Goal: Task Accomplishment & Management: Use online tool/utility

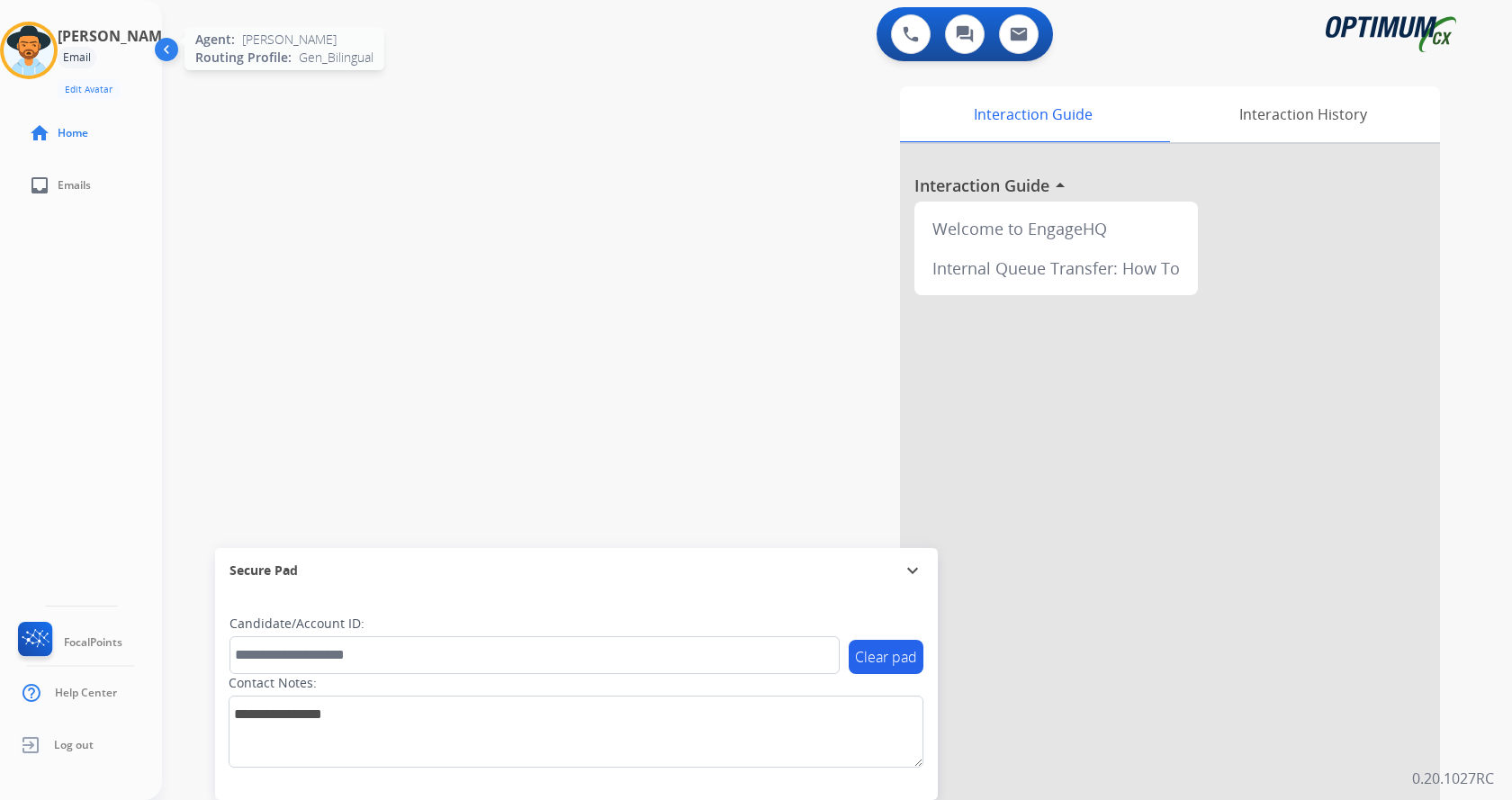
click at [54, 39] on img at bounding box center [28, 50] width 50 height 50
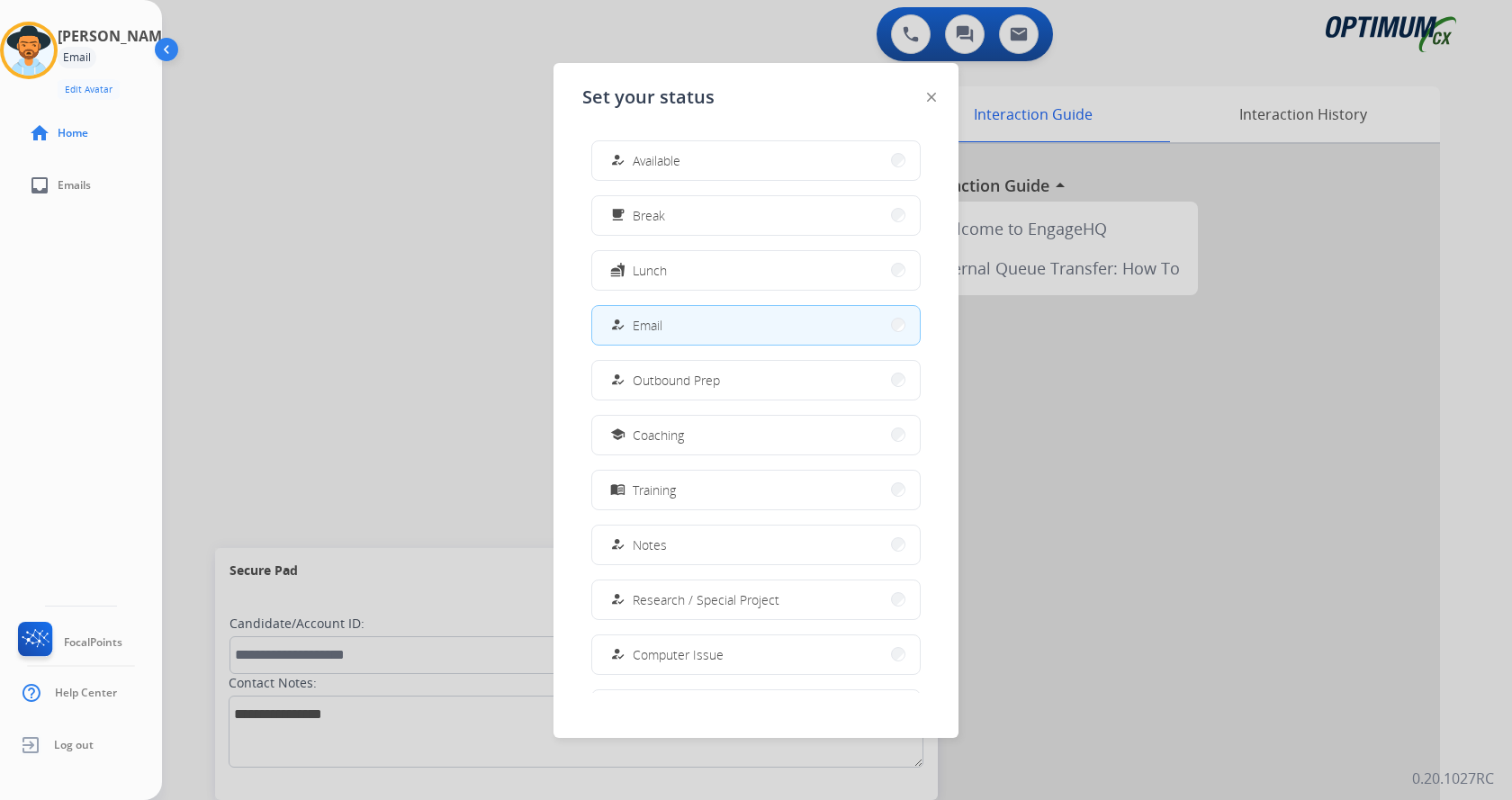
click at [215, 194] on div at bounding box center [756, 400] width 1512 height 800
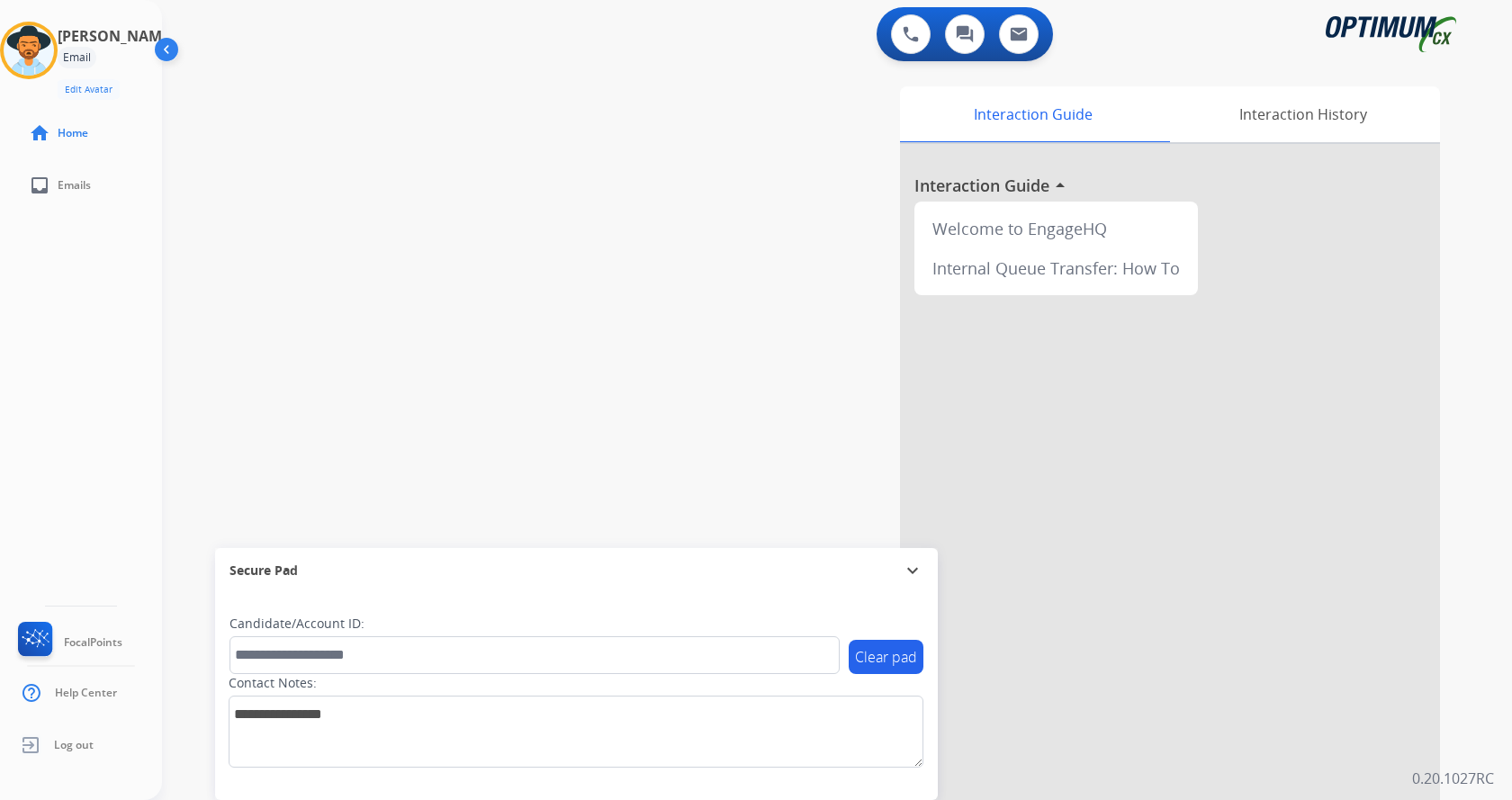
click at [126, 448] on div "[PERSON_NAME] Email Edit Avatar Agent: [PERSON_NAME] Profile: Gen_Bilingual hom…" at bounding box center [81, 400] width 162 height 800
click at [54, 62] on img at bounding box center [28, 50] width 50 height 50
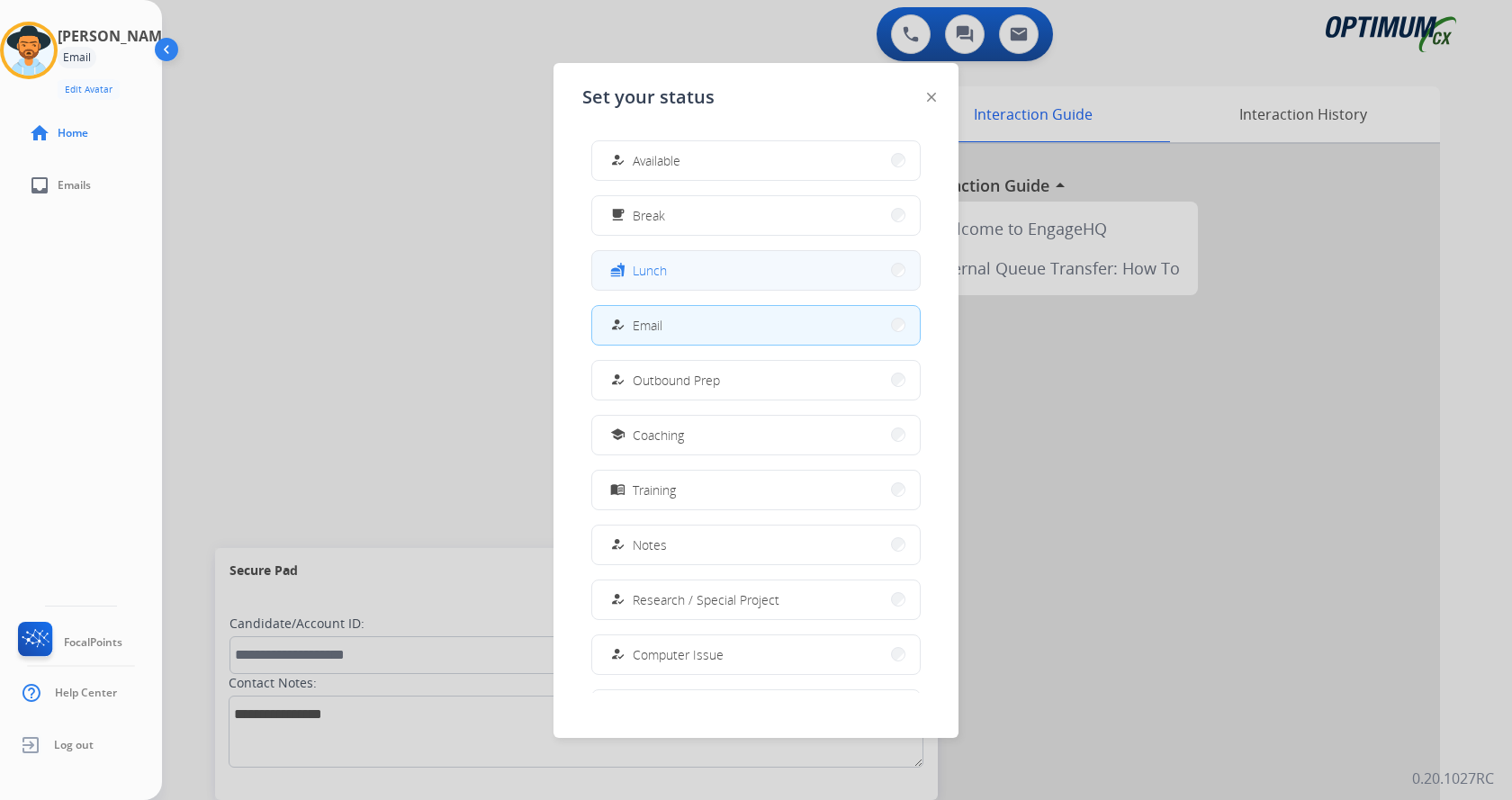
click at [696, 260] on button "fastfood Lunch" at bounding box center [756, 270] width 328 height 38
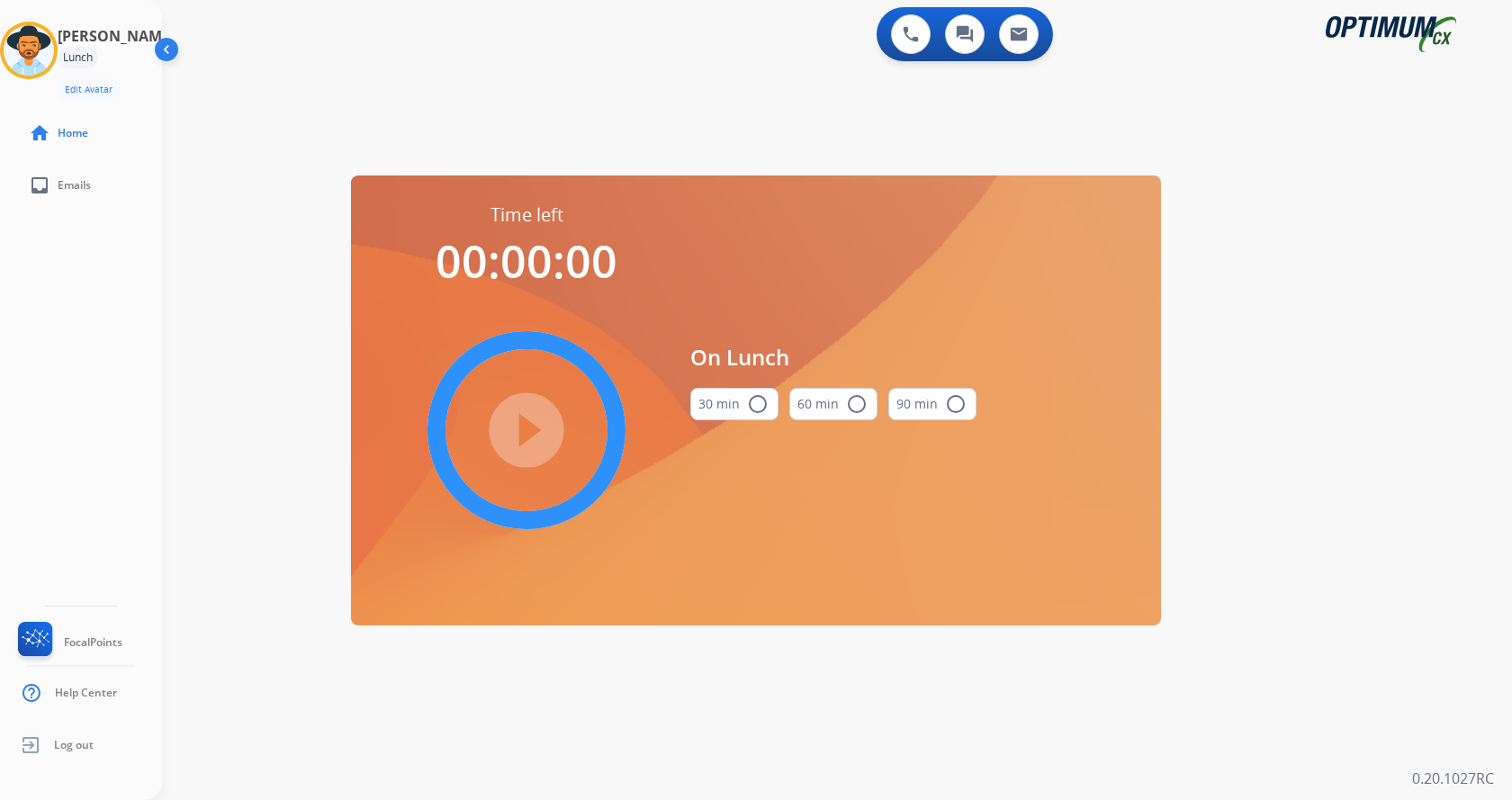
click at [728, 400] on button "30 min radio_button_unchecked" at bounding box center [734, 403] width 88 height 32
click at [516, 436] on mat-icon "play_circle_filled" at bounding box center [527, 431] width 22 height 22
click at [118, 431] on div "[PERSON_NAME] Edit Avatar 29:43 Agent: [PERSON_NAME] Profile: Gen_Bilingual hom…" at bounding box center [81, 400] width 162 height 800
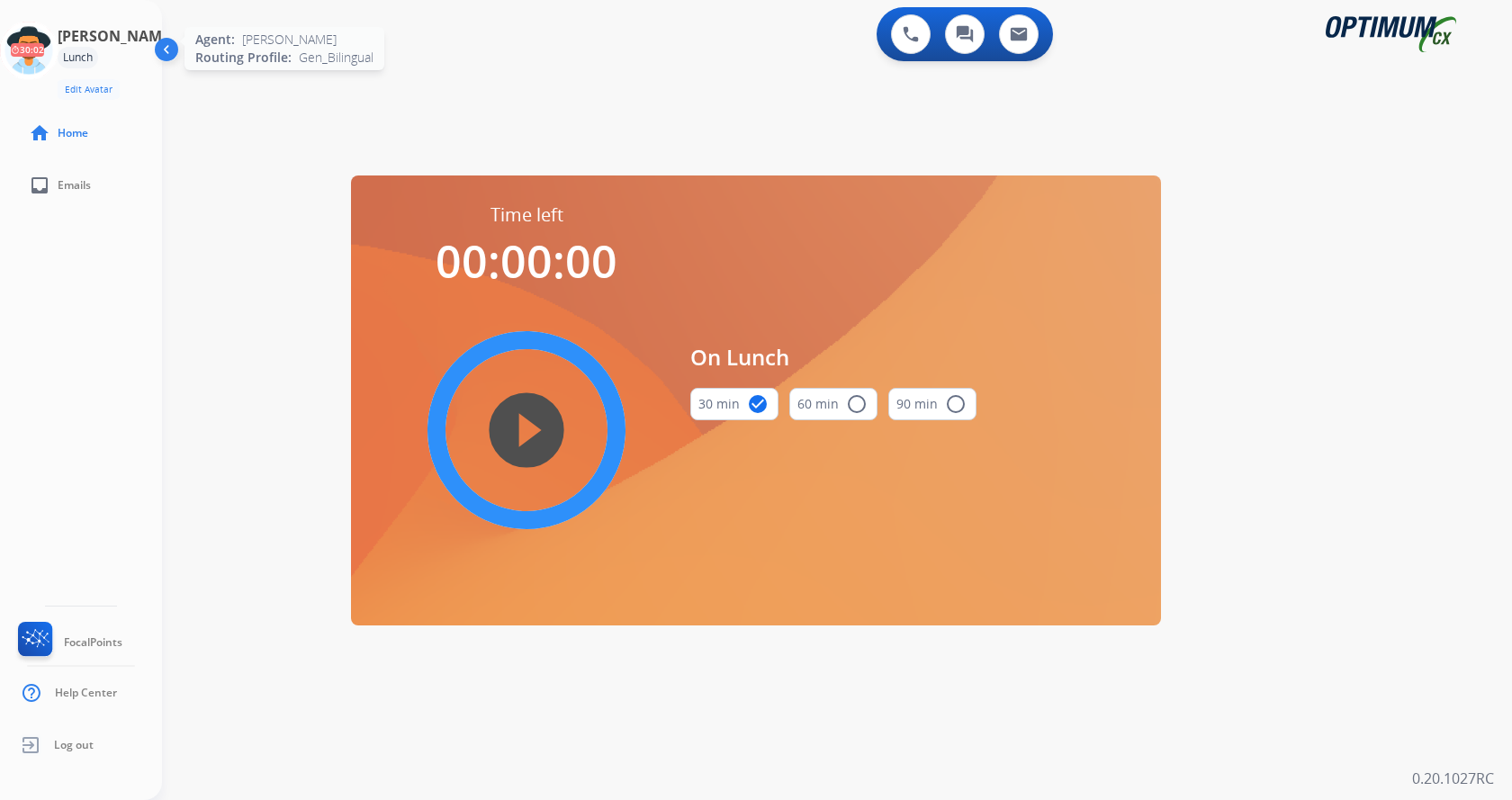
click at [59, 35] on icon at bounding box center [29, 51] width 59 height 59
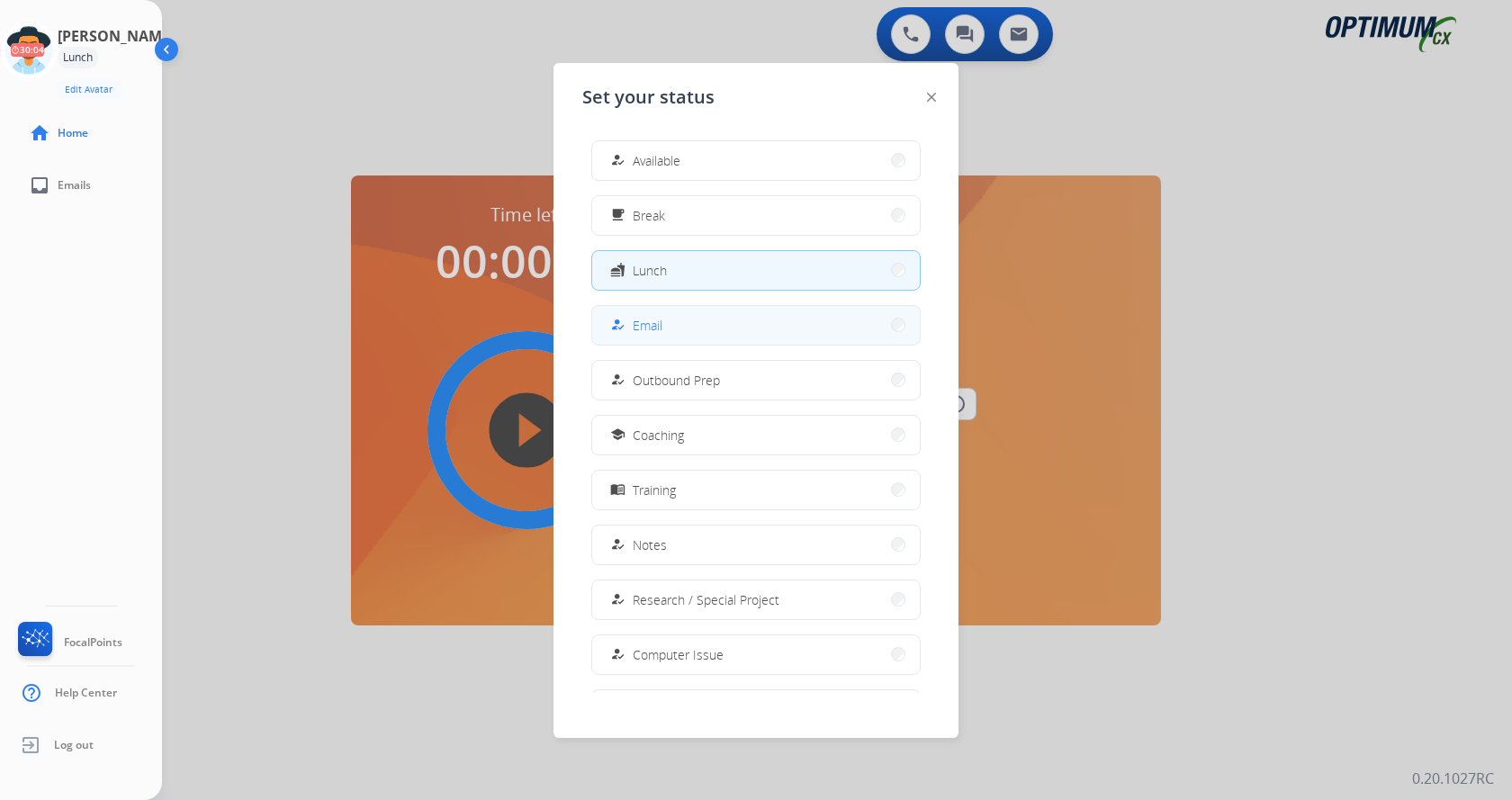
click at [784, 335] on button "how_to_reg Email" at bounding box center [756, 325] width 328 height 38
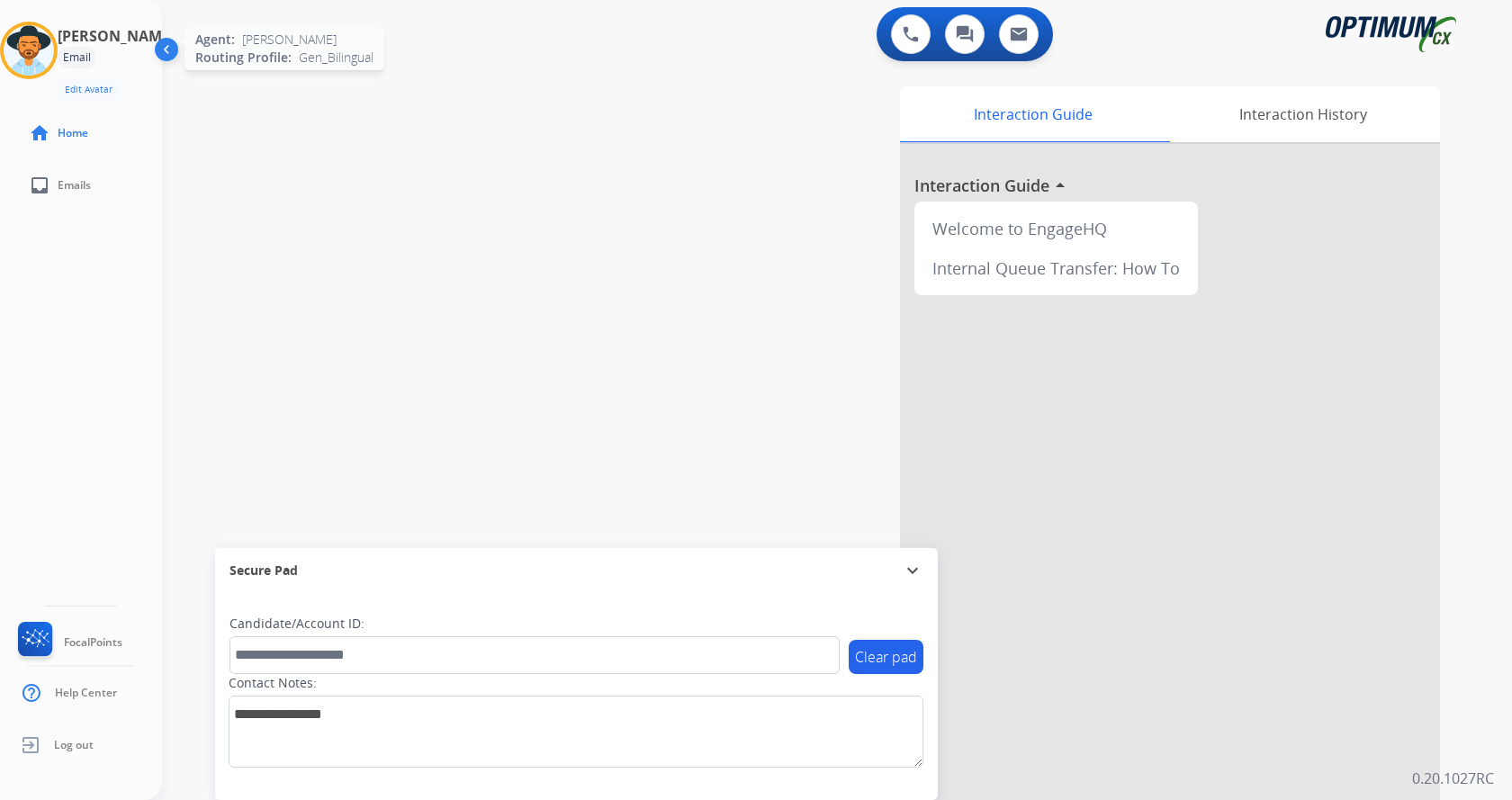
click at [23, 43] on img at bounding box center [28, 50] width 50 height 50
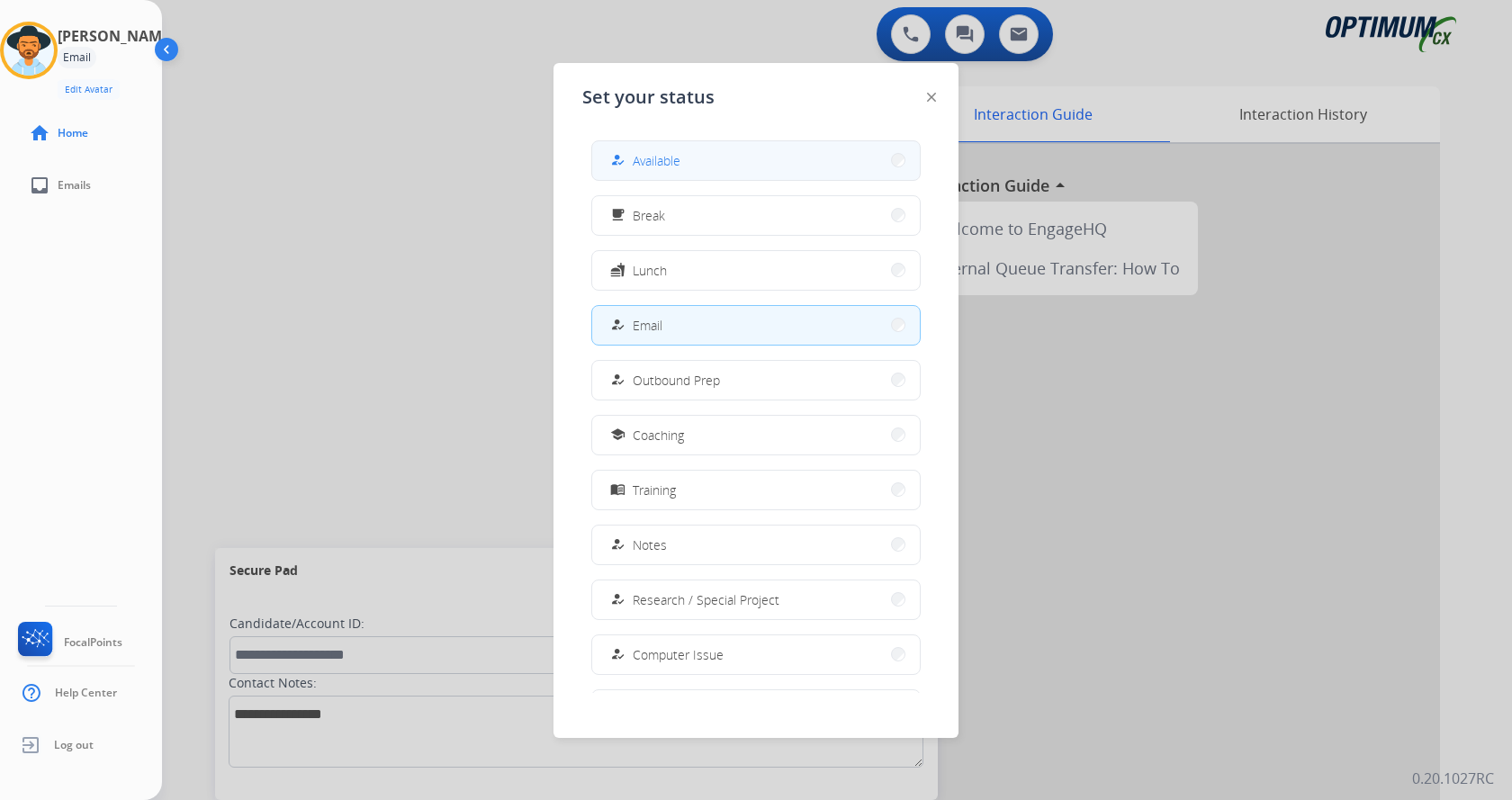
click at [688, 152] on button "how_to_reg Available" at bounding box center [756, 160] width 328 height 38
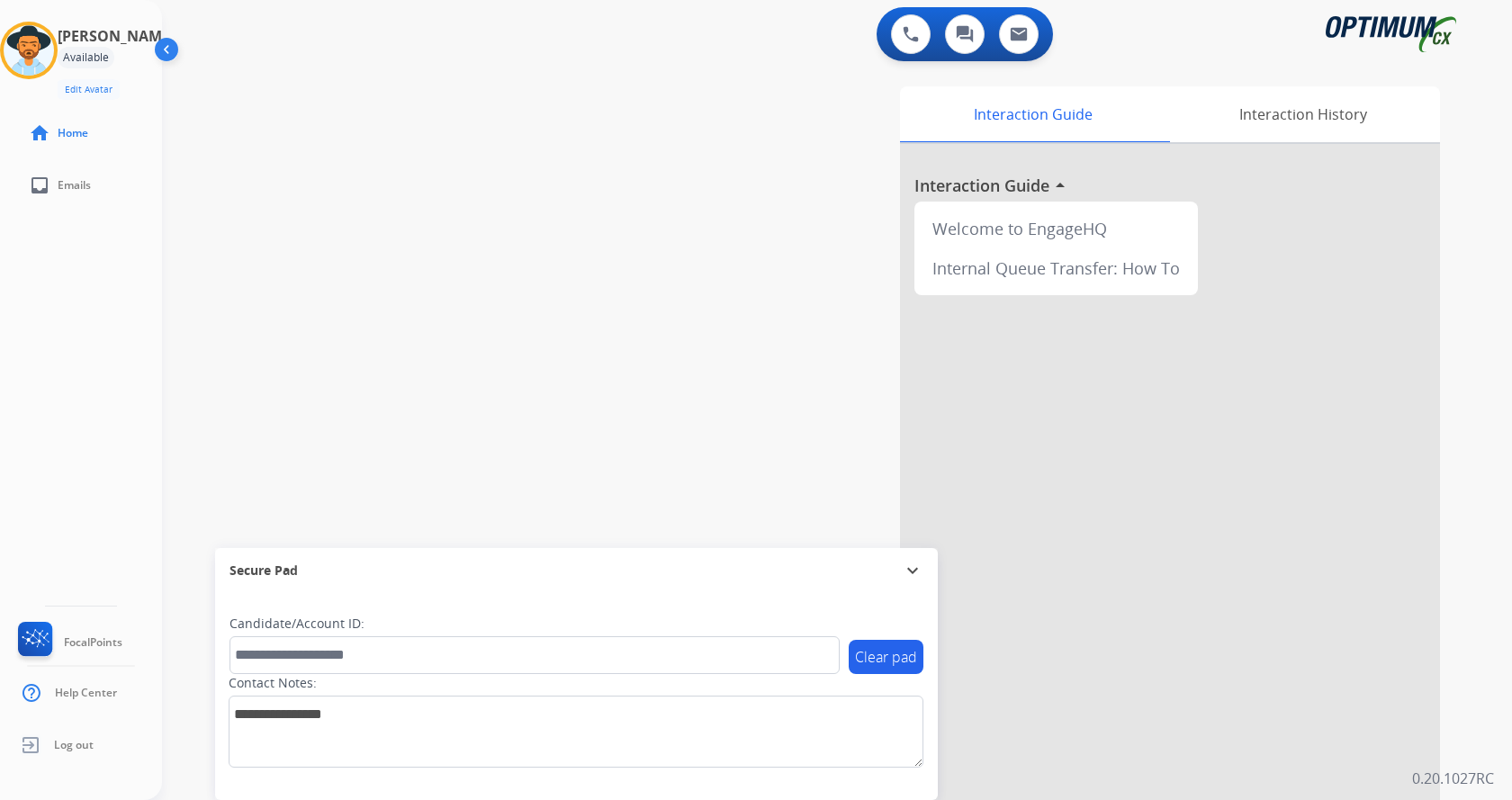
click at [674, 367] on div "Interaction Guide Interaction History Interaction Guide arrow_drop_up Welcome t…" at bounding box center [1048, 451] width 784 height 729
click at [559, 348] on div "swap_horiz Break voice bridge close_fullscreen Connect 3-Way Call merge_type Se…" at bounding box center [816, 440] width 1307 height 751
click at [917, 29] on img at bounding box center [911, 34] width 16 height 16
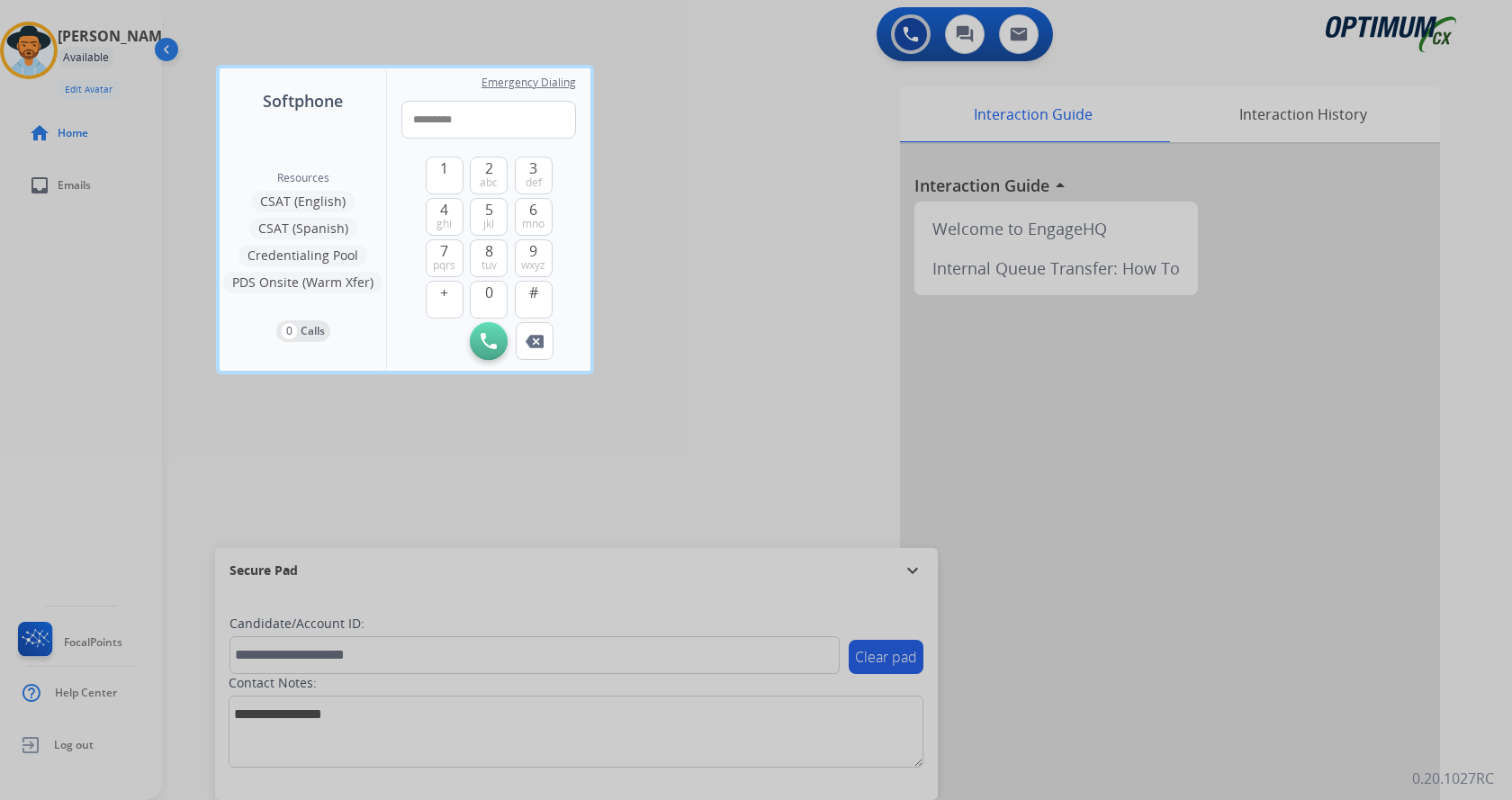
type input "**********"
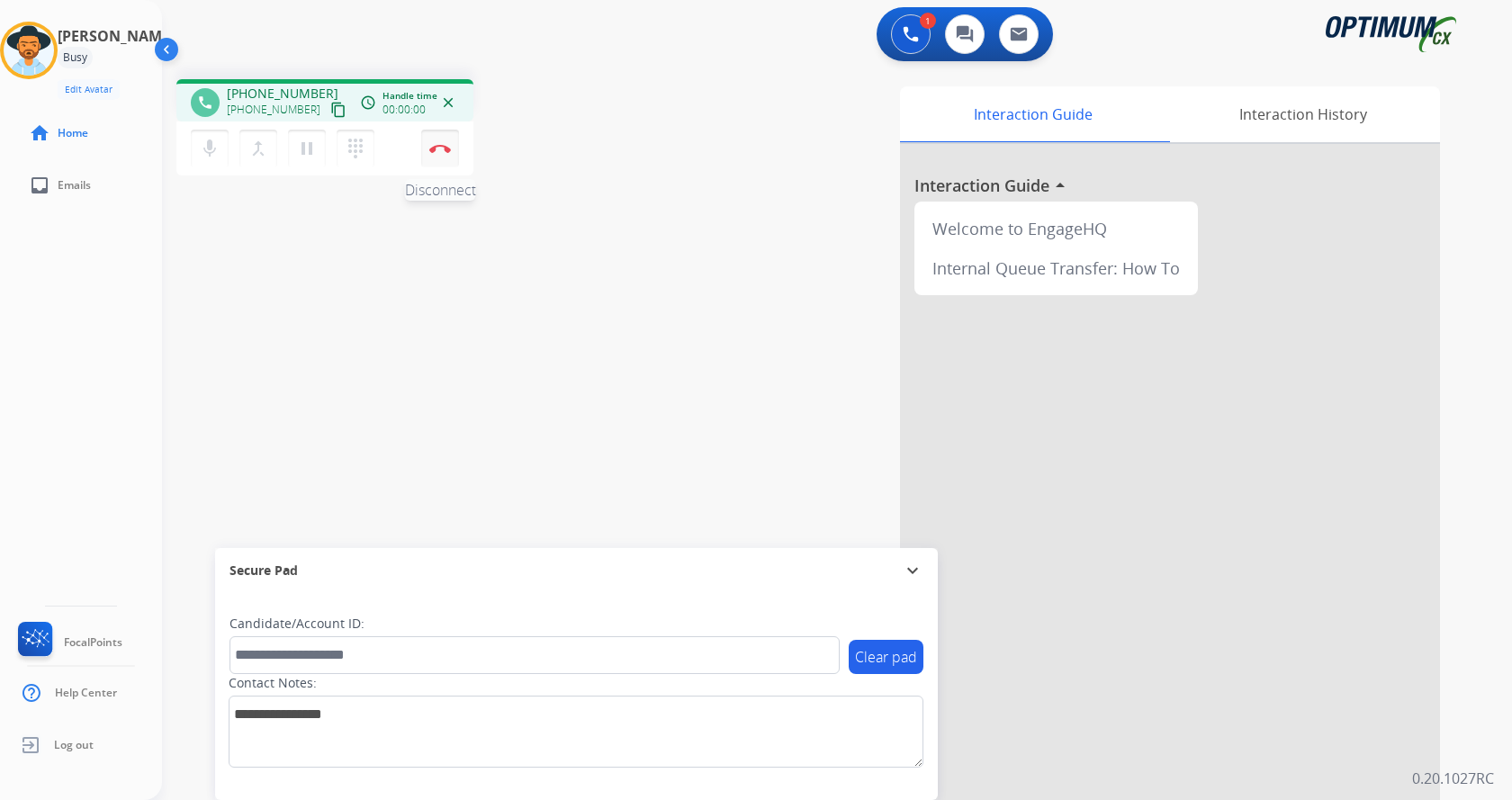
click at [443, 141] on button "Disconnect" at bounding box center [440, 148] width 38 height 38
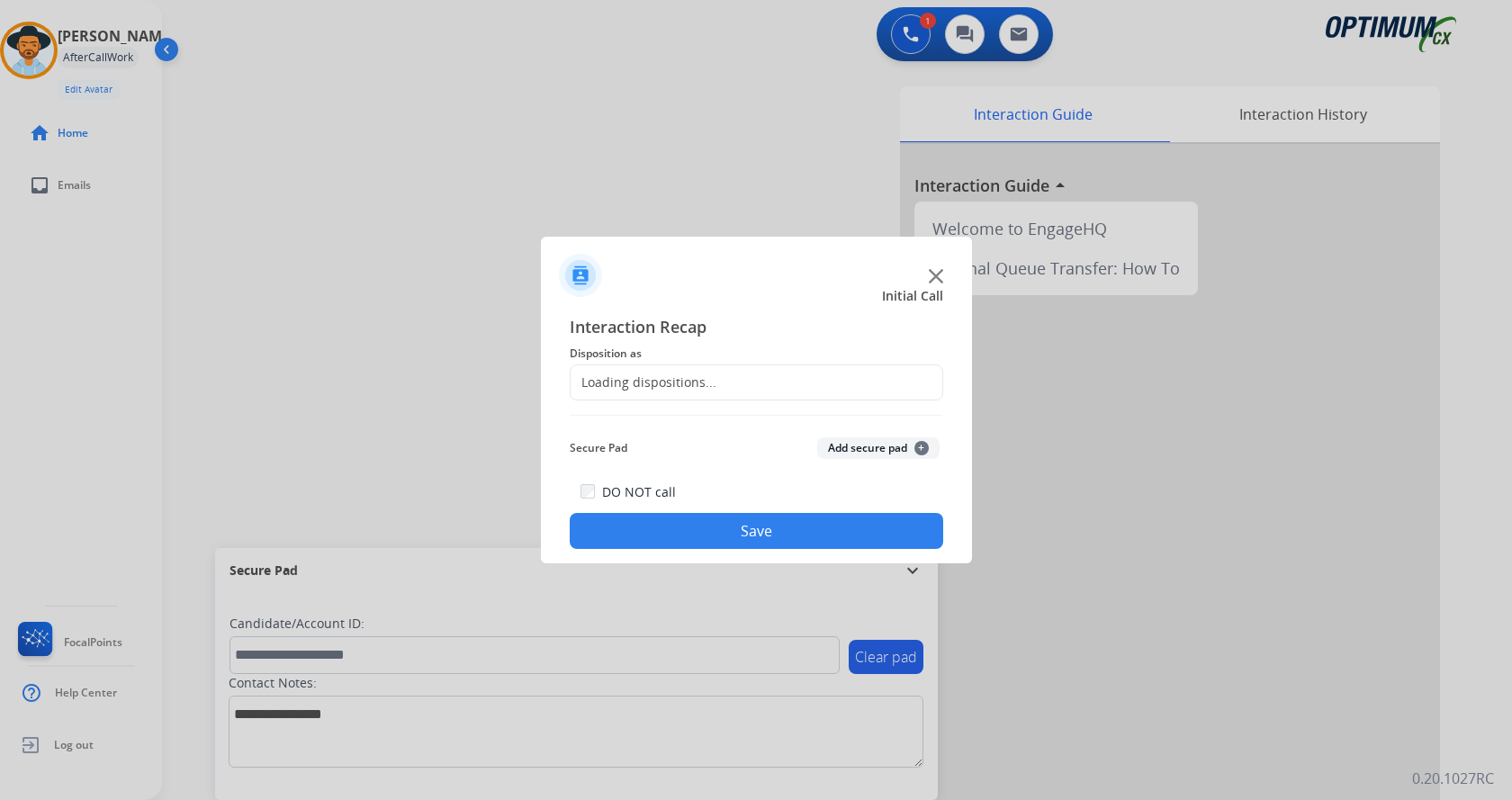
click at [696, 168] on div at bounding box center [756, 400] width 1512 height 800
click at [837, 392] on input "text" at bounding box center [757, 382] width 374 height 36
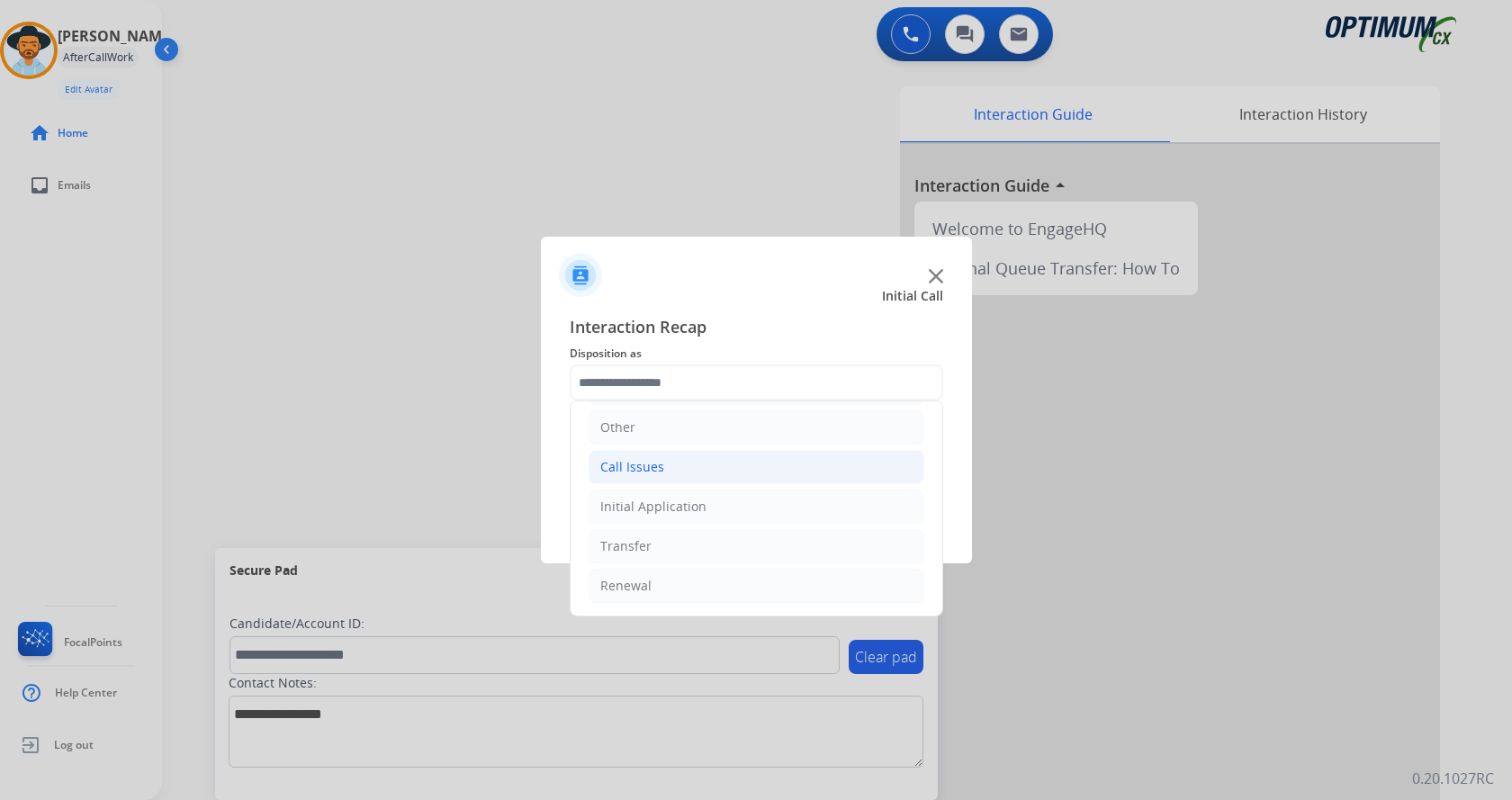
click at [652, 459] on div "Call Issues" at bounding box center [632, 467] width 64 height 18
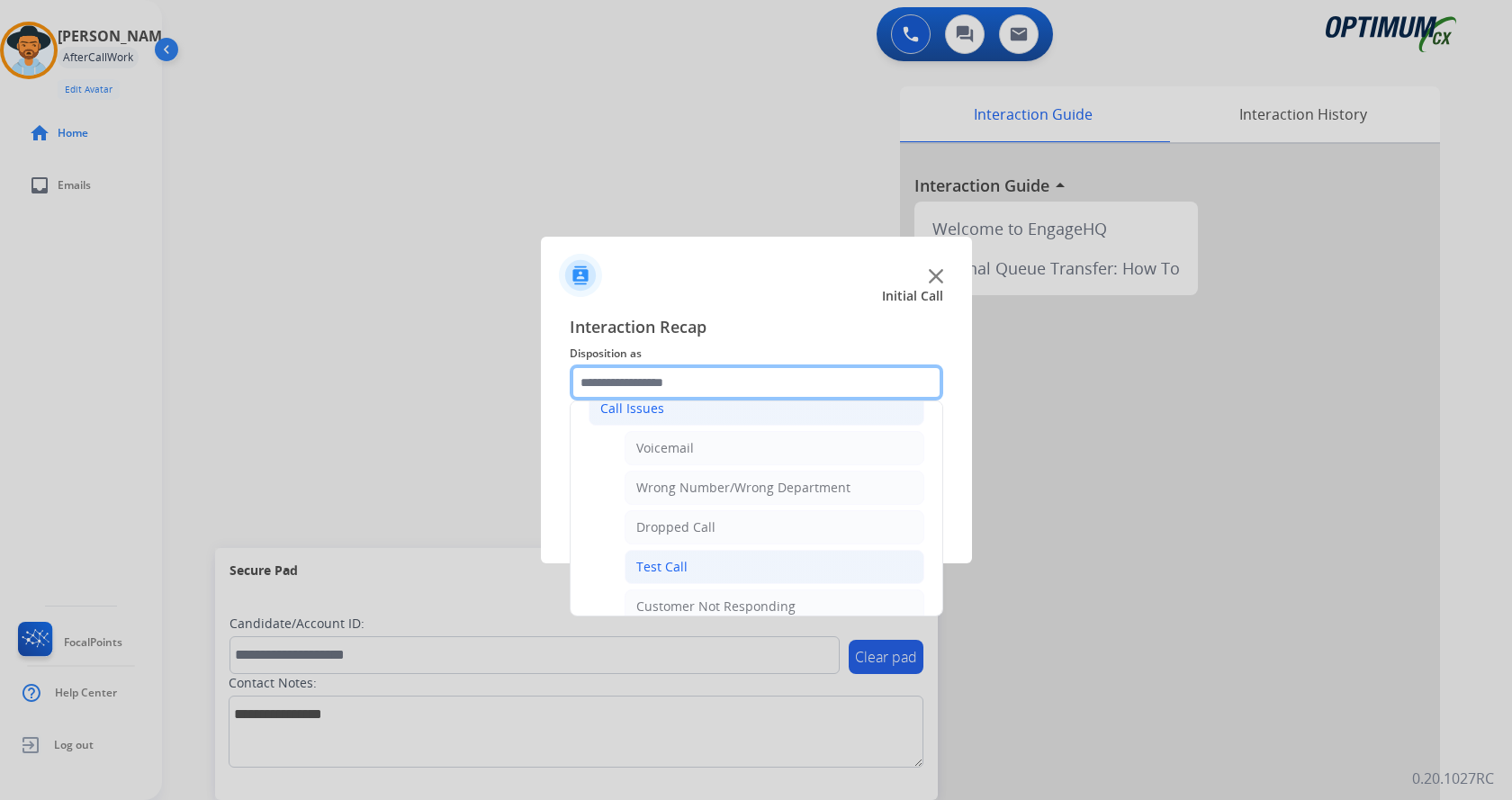
scroll to position [213, 0]
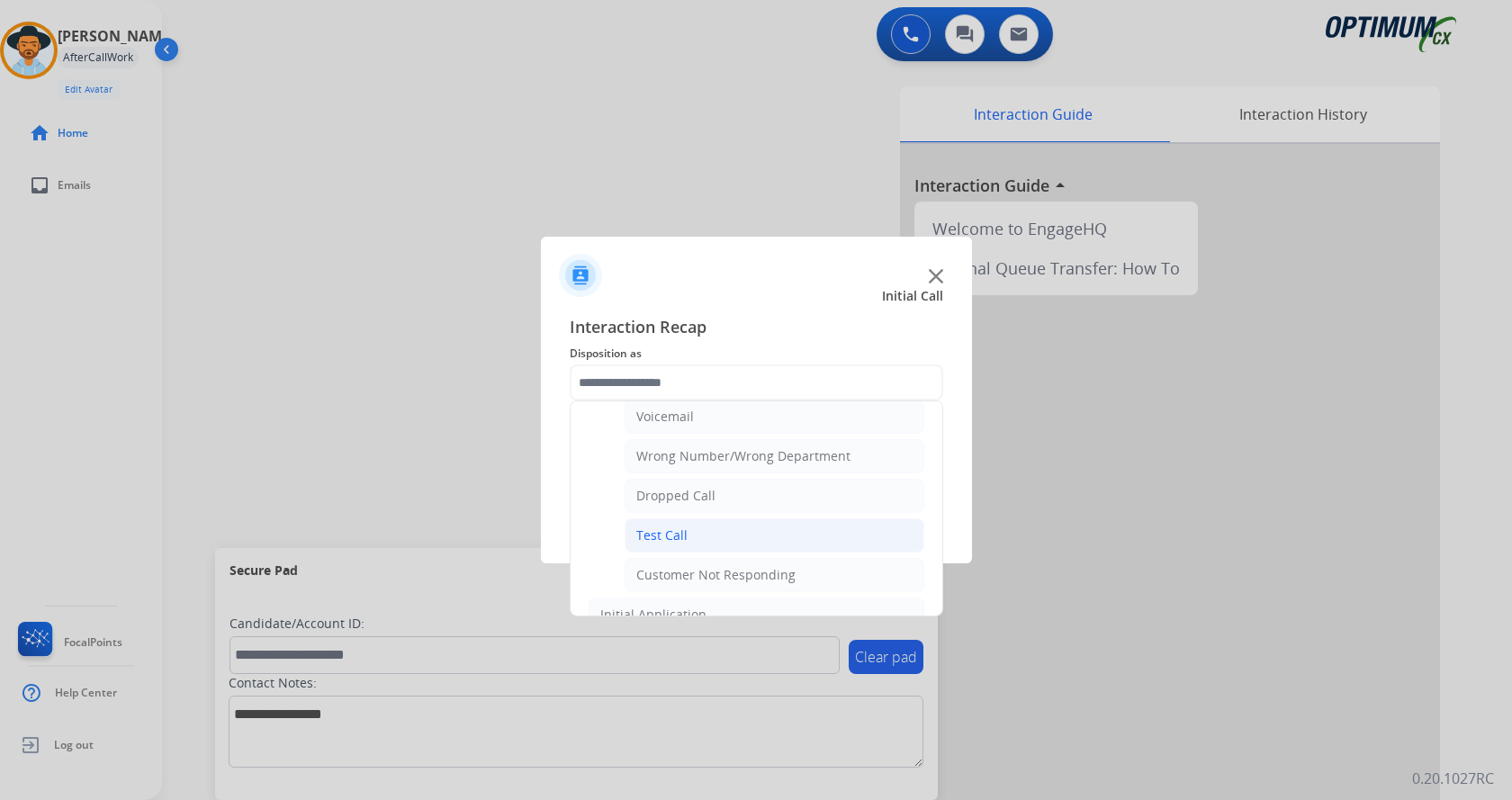
click at [700, 533] on li "Test Call" at bounding box center [774, 535] width 300 height 34
type input "*********"
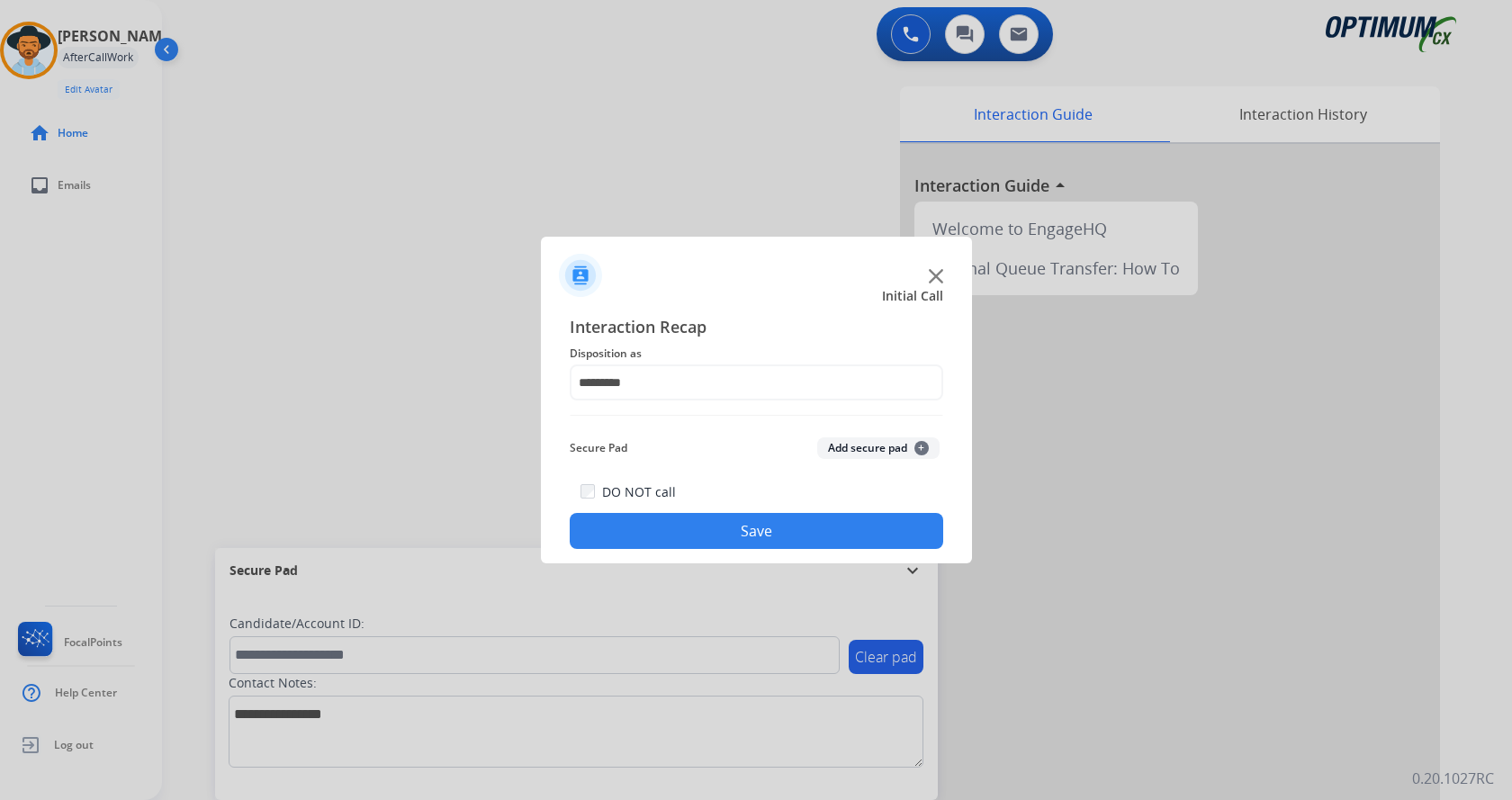
click at [688, 586] on div at bounding box center [756, 400] width 1512 height 800
click at [685, 532] on button "Save" at bounding box center [757, 531] width 374 height 36
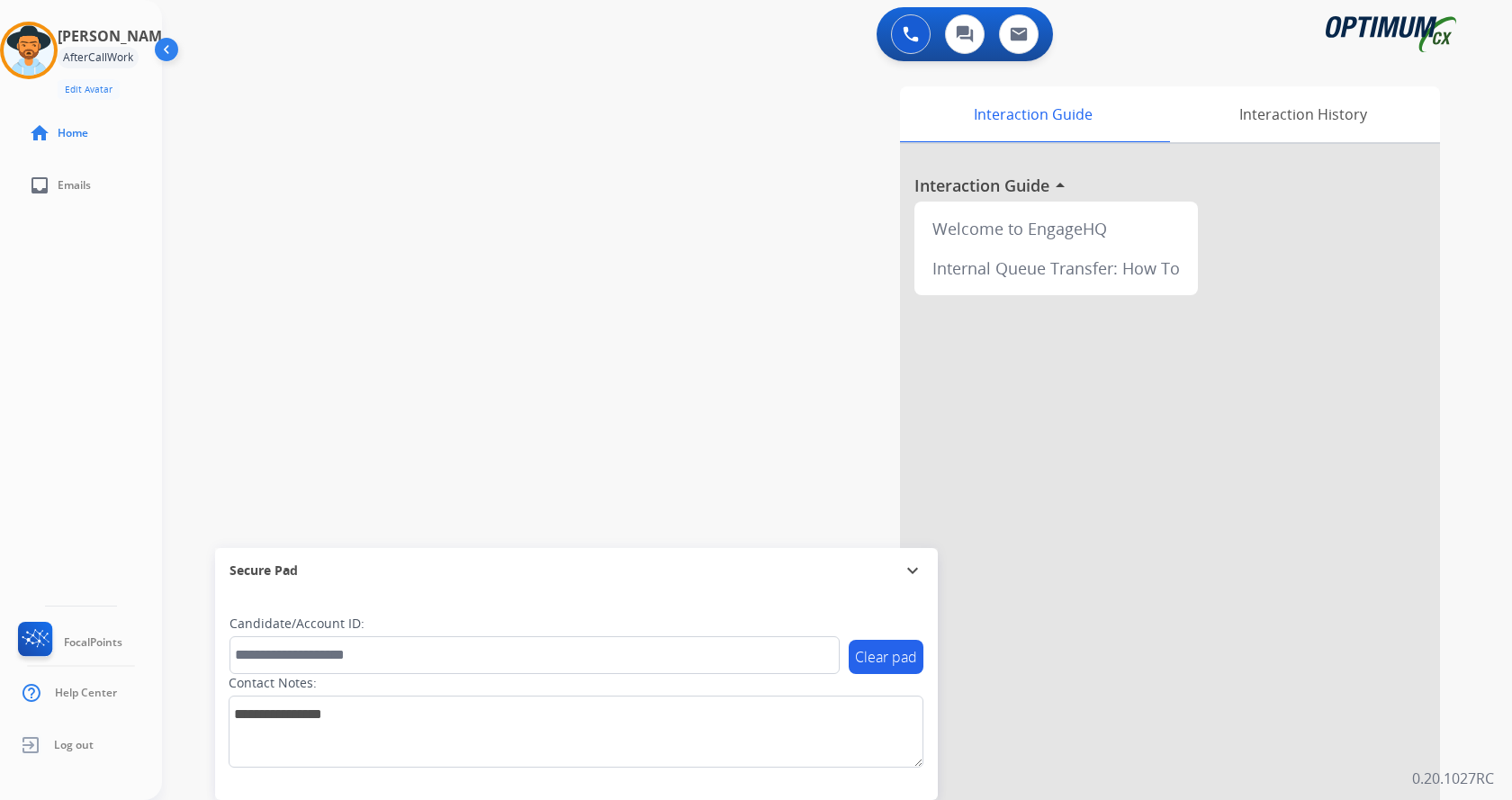
drag, startPoint x: 408, startPoint y: 309, endPoint x: 398, endPoint y: 305, distance: 10.8
click at [408, 308] on div "swap_horiz Break voice bridge close_fullscreen Connect 3-Way Call merge_type Se…" at bounding box center [816, 440] width 1307 height 751
click at [674, 302] on div "Interaction Guide Interaction History Interaction Guide arrow_drop_up Welcome t…" at bounding box center [1048, 451] width 784 height 729
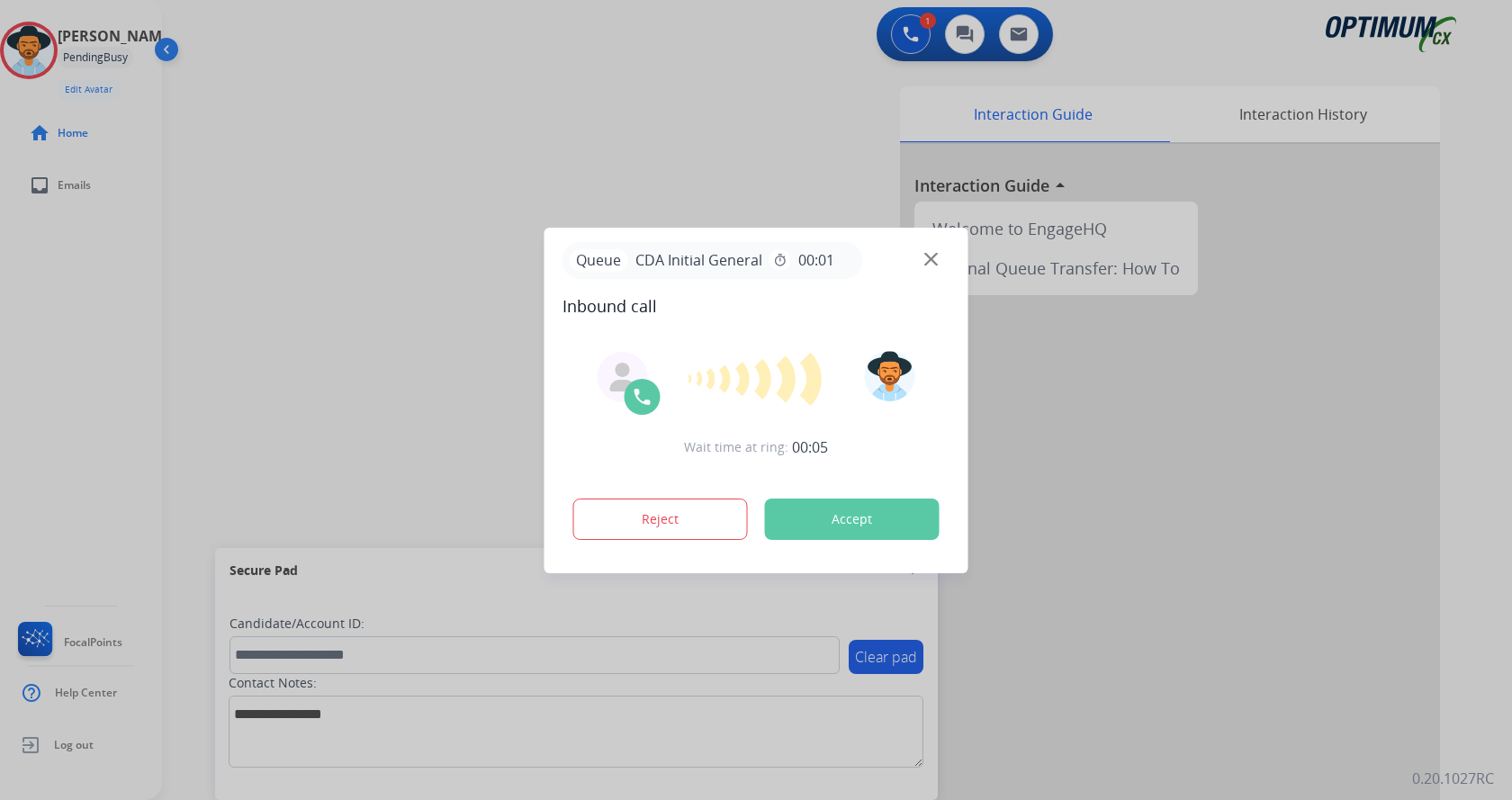
click at [515, 168] on div at bounding box center [756, 400] width 1512 height 800
click at [367, 165] on div at bounding box center [756, 400] width 1512 height 800
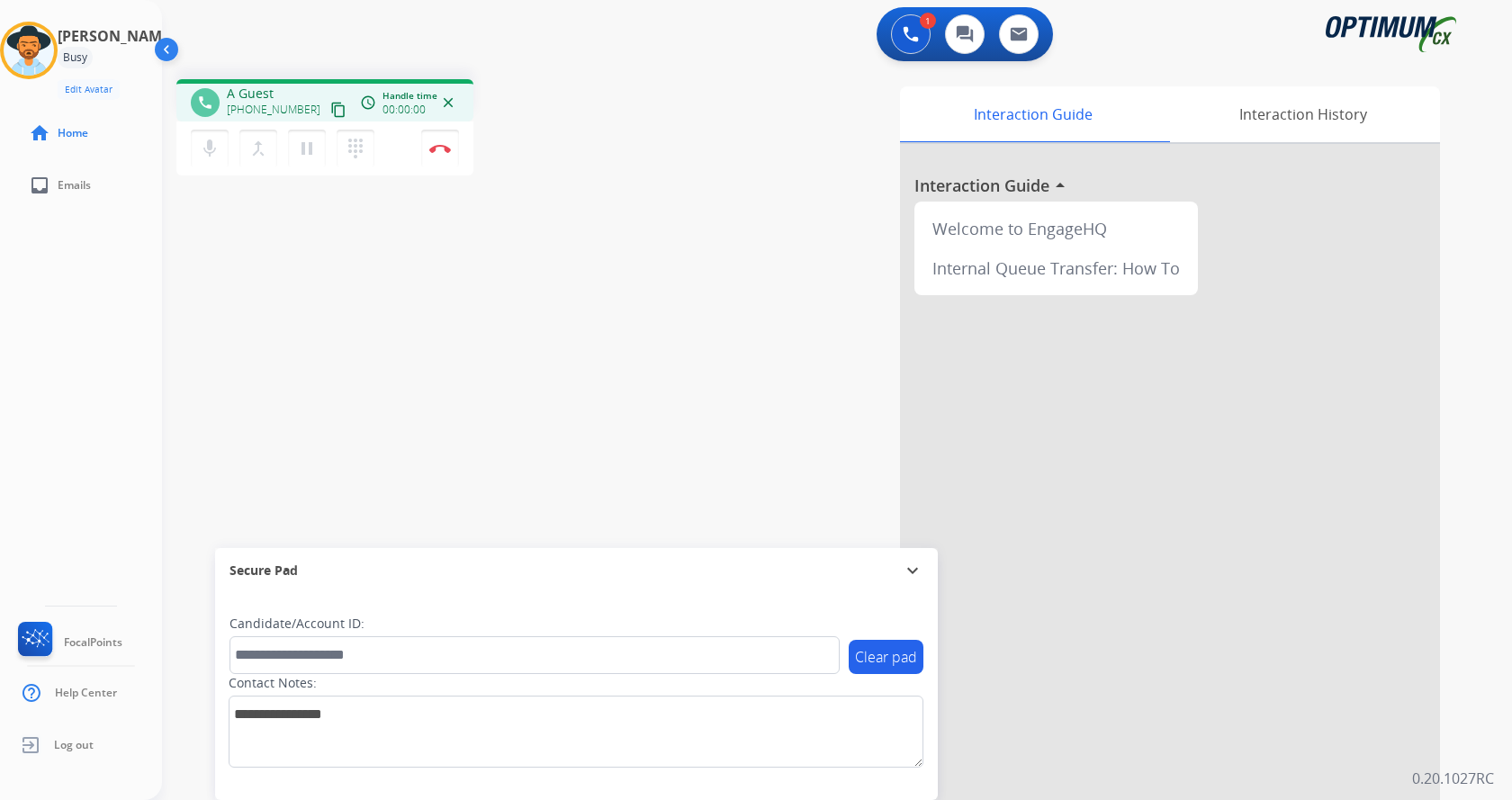
click at [382, 169] on div "mic Mute merge_type Bridge pause Hold dialpad Dialpad Disconnect" at bounding box center [325, 148] width 297 height 54
drag, startPoint x: 242, startPoint y: 93, endPoint x: 312, endPoint y: 93, distance: 70.0
click at [312, 93] on span "[PHONE_NUMBER]" at bounding box center [283, 93] width 112 height 18
copy span "2243922014"
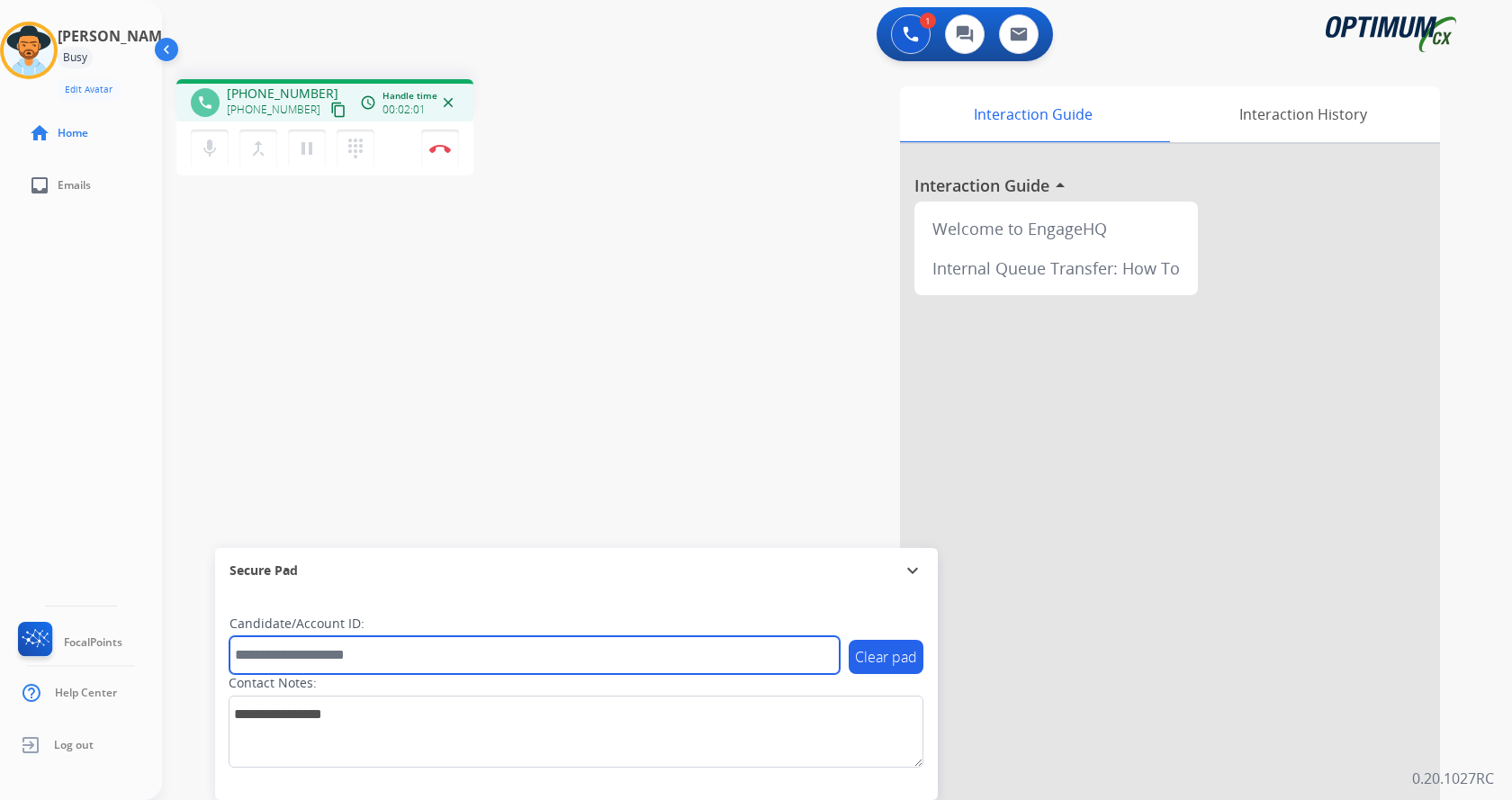
click at [376, 650] on input "text" at bounding box center [534, 654] width 610 height 38
paste input "*******"
type input "*******"
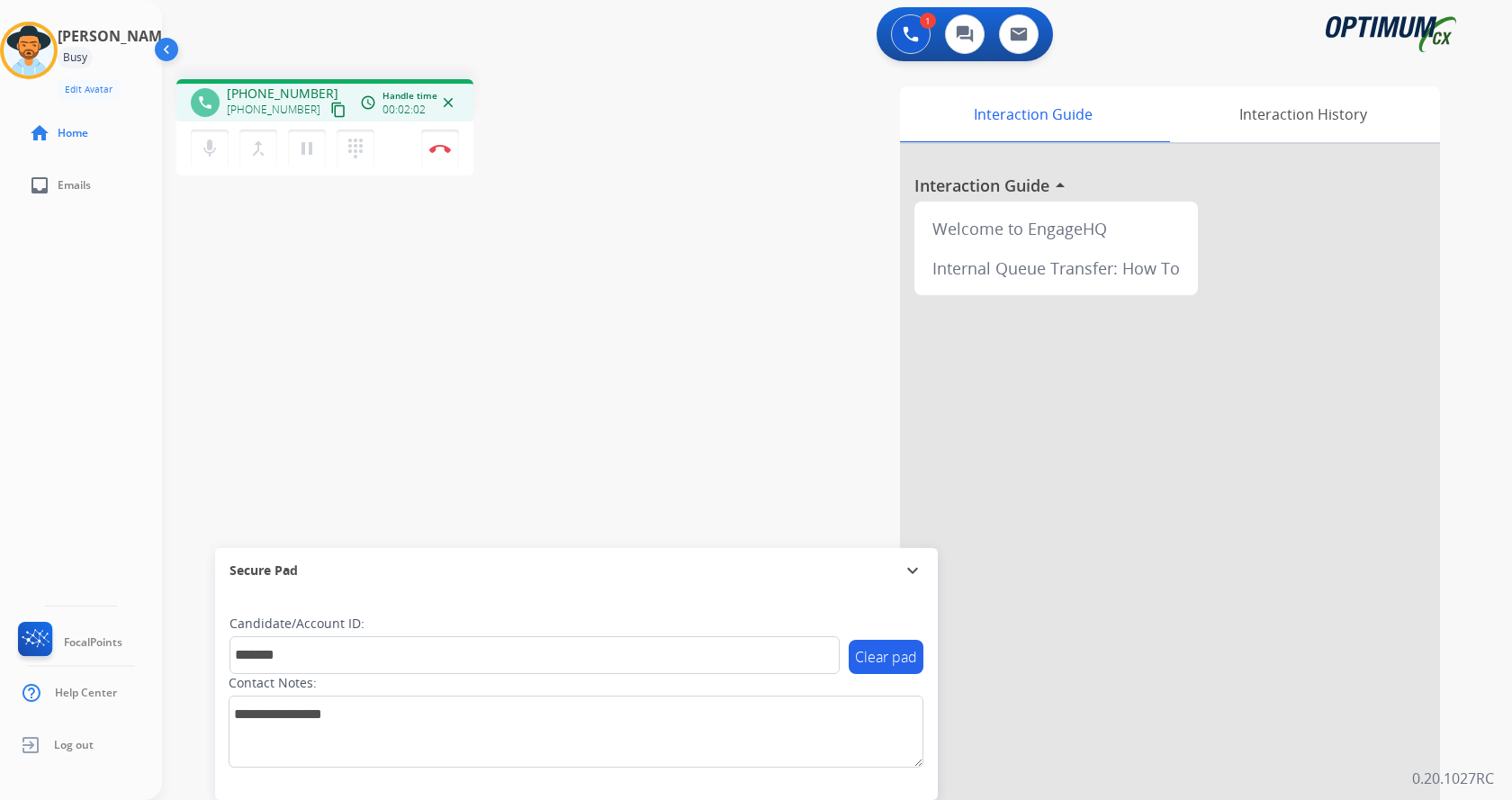
drag, startPoint x: 333, startPoint y: 312, endPoint x: 373, endPoint y: 166, distance: 151.4
click at [333, 310] on div "phone [PHONE_NUMBER] [PHONE_NUMBER] content_copy access_time Call metrics Queue…" at bounding box center [816, 440] width 1307 height 751
click at [440, 137] on button "Disconnect" at bounding box center [440, 148] width 38 height 38
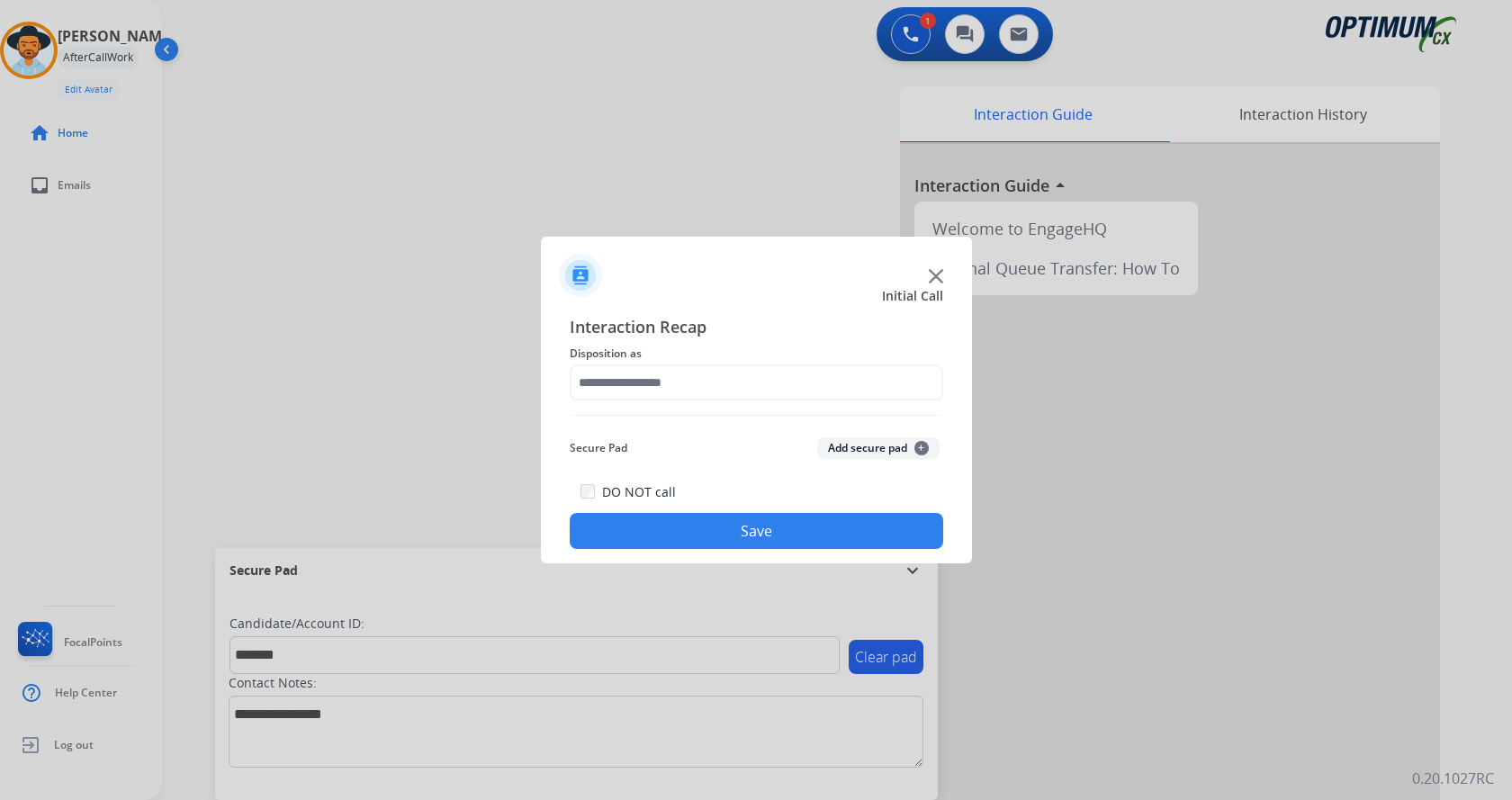
click at [857, 462] on div "Secure Pad Add secure pad +" at bounding box center [757, 448] width 374 height 36
click at [854, 451] on button "Add secure pad +" at bounding box center [879, 448] width 123 height 22
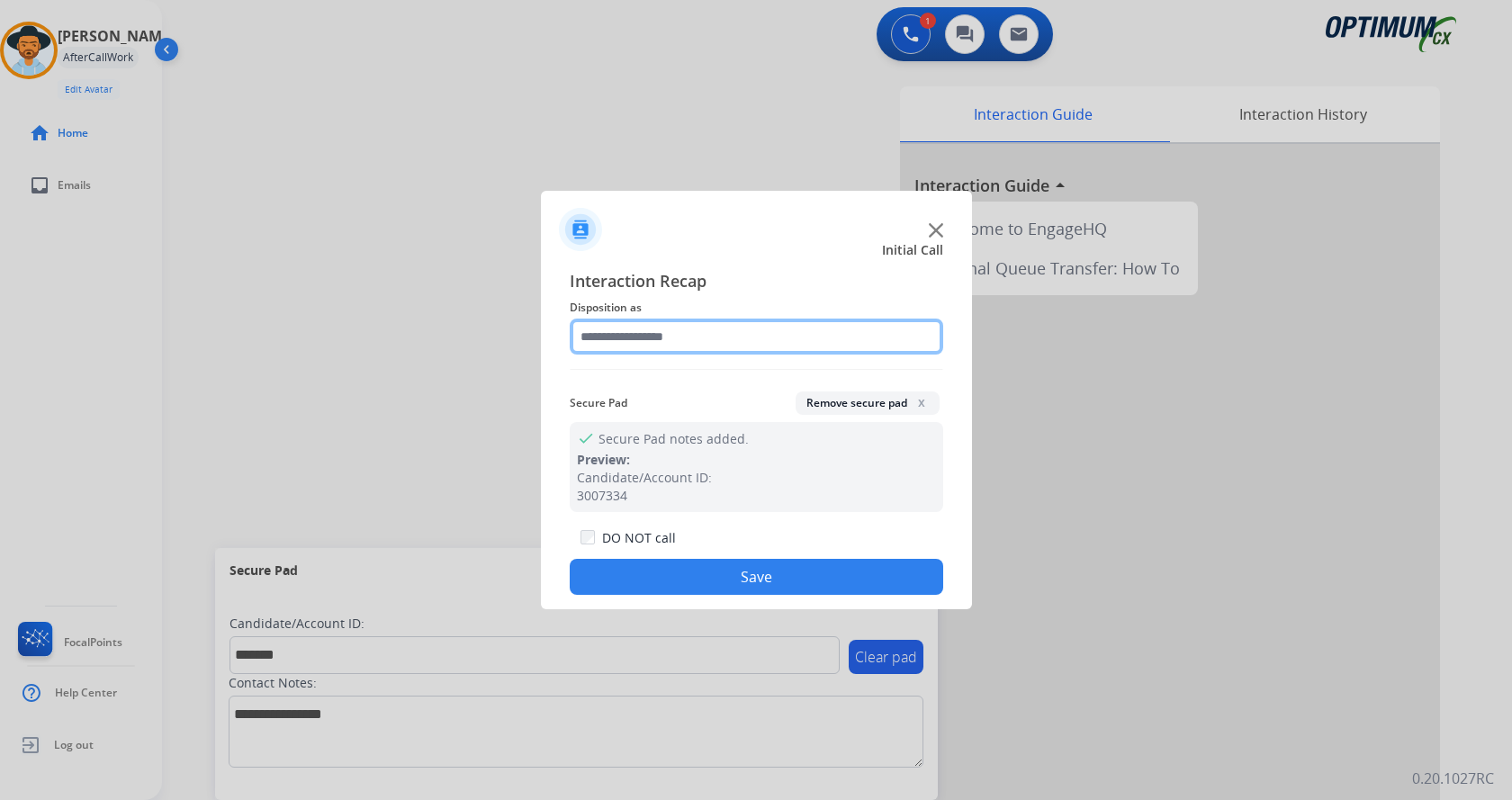
click at [608, 326] on input "text" at bounding box center [757, 336] width 374 height 36
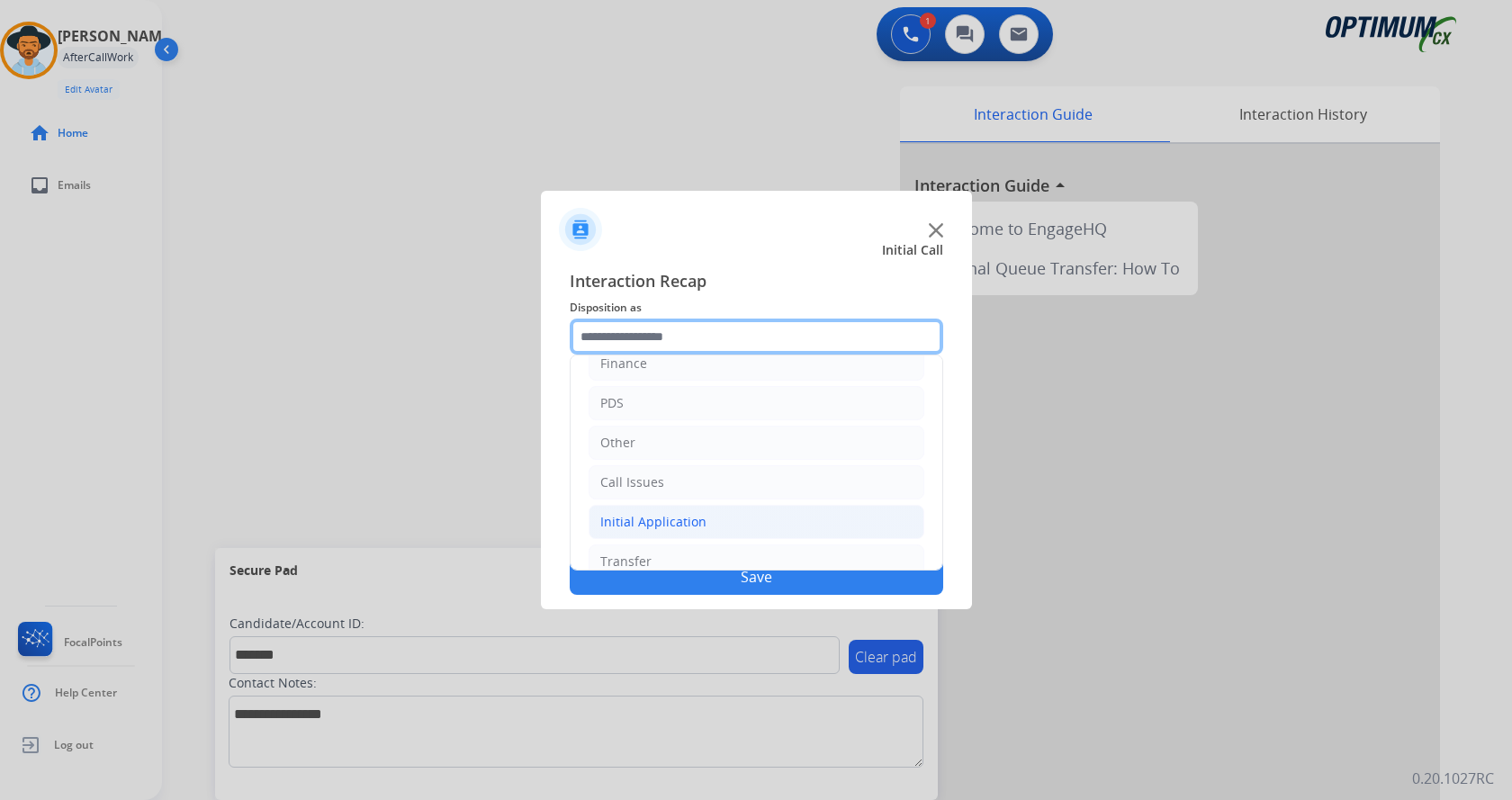
scroll to position [123, 0]
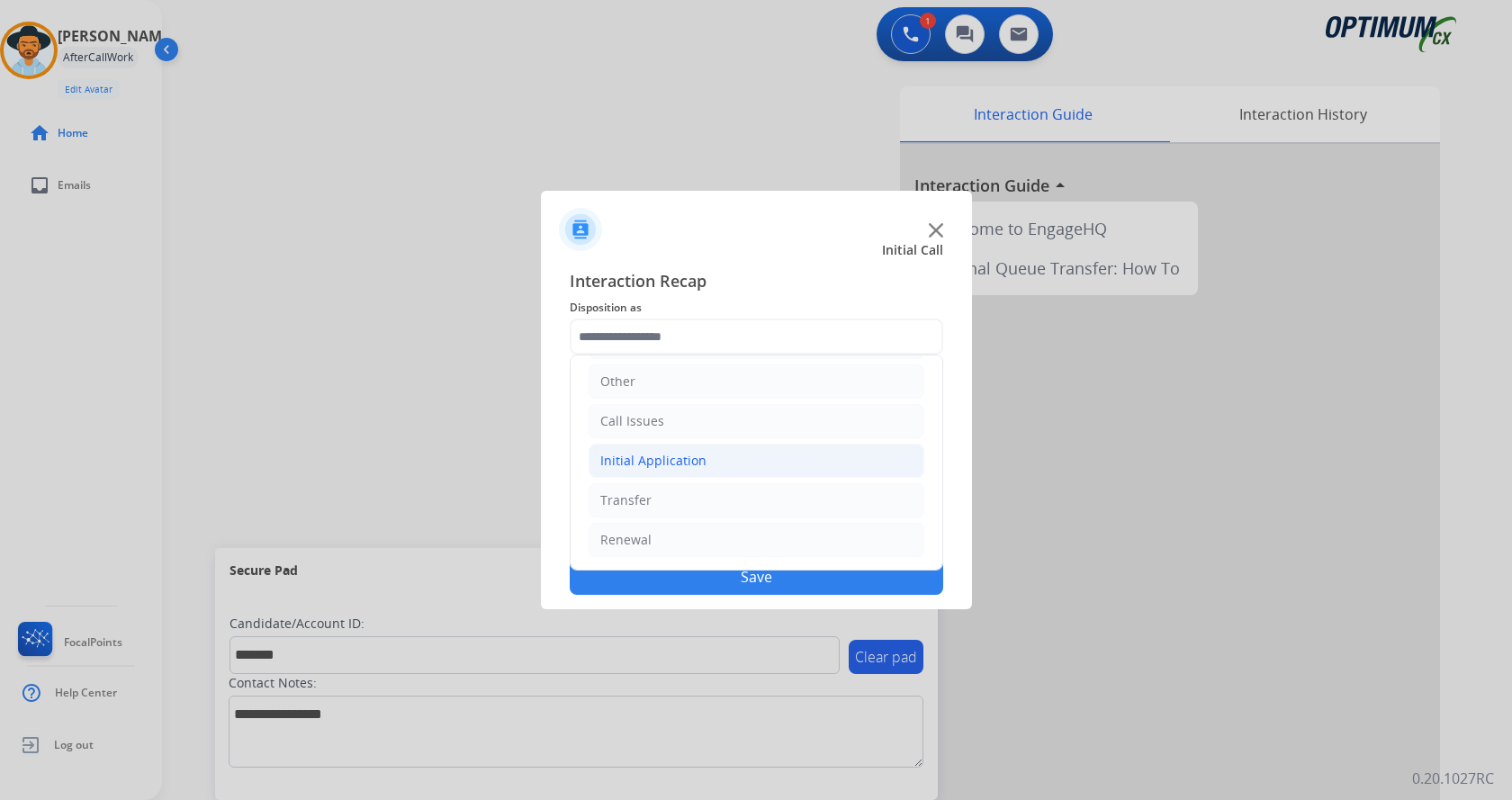
click at [717, 460] on li "Initial Application" at bounding box center [756, 460] width 335 height 34
click at [719, 581] on button "Save" at bounding box center [757, 576] width 374 height 36
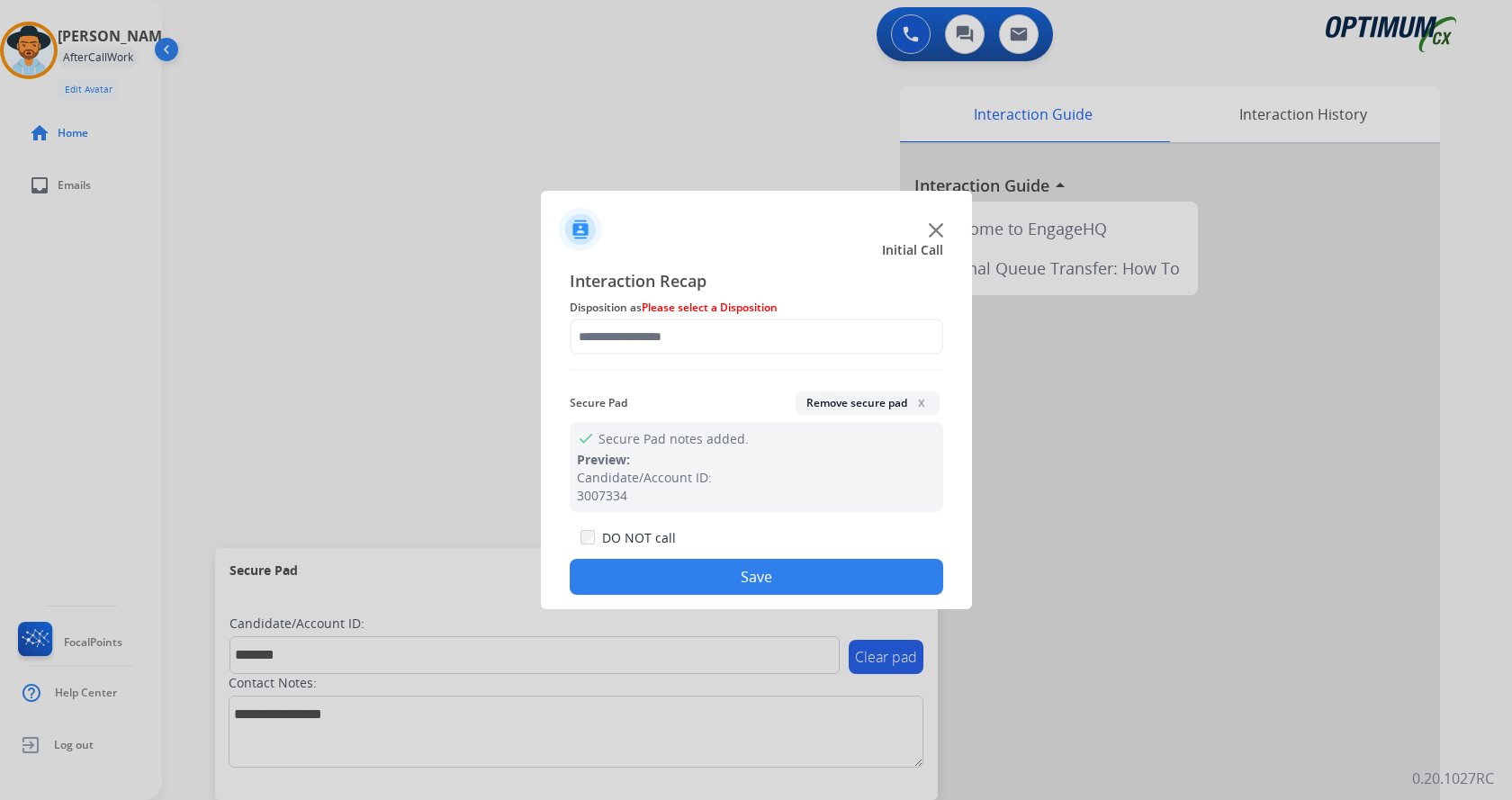
click at [462, 351] on div at bounding box center [756, 400] width 1512 height 800
click at [628, 340] on input "text" at bounding box center [757, 336] width 374 height 36
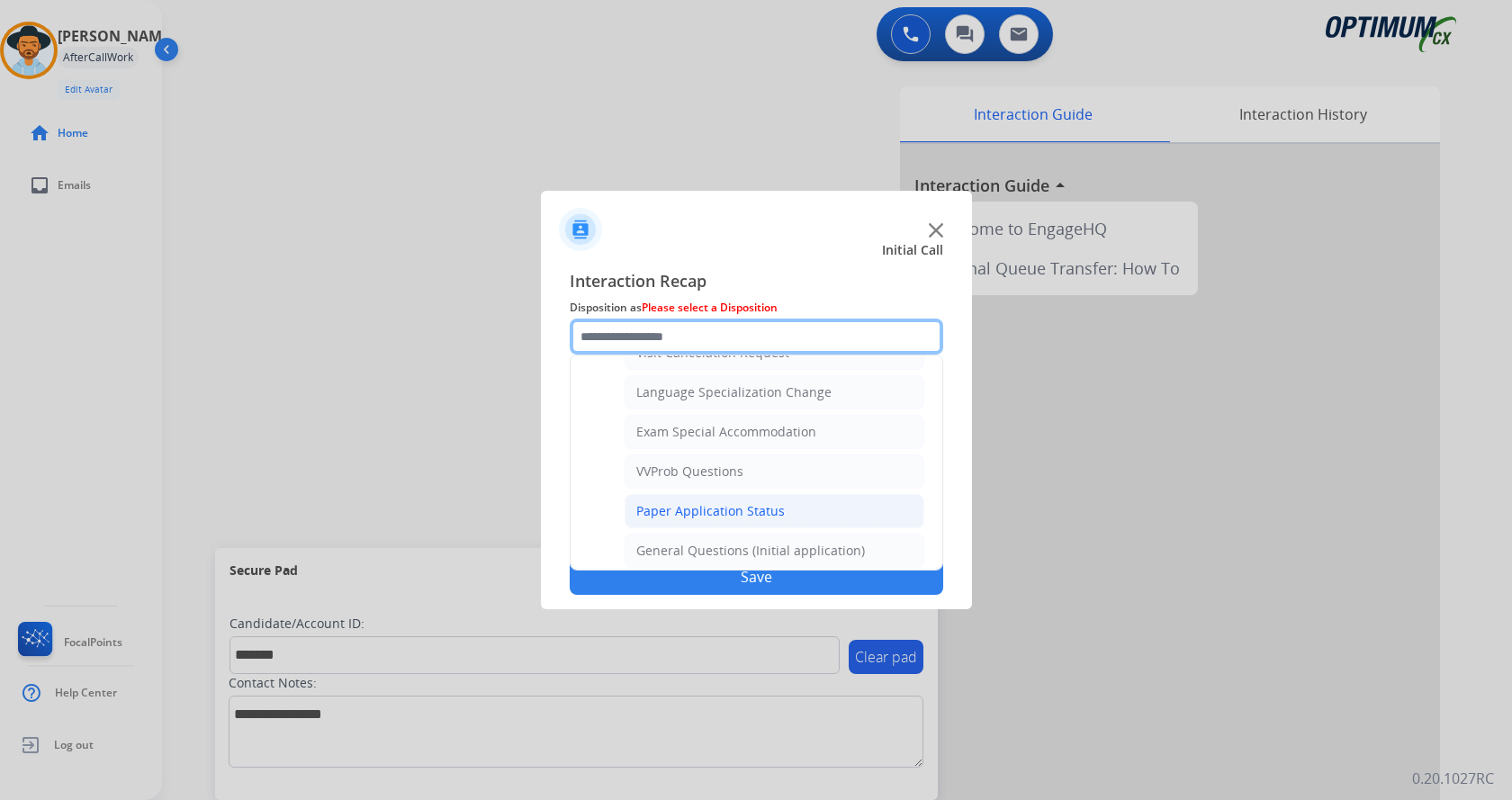
scroll to position [900, 0]
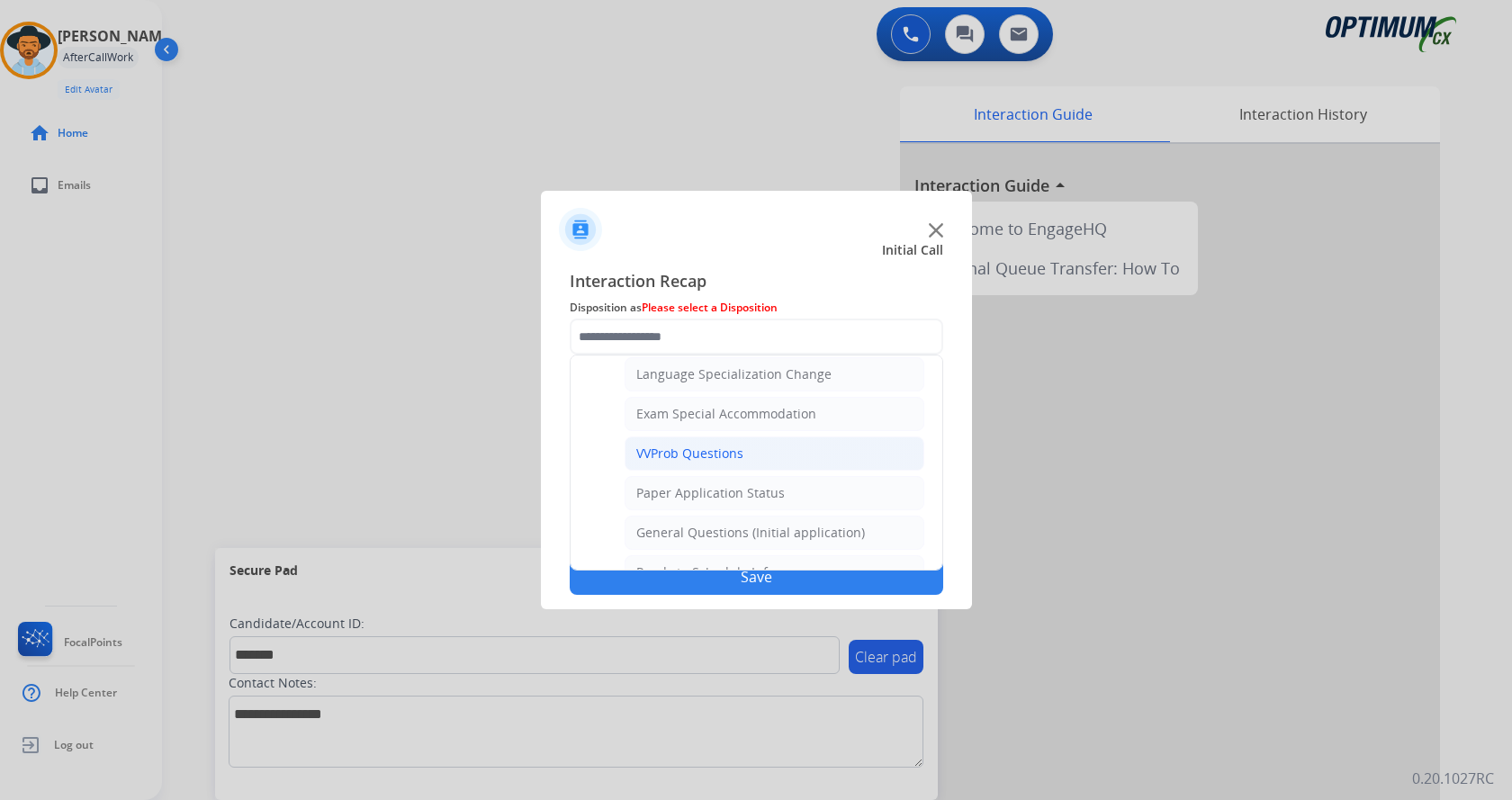
click at [722, 454] on div "VVProb Questions" at bounding box center [689, 454] width 107 height 18
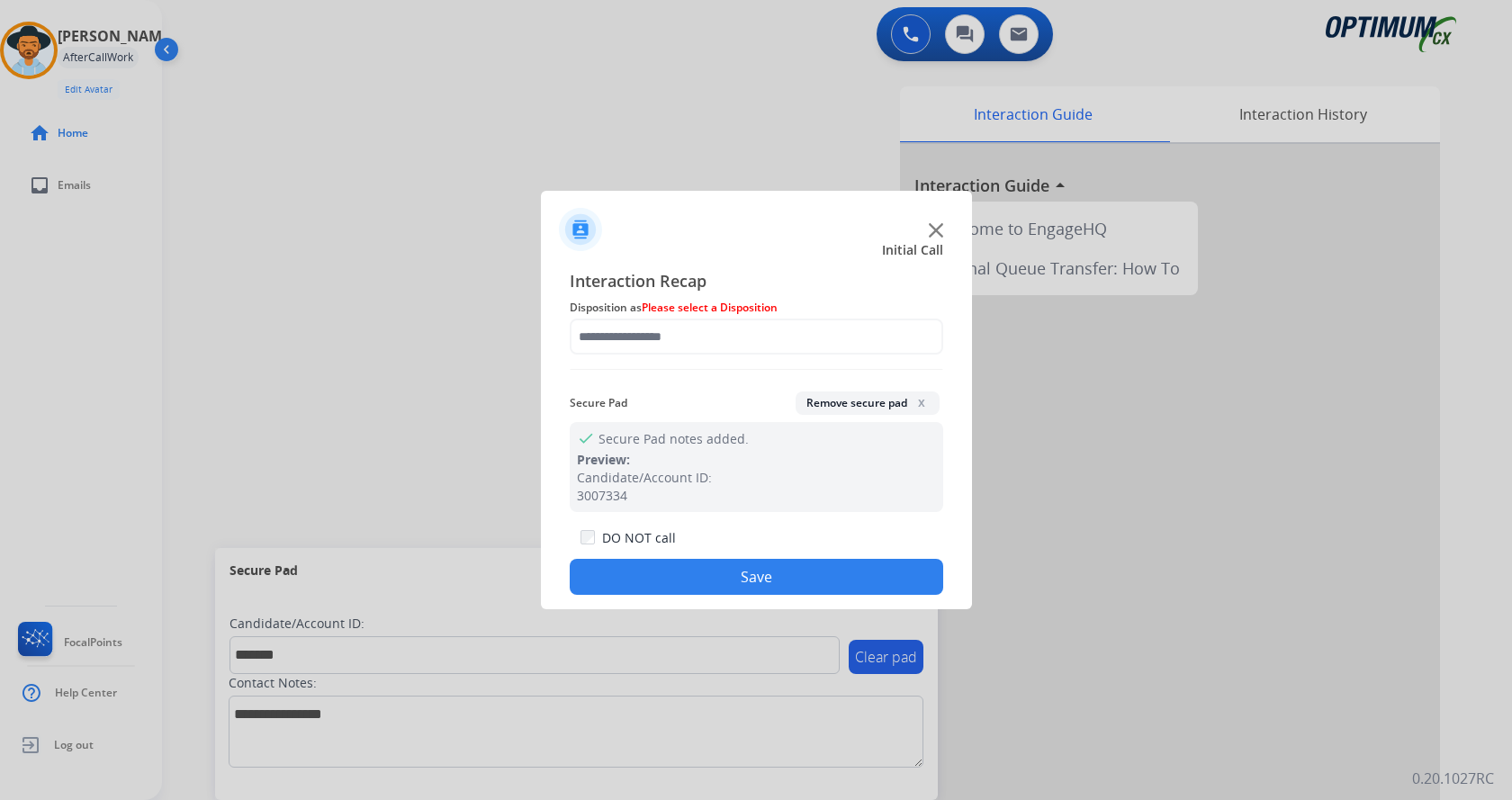
type input "**********"
click at [703, 569] on button "Save" at bounding box center [757, 576] width 374 height 36
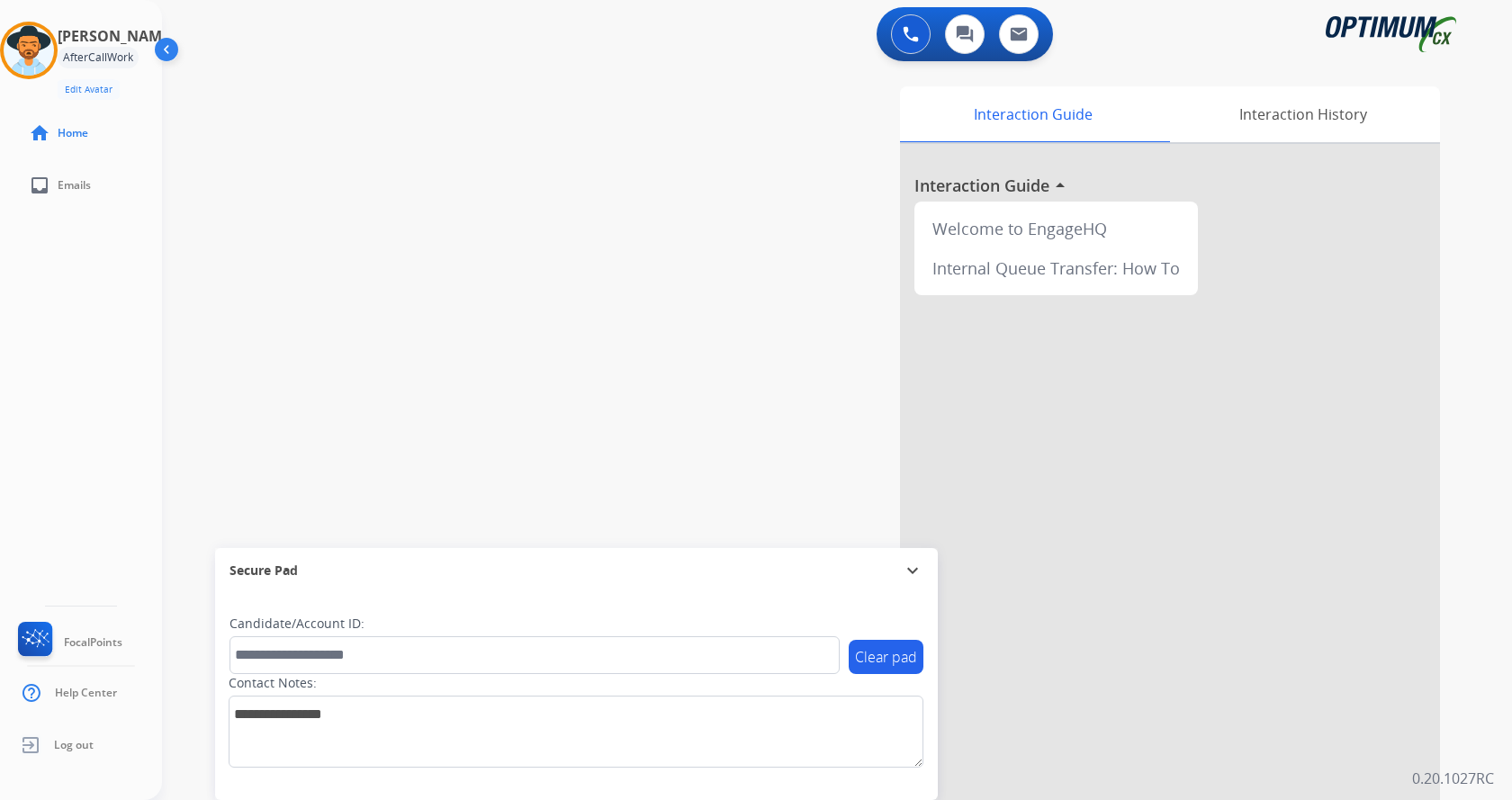
drag, startPoint x: 338, startPoint y: 57, endPoint x: 331, endPoint y: 48, distance: 11.4
click at [337, 55] on div "0 Voice Interactions 0 Chat Interactions 0 Email Interactions" at bounding box center [826, 36] width 1286 height 58
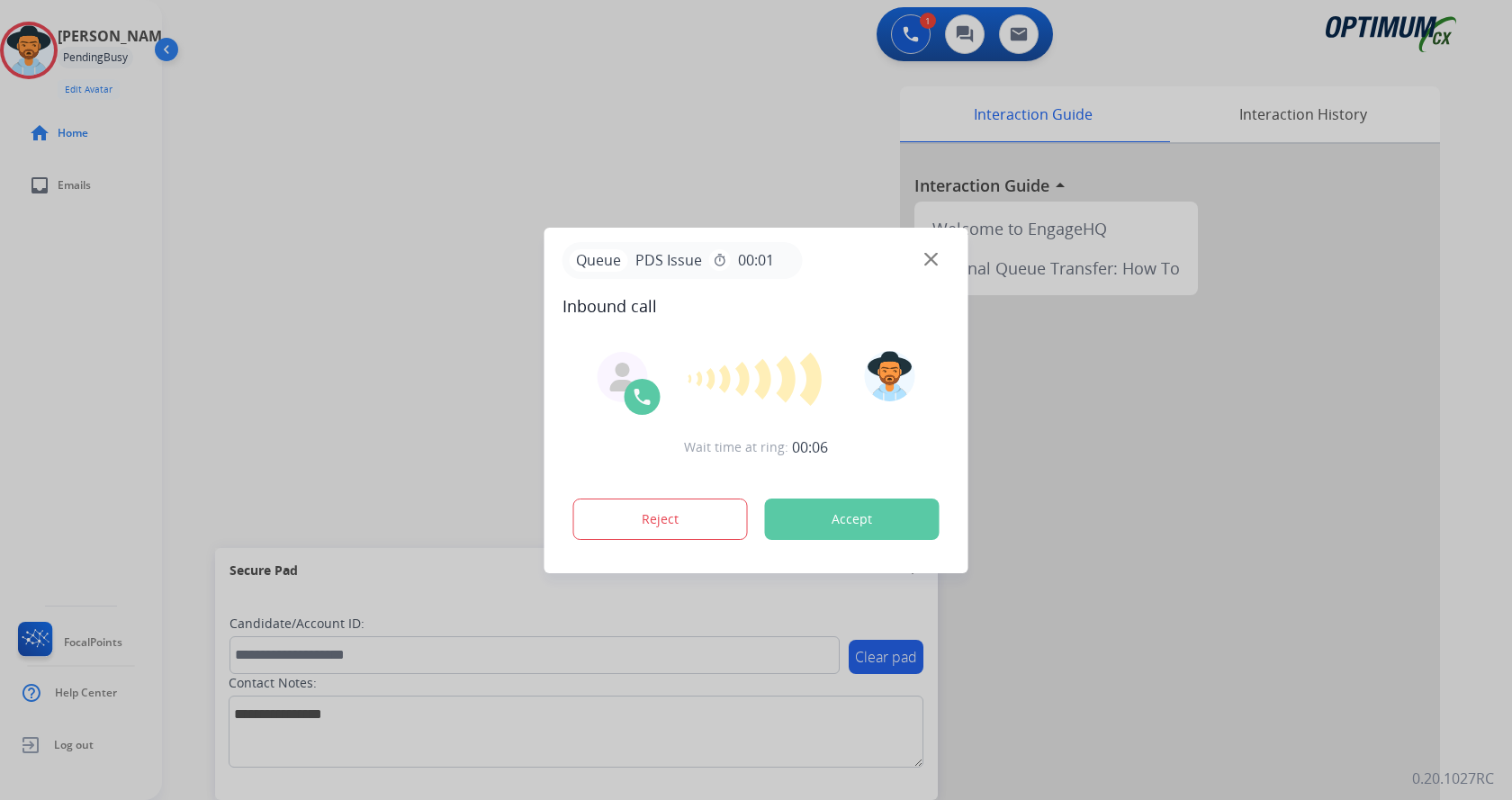
click at [329, 113] on div at bounding box center [756, 400] width 1512 height 800
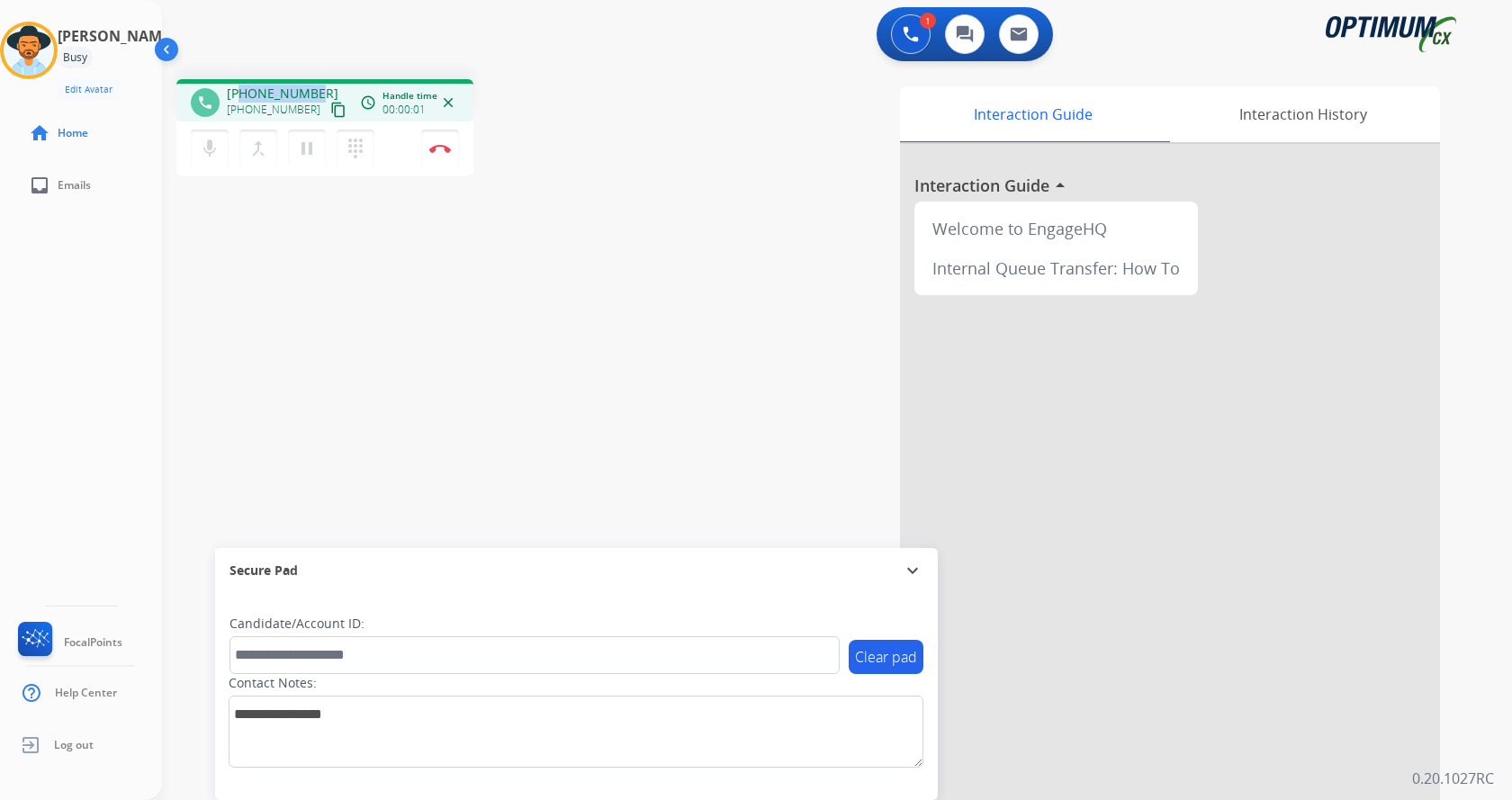
drag, startPoint x: 246, startPoint y: 92, endPoint x: 312, endPoint y: 83, distance: 66.6
click at [312, 83] on div "phone [PHONE_NUMBER] [PHONE_NUMBER] content_copy access_time Call metrics Queue…" at bounding box center [325, 100] width 297 height 42
copy span "2607040281"
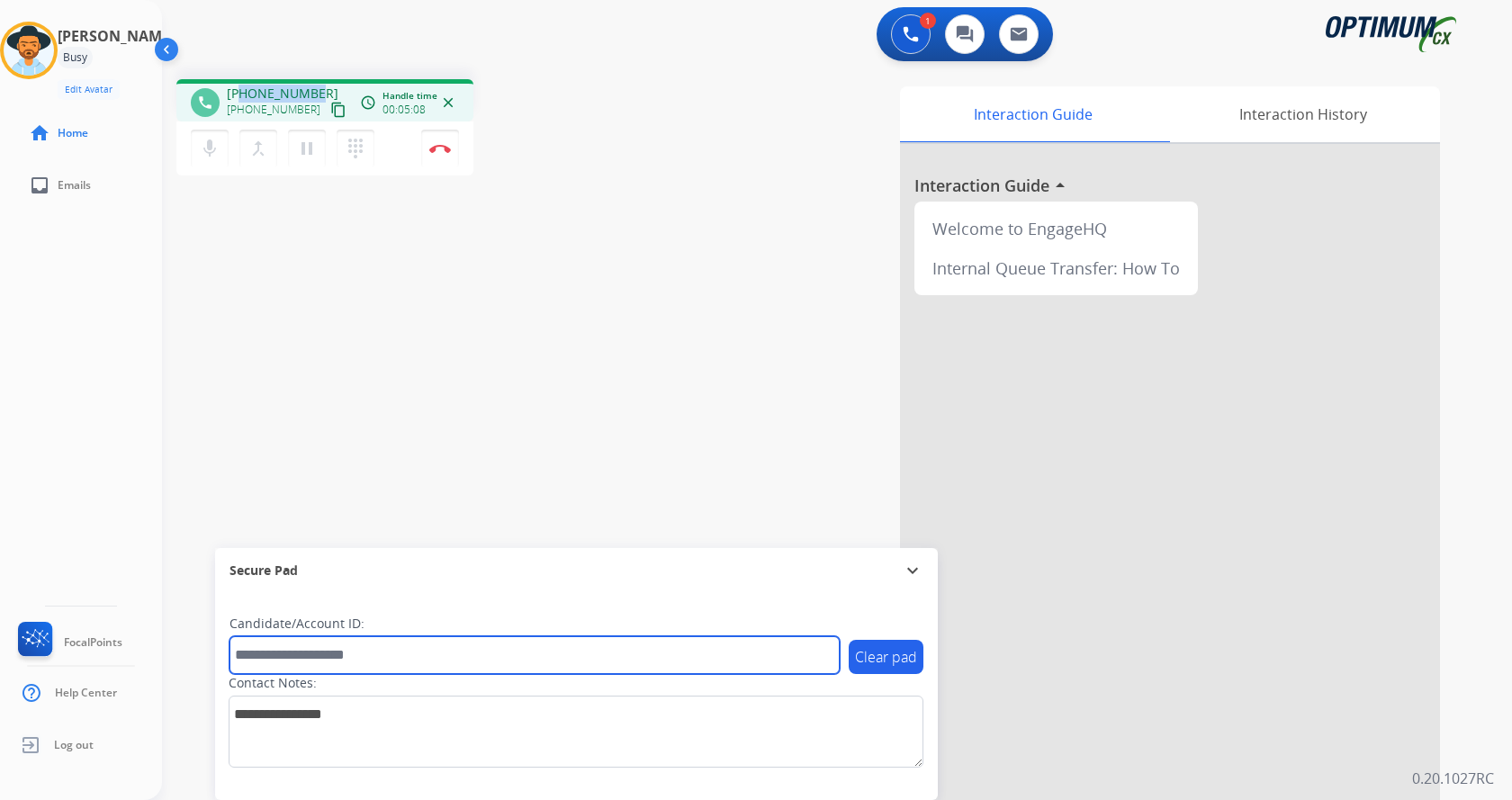
click at [336, 650] on input "text" at bounding box center [534, 654] width 610 height 38
paste input "*******"
type input "*******"
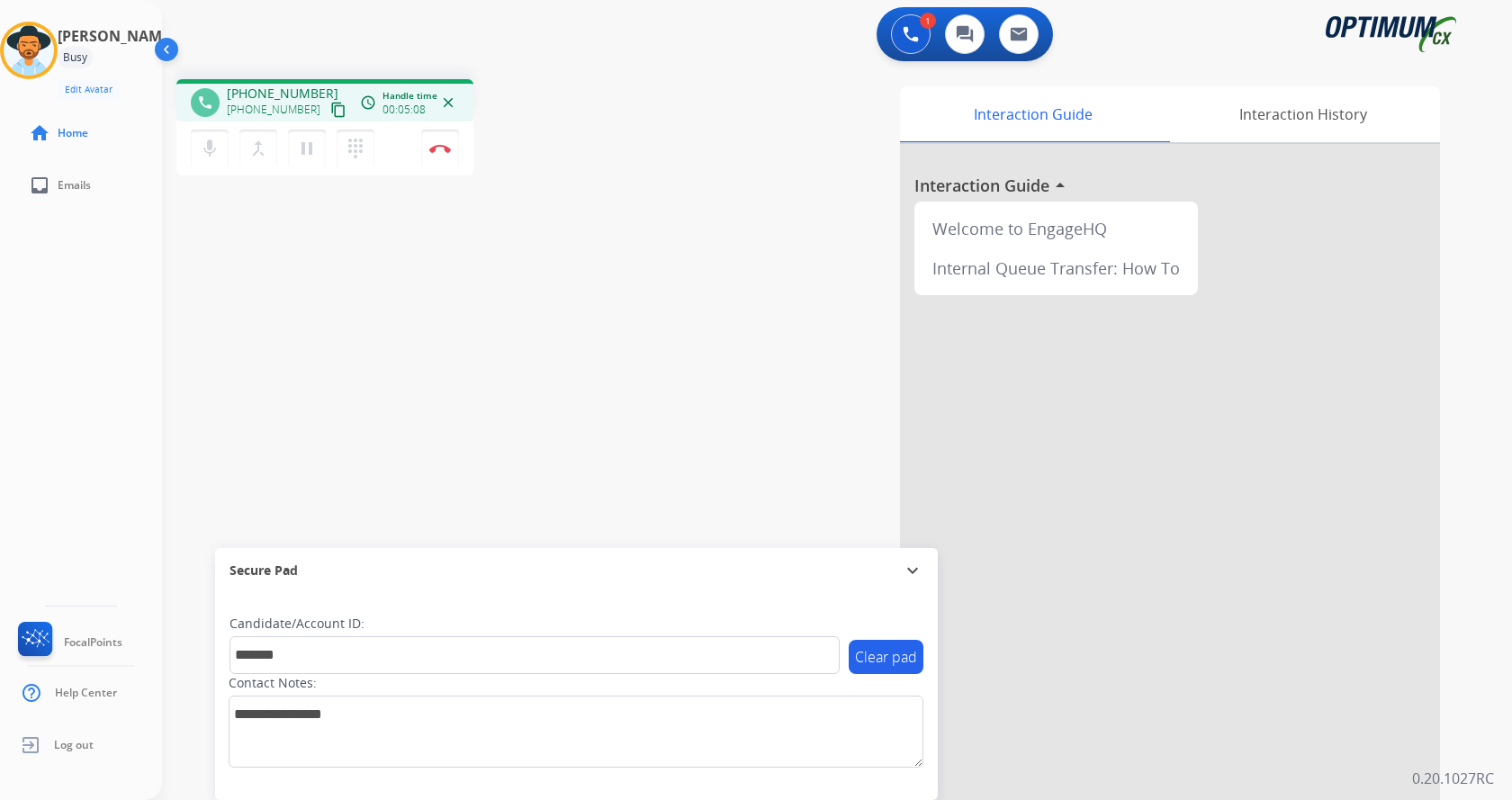
click at [350, 289] on div "phone [PHONE_NUMBER] [PHONE_NUMBER] content_copy access_time Call metrics Queue…" at bounding box center [816, 440] width 1307 height 751
click at [351, 289] on div "phone [PHONE_NUMBER] [PHONE_NUMBER] content_copy access_time Call metrics Queue…" at bounding box center [816, 440] width 1307 height 751
click at [389, 285] on div "phone [PHONE_NUMBER] [PHONE_NUMBER] content_copy access_time Call metrics Queue…" at bounding box center [816, 440] width 1307 height 751
click at [539, 188] on div "phone [PHONE_NUMBER] [PHONE_NUMBER] content_copy access_time Call metrics Queue…" at bounding box center [816, 440] width 1307 height 751
click at [433, 152] on img at bounding box center [441, 148] width 22 height 9
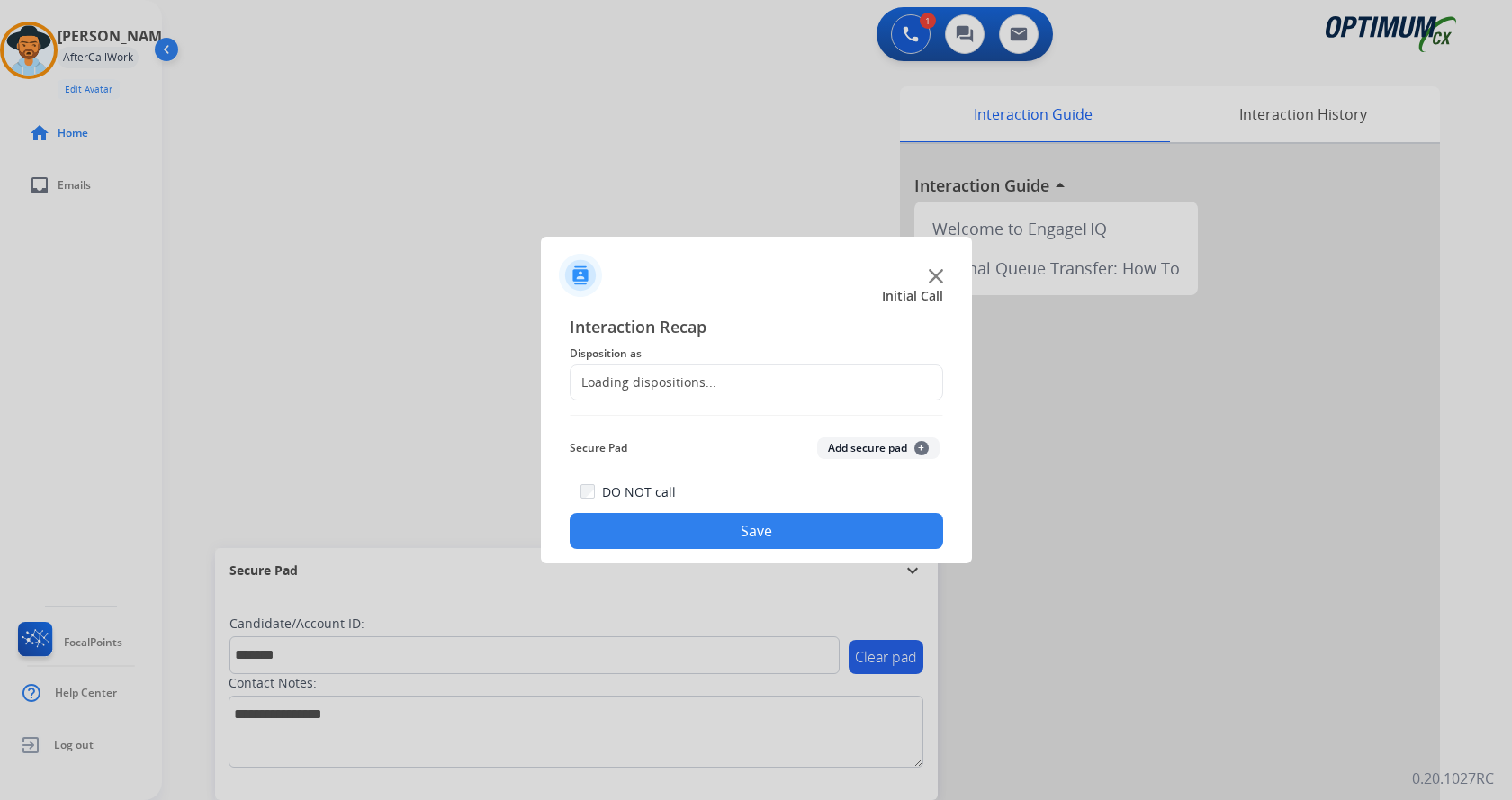
click at [871, 446] on button "Add secure pad +" at bounding box center [879, 448] width 123 height 22
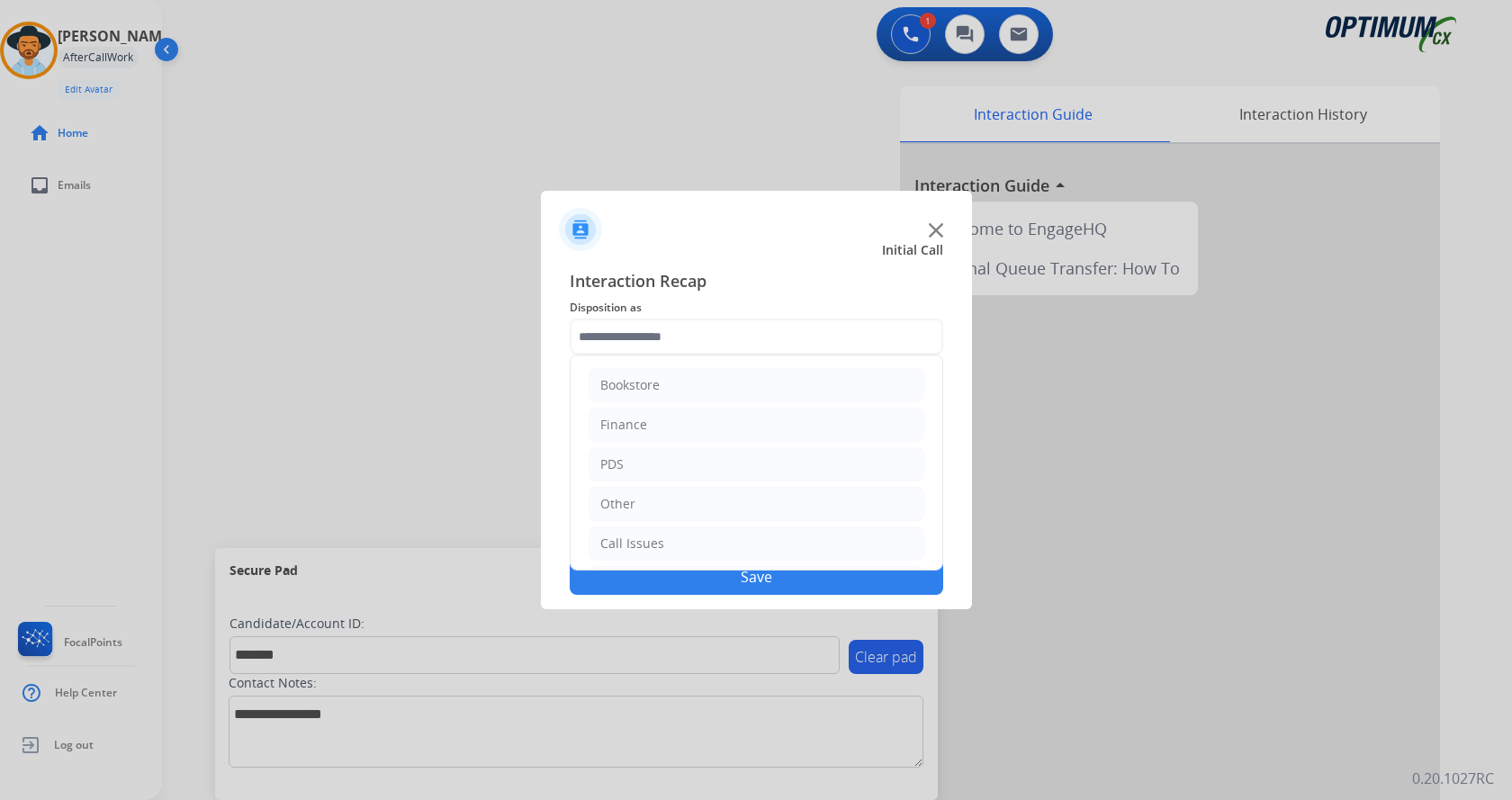
click at [648, 336] on input "text" at bounding box center [757, 336] width 374 height 36
click at [685, 422] on li "PDS" at bounding box center [756, 432] width 335 height 34
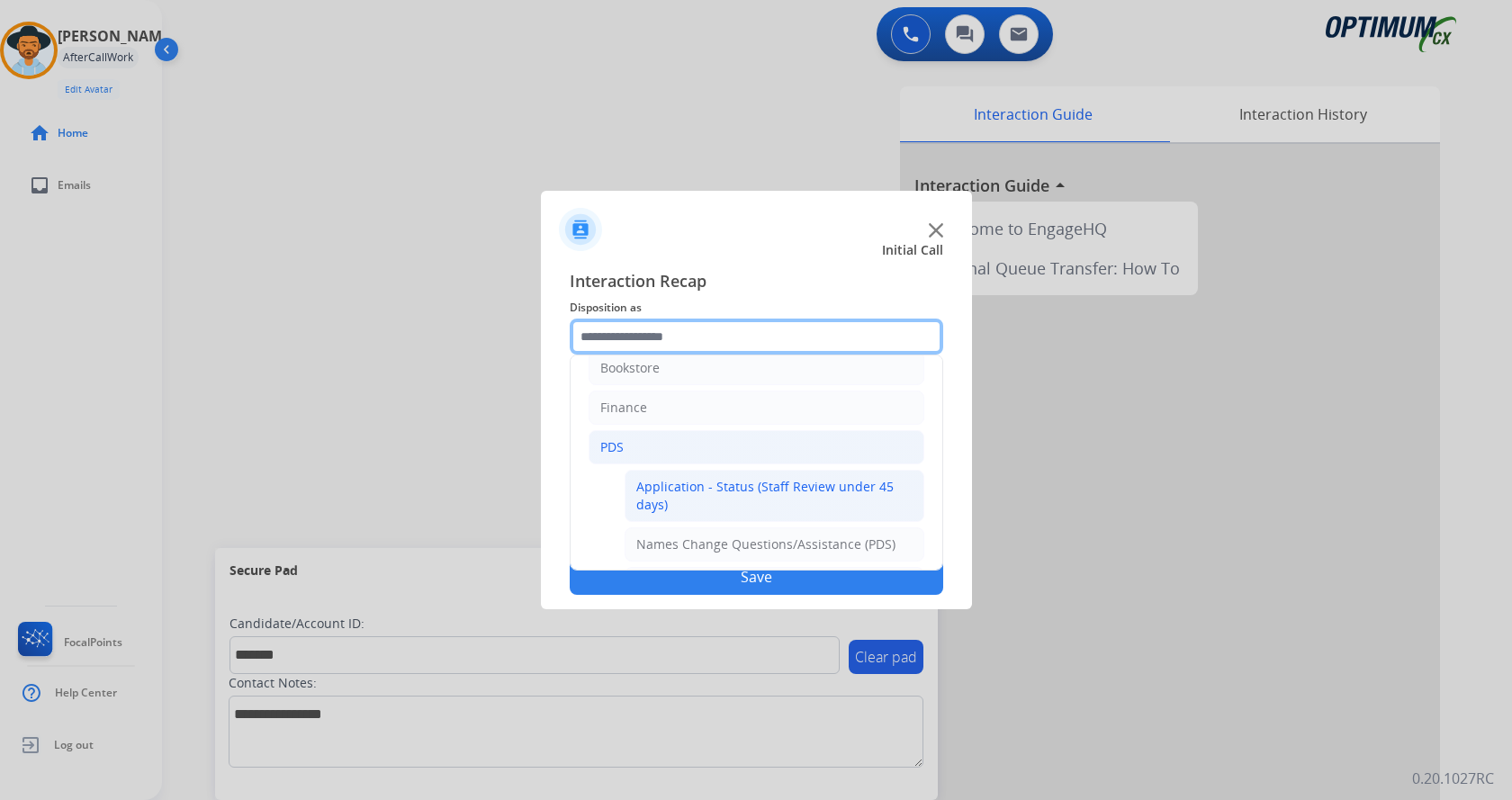
scroll to position [0, 0]
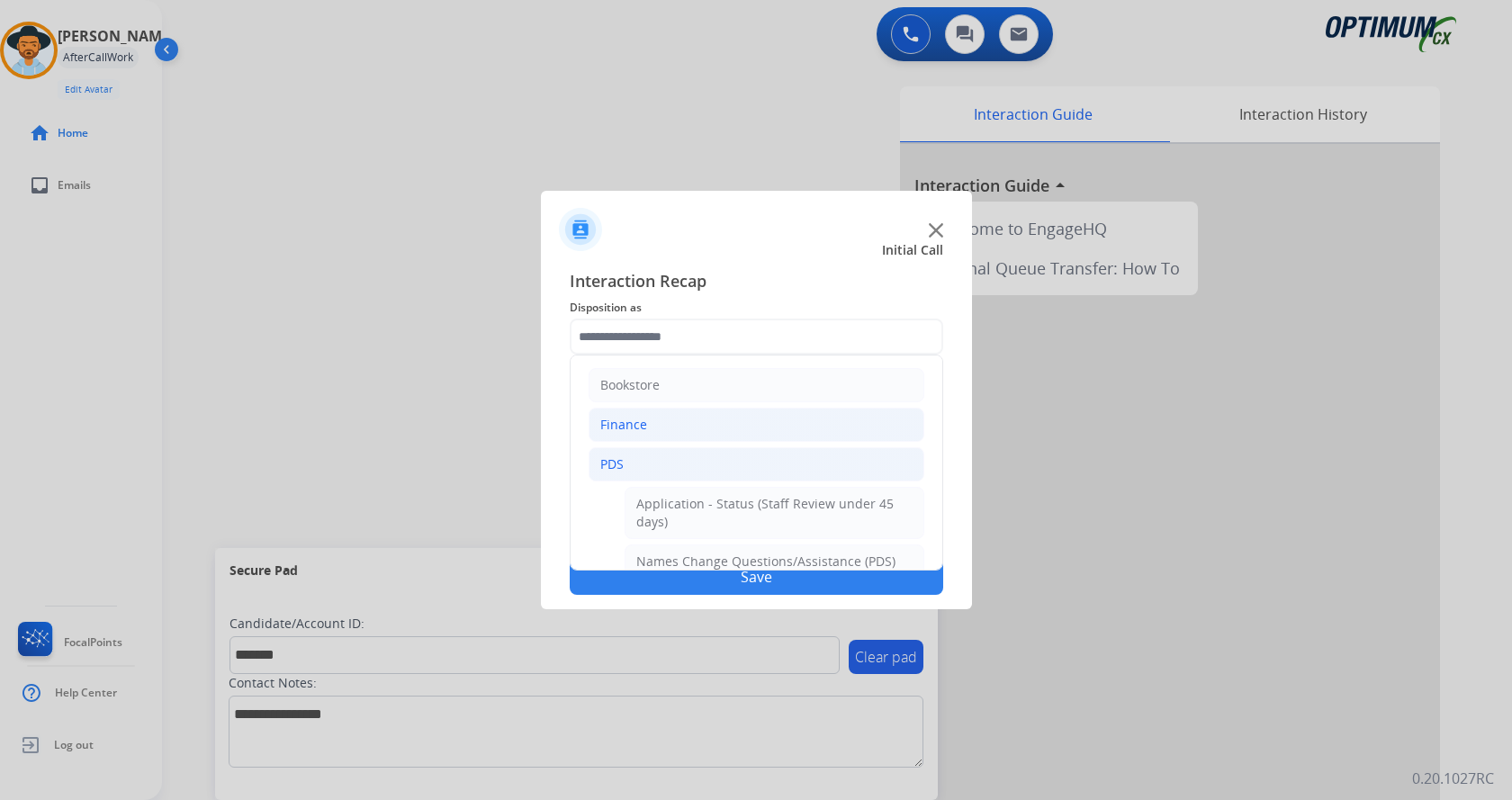
click at [695, 421] on li "Finance" at bounding box center [756, 424] width 335 height 34
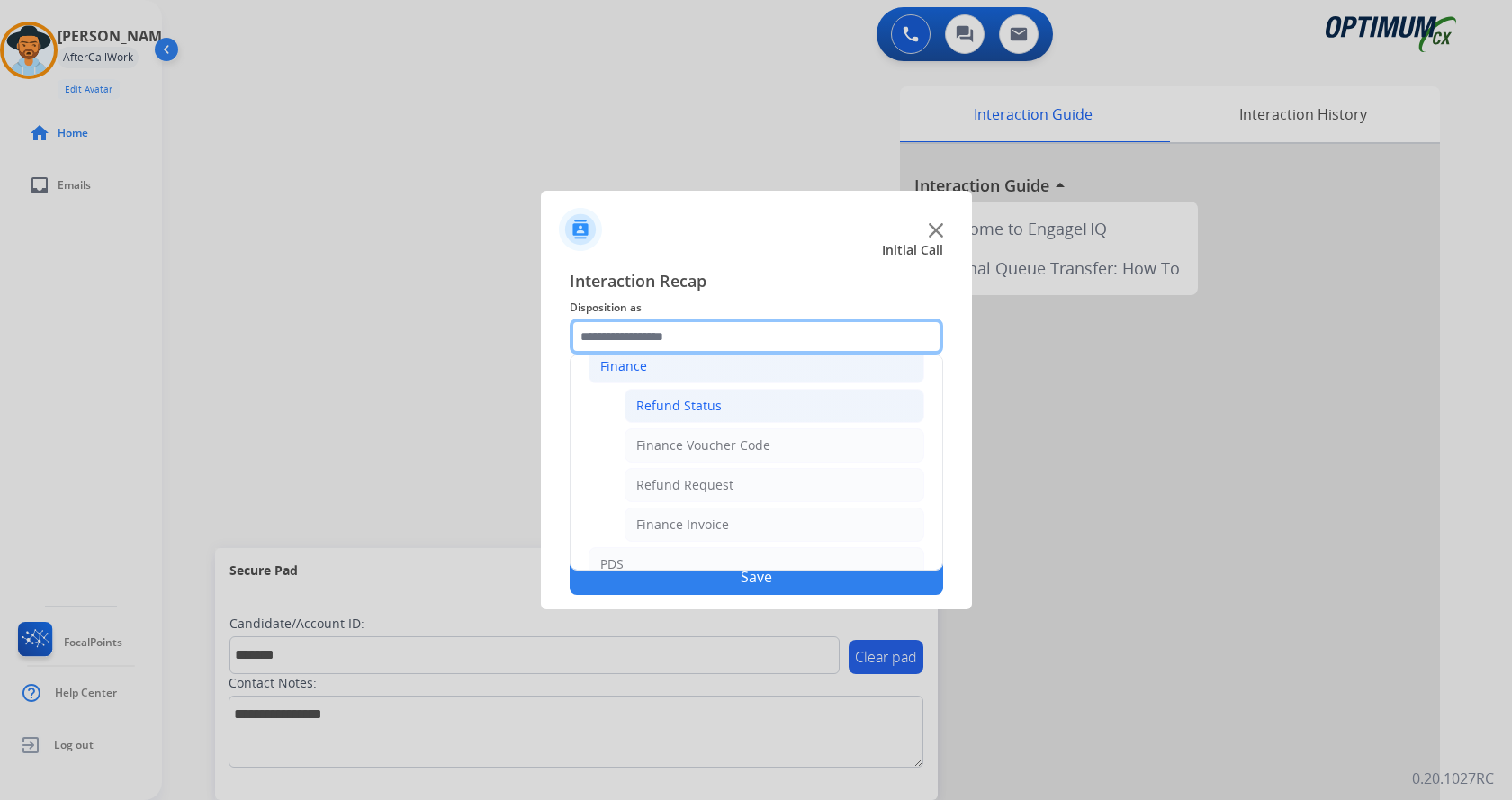
scroll to position [90, 0]
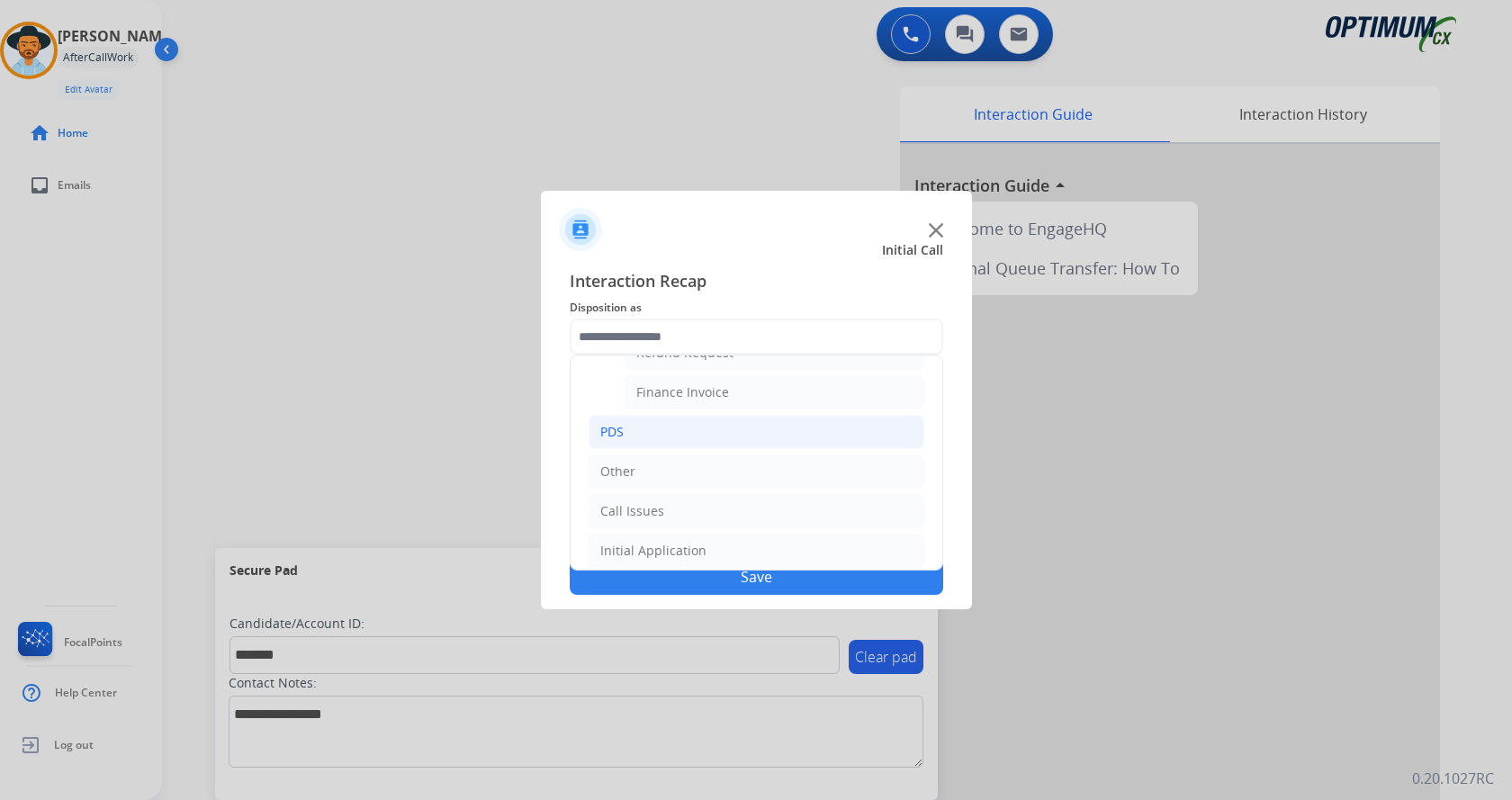
click at [674, 433] on li "PDS" at bounding box center [756, 432] width 335 height 34
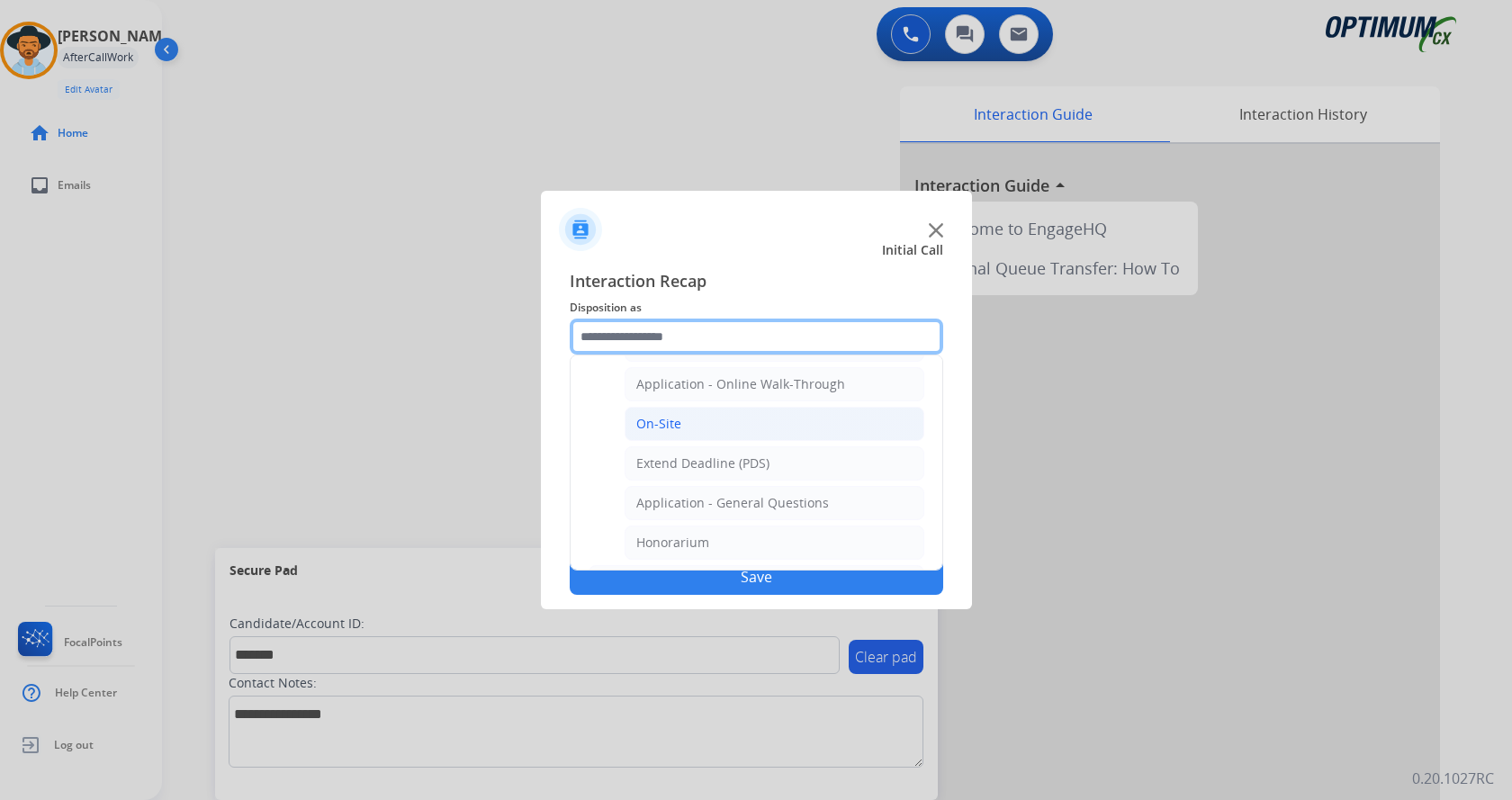
scroll to position [461, 0]
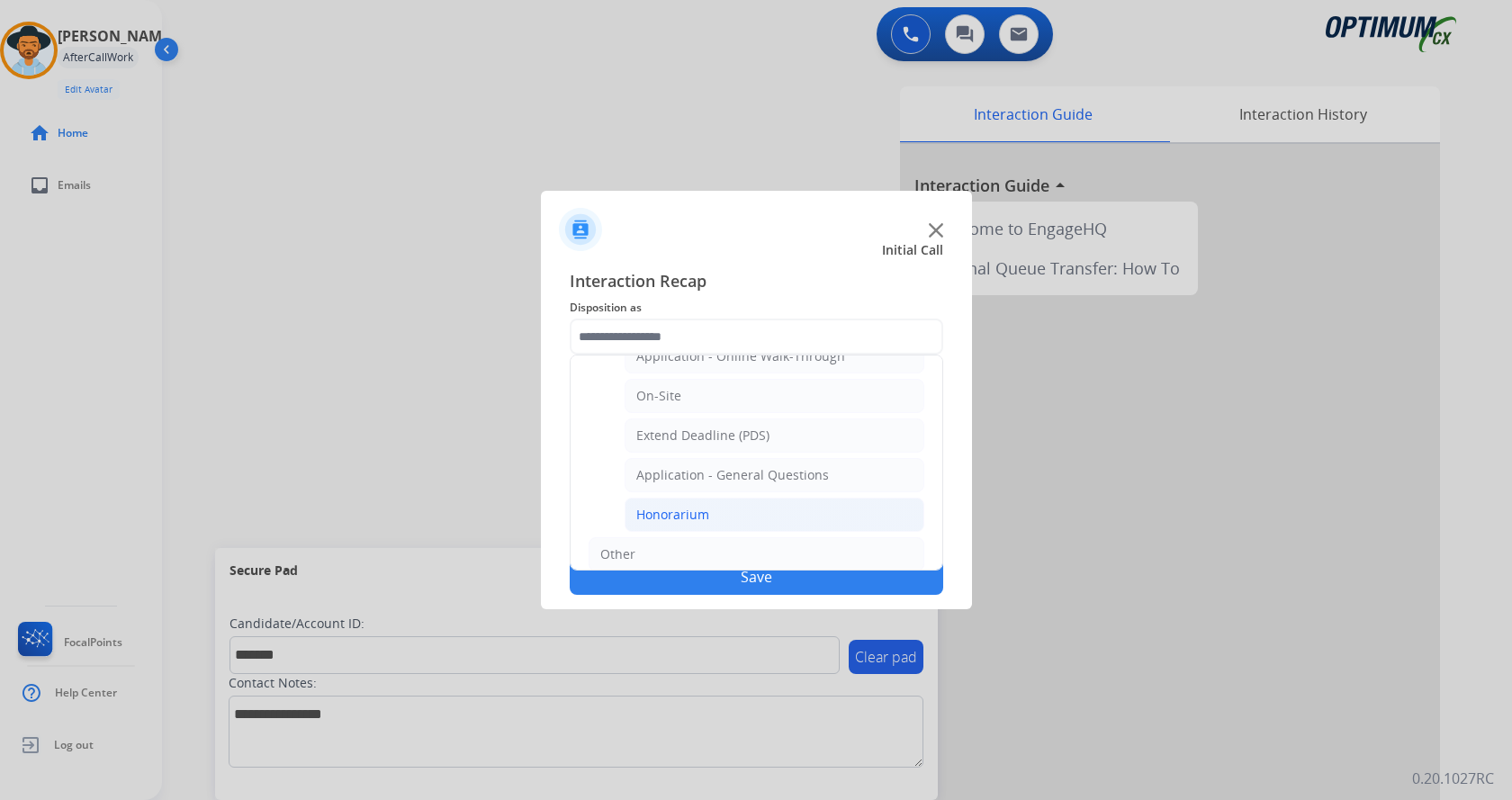
click at [727, 519] on li "Honorarium" at bounding box center [774, 514] width 300 height 34
type input "**********"
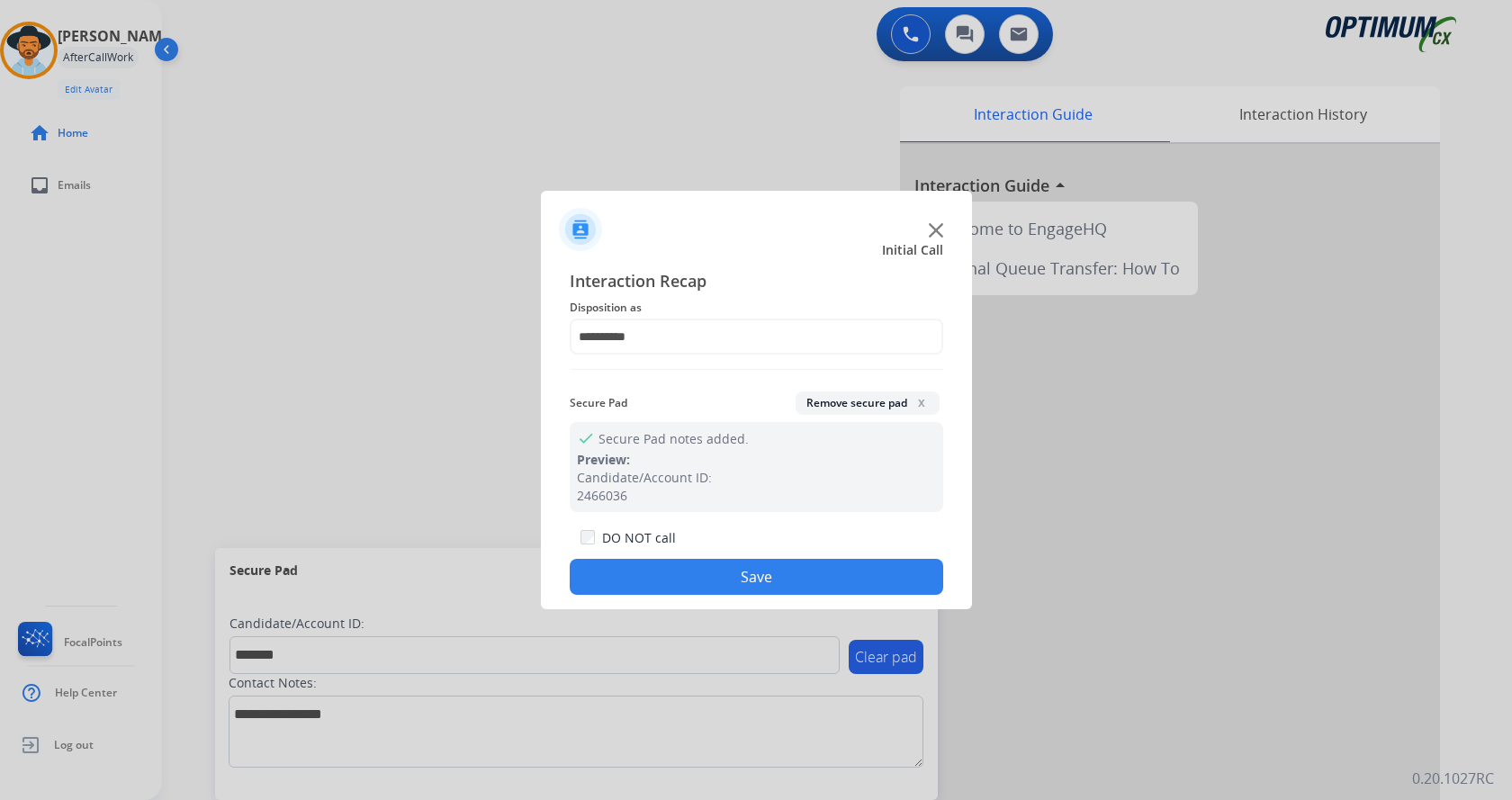
click at [571, 514] on div "**********" at bounding box center [757, 432] width 374 height 327
drag, startPoint x: 613, startPoint y: 569, endPoint x: 614, endPoint y: 550, distance: 19.0
click at [614, 569] on button "Save" at bounding box center [757, 576] width 374 height 36
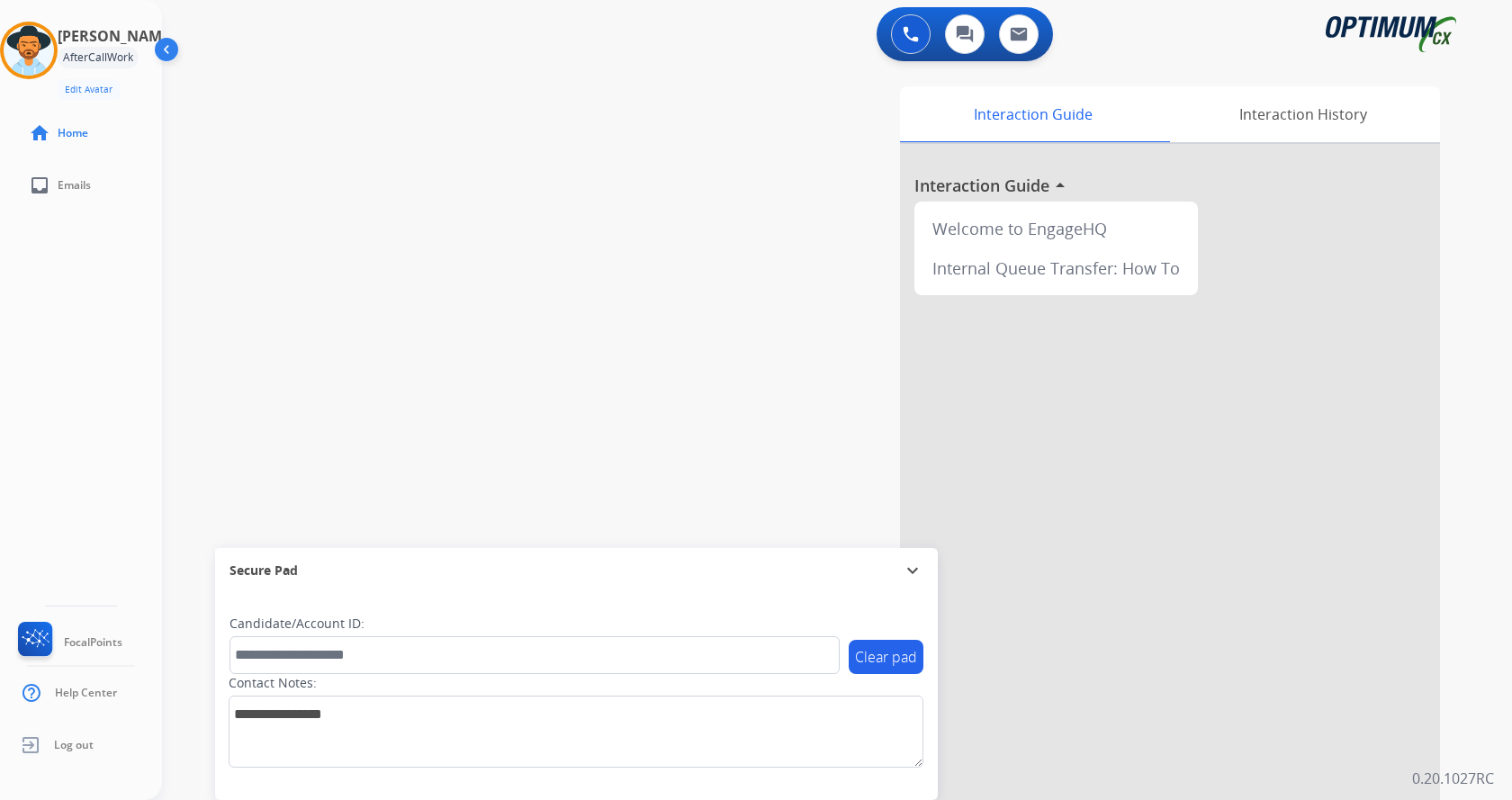
click at [363, 122] on div "swap_horiz Break voice bridge close_fullscreen Connect 3-Way Call merge_type Se…" at bounding box center [816, 440] width 1307 height 751
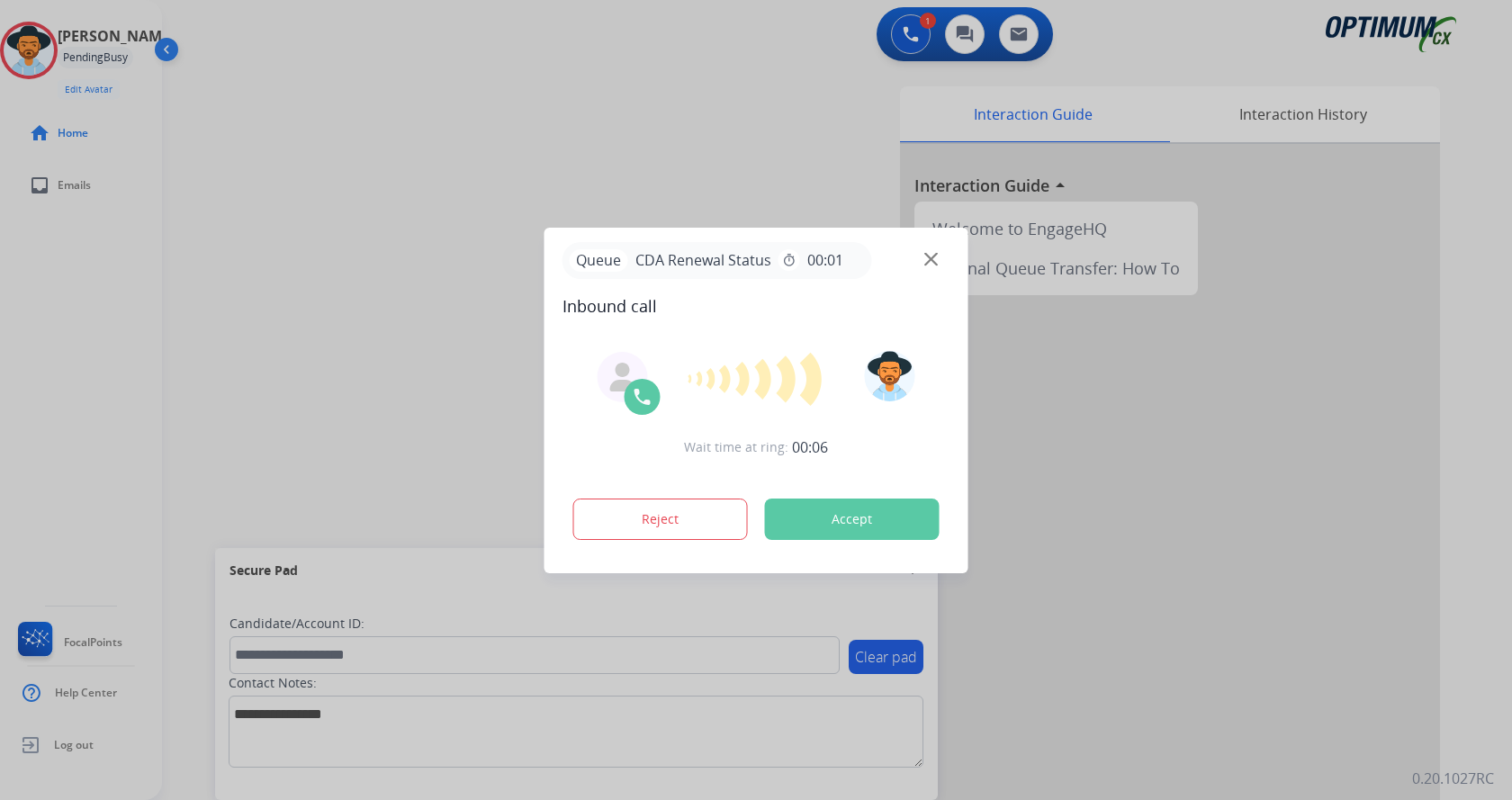
click at [402, 131] on div at bounding box center [756, 400] width 1512 height 800
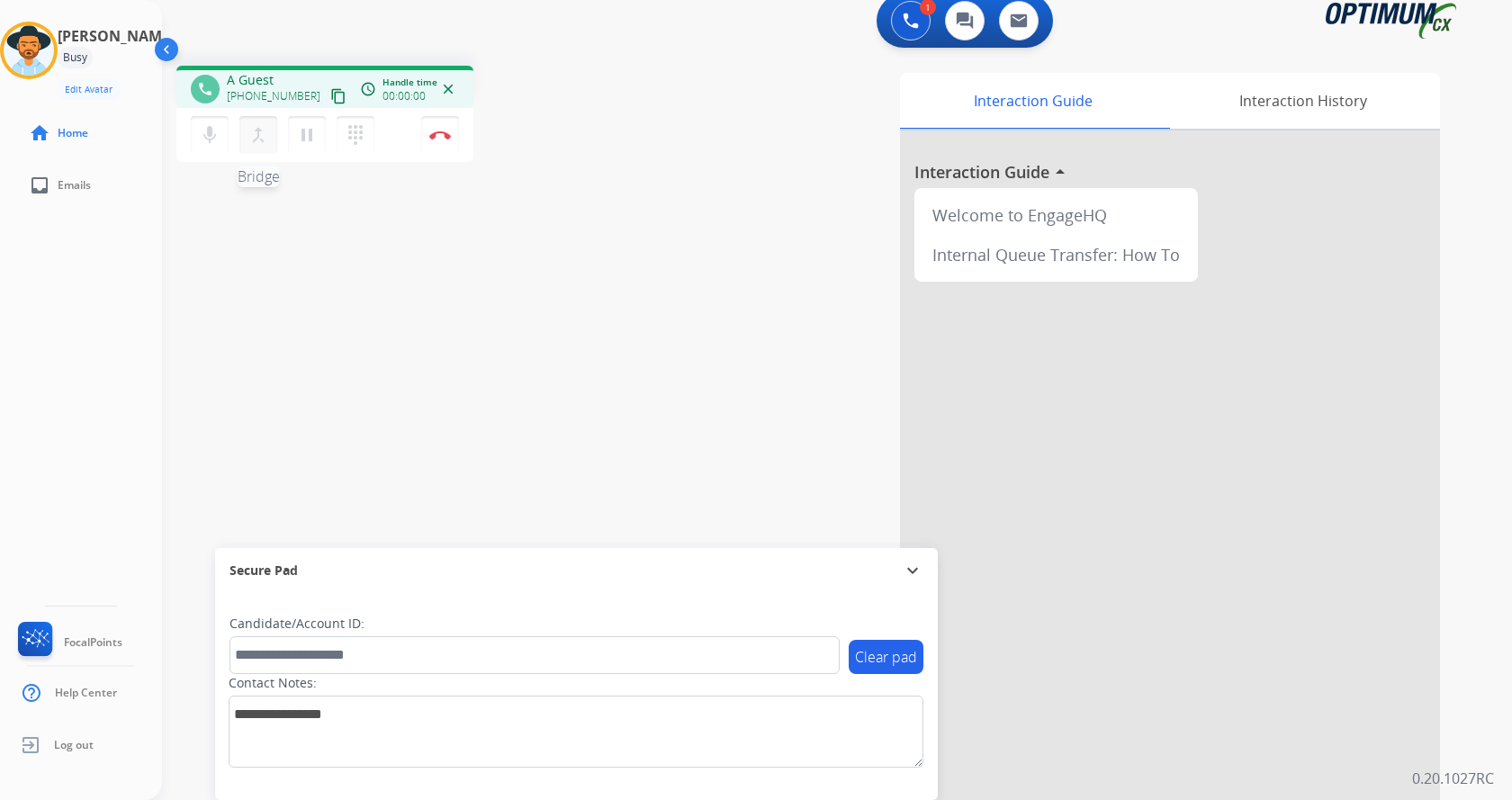
scroll to position [16, 0]
drag, startPoint x: 240, startPoint y: 76, endPoint x: 315, endPoint y: 71, distance: 75.2
click at [315, 71] on div "[PHONE_NUMBER] [PHONE_NUMBER] content_copy" at bounding box center [289, 87] width 123 height 36
copy span "4075299104"
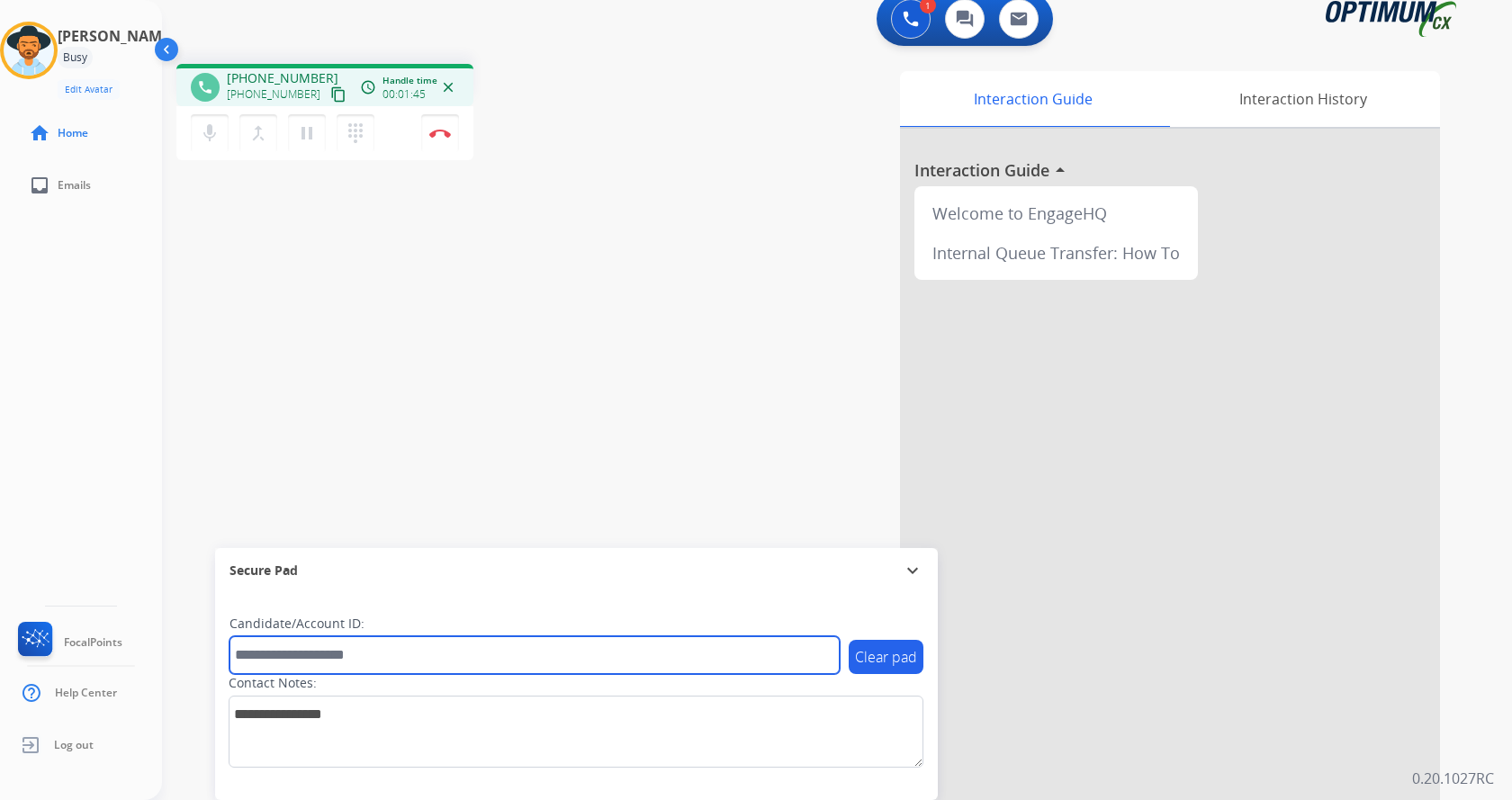
click at [341, 659] on input "text" at bounding box center [534, 654] width 610 height 38
paste input "*******"
type input "*******"
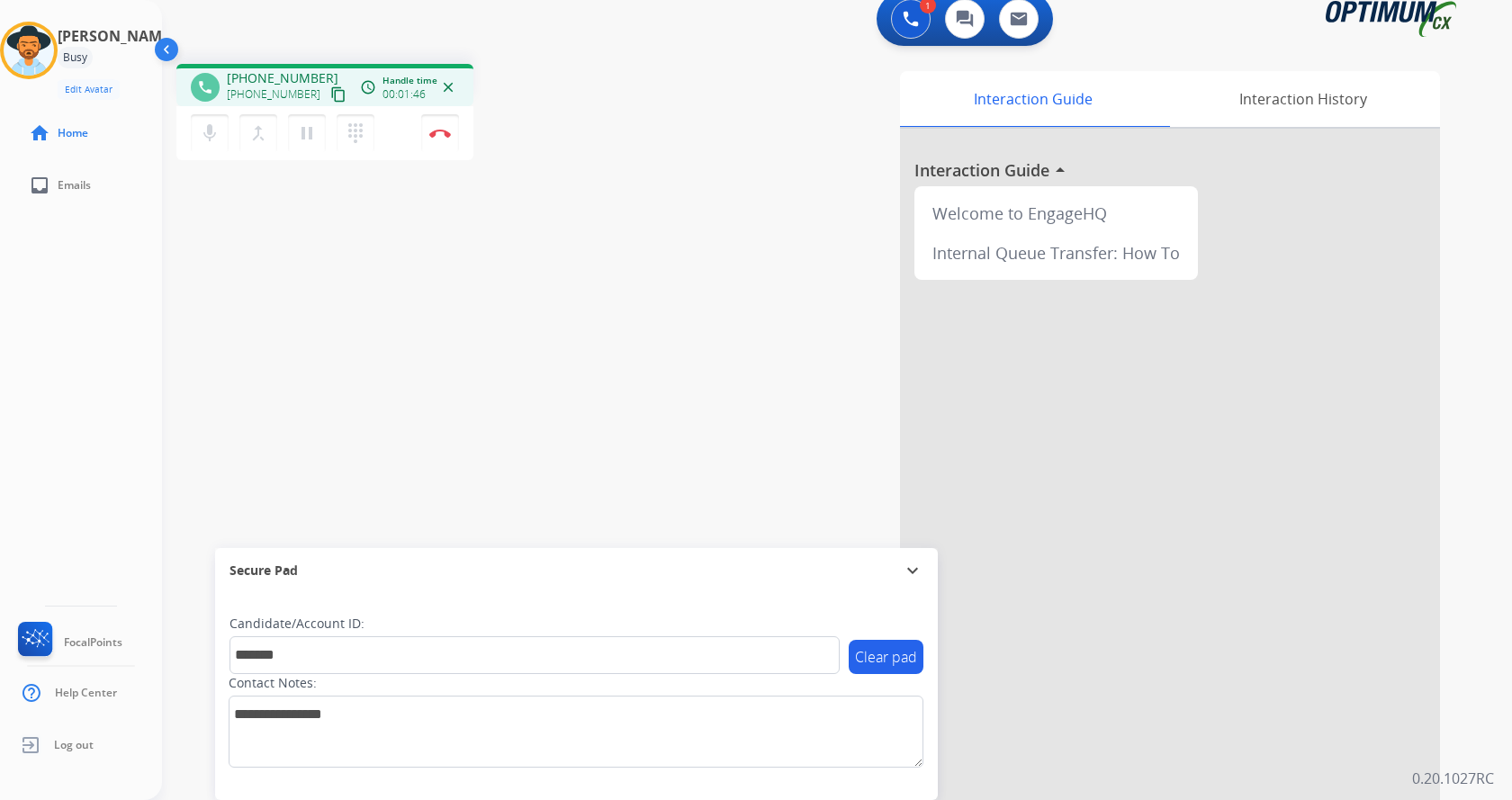
click at [296, 334] on div "phone [PHONE_NUMBER] [PHONE_NUMBER] content_copy access_time Call metrics Queue…" at bounding box center [816, 424] width 1307 height 751
click at [431, 345] on div "phone [PHONE_NUMBER] [PHONE_NUMBER] content_copy access_time Call metrics Queue…" at bounding box center [816, 424] width 1307 height 751
click at [428, 335] on div "phone [PHONE_NUMBER] [PHONE_NUMBER] content_copy access_time Call metrics Queue…" at bounding box center [816, 424] width 1307 height 751
click at [433, 132] on img at bounding box center [441, 133] width 22 height 9
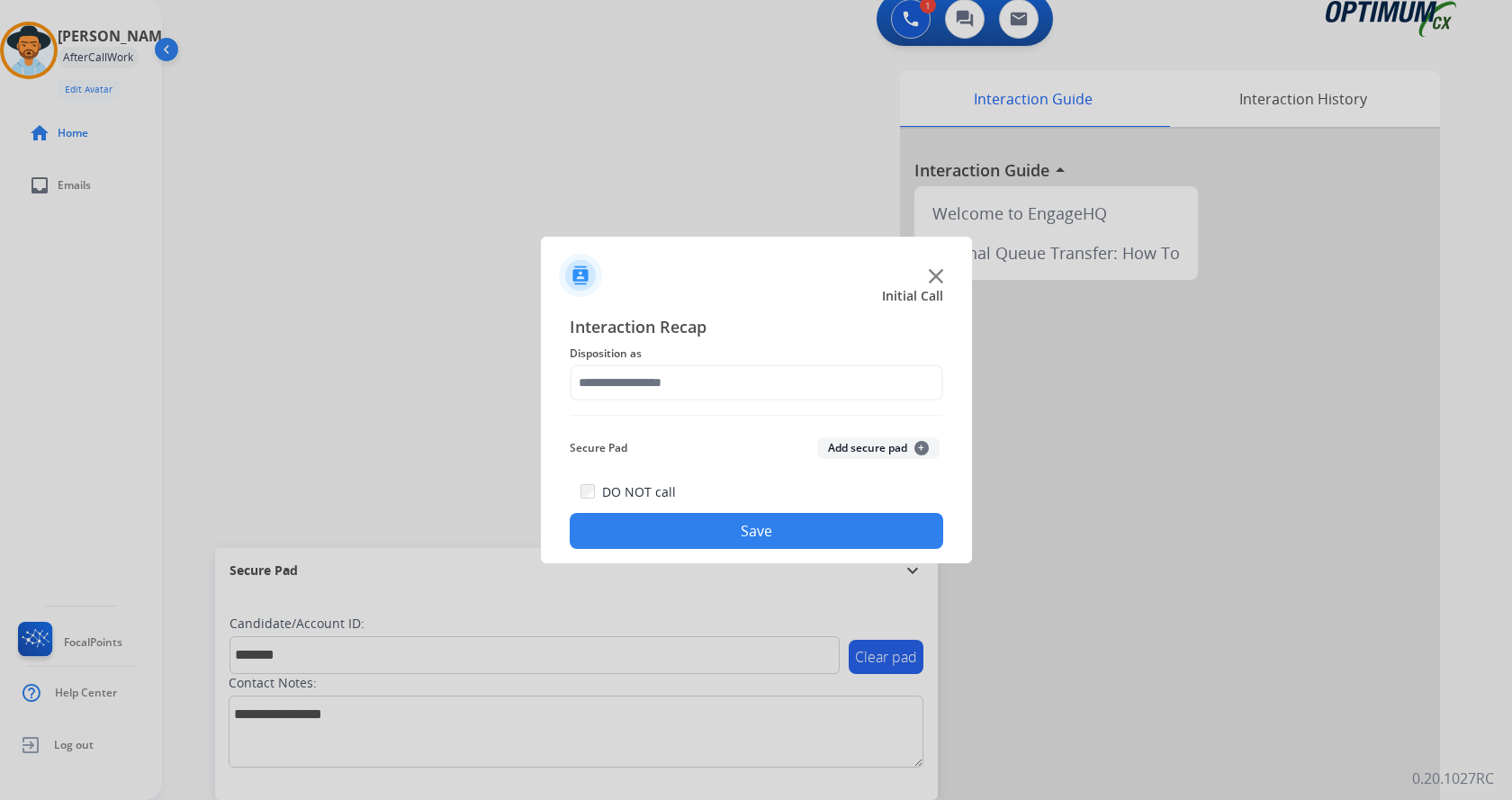
click at [886, 452] on button "Add secure pad +" at bounding box center [879, 448] width 123 height 22
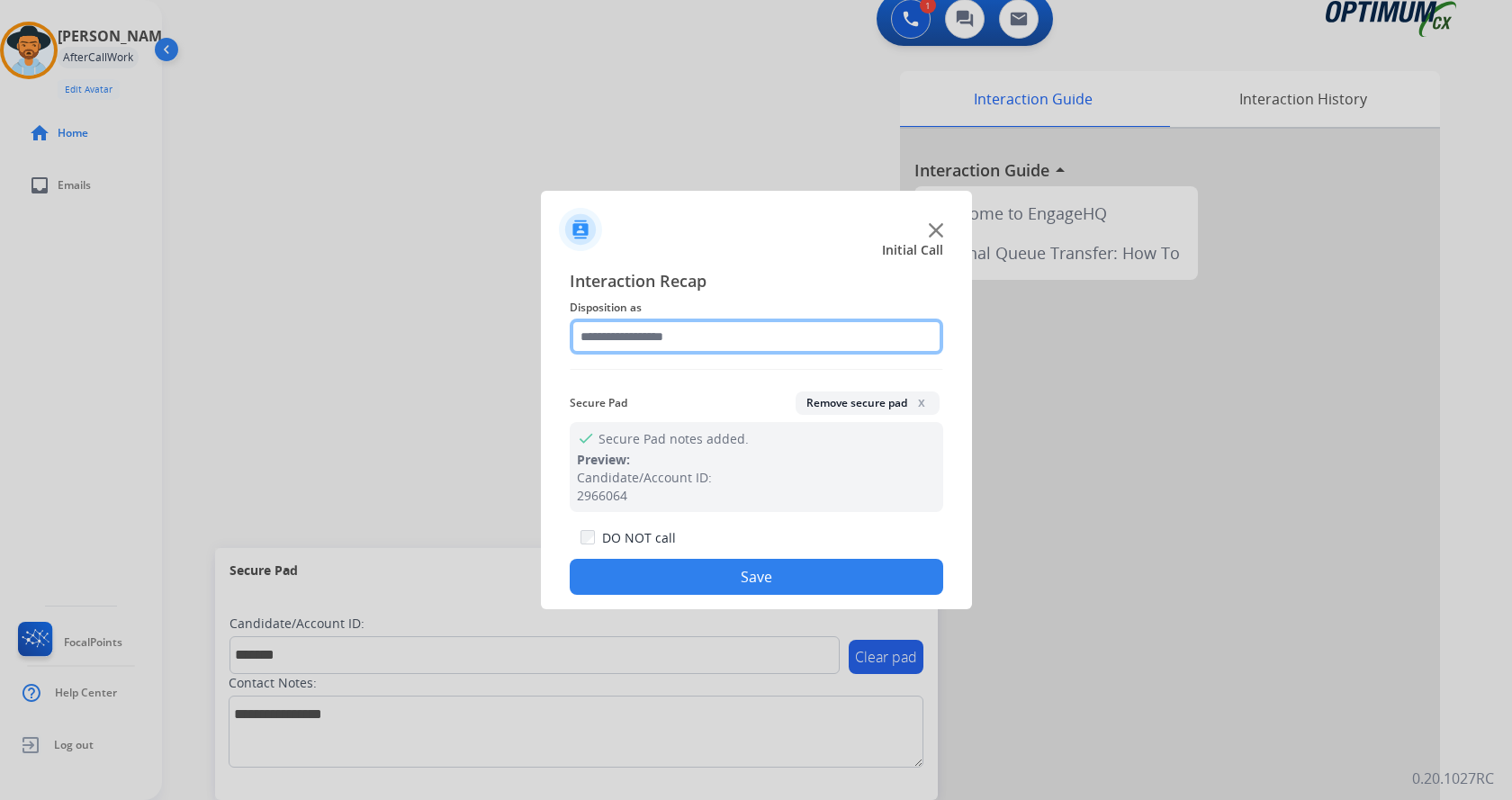
click at [630, 340] on input "text" at bounding box center [757, 336] width 374 height 36
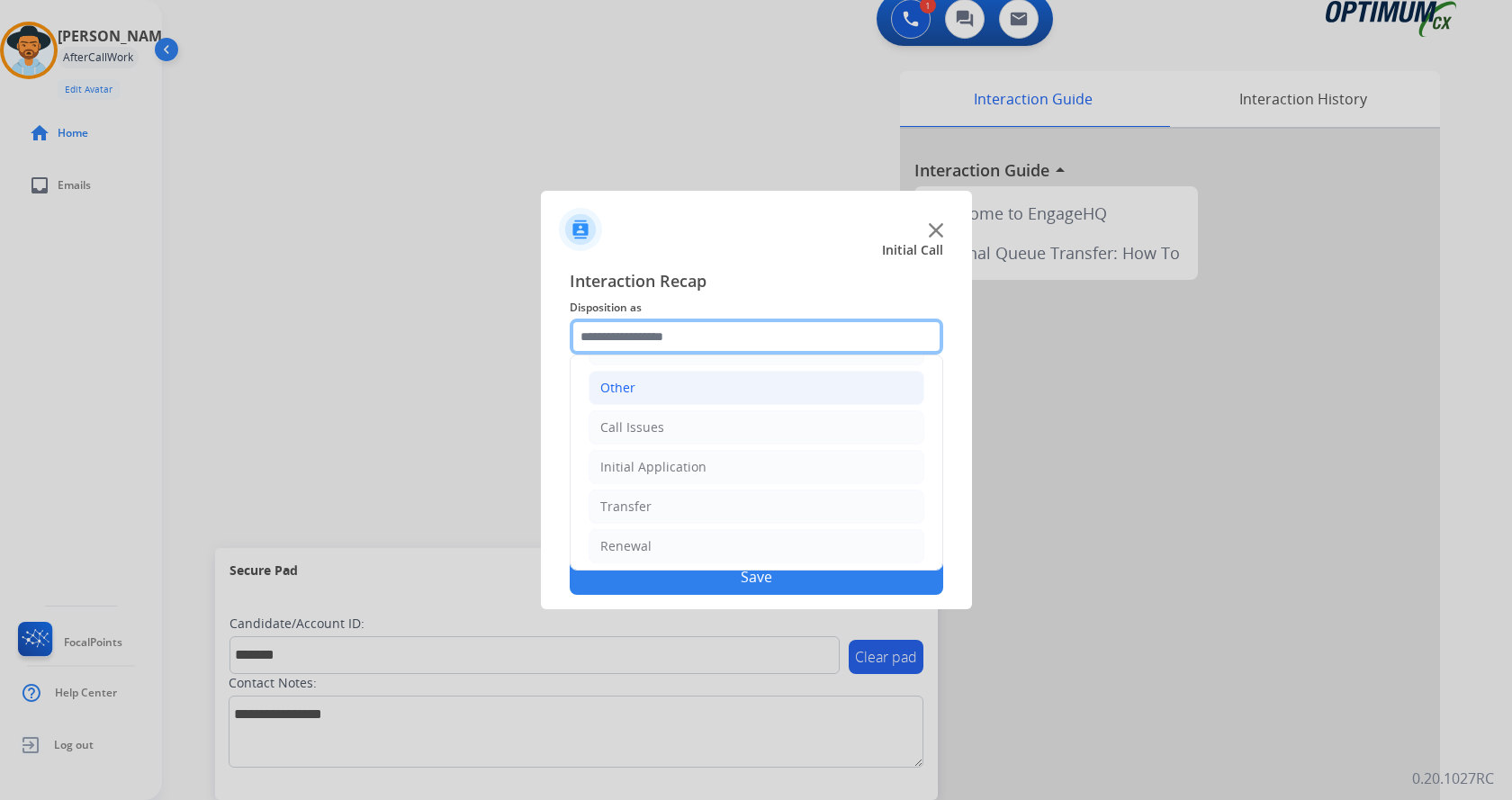
scroll to position [123, 0]
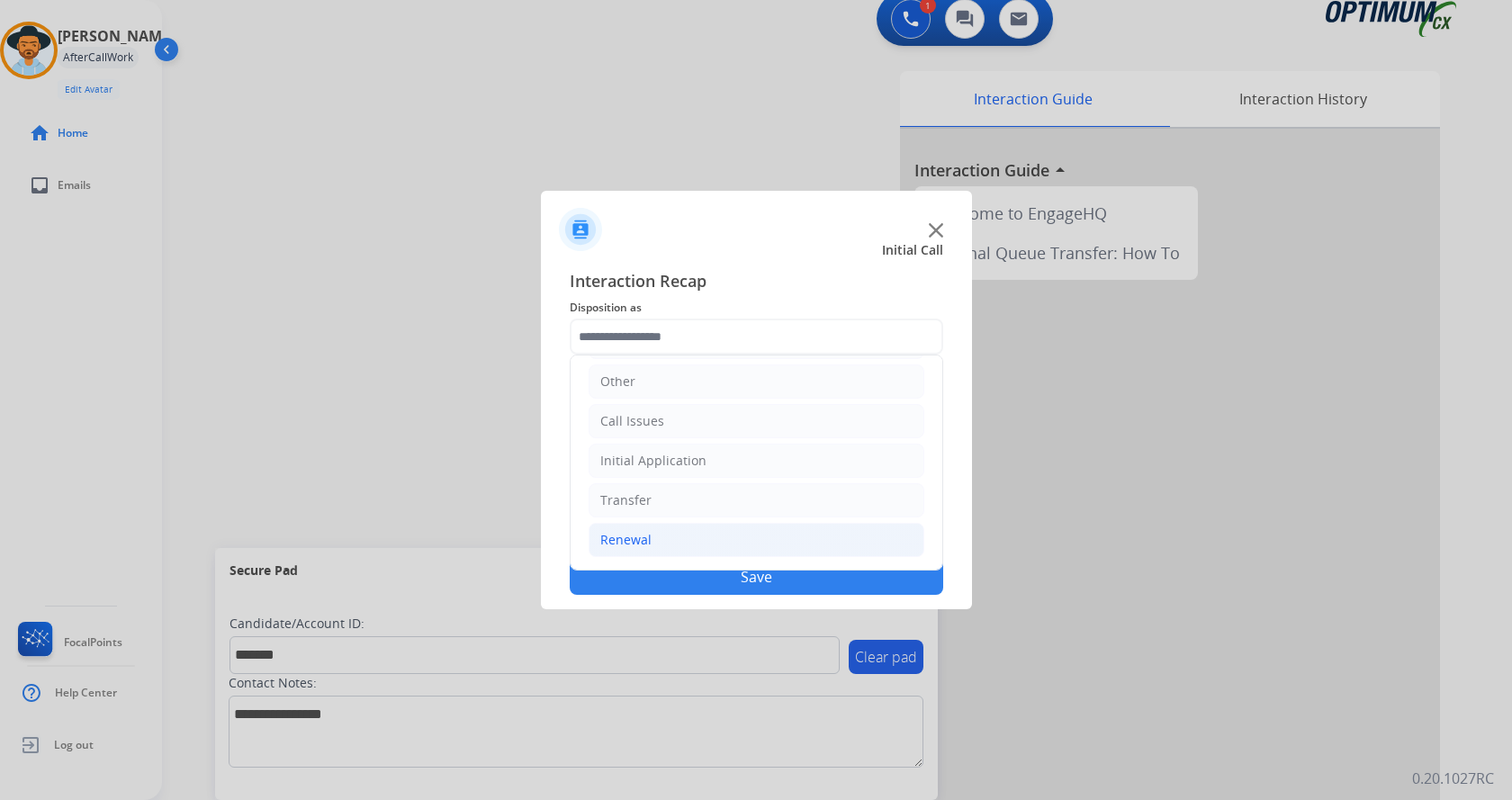
click at [681, 530] on li "Renewal" at bounding box center [756, 540] width 335 height 34
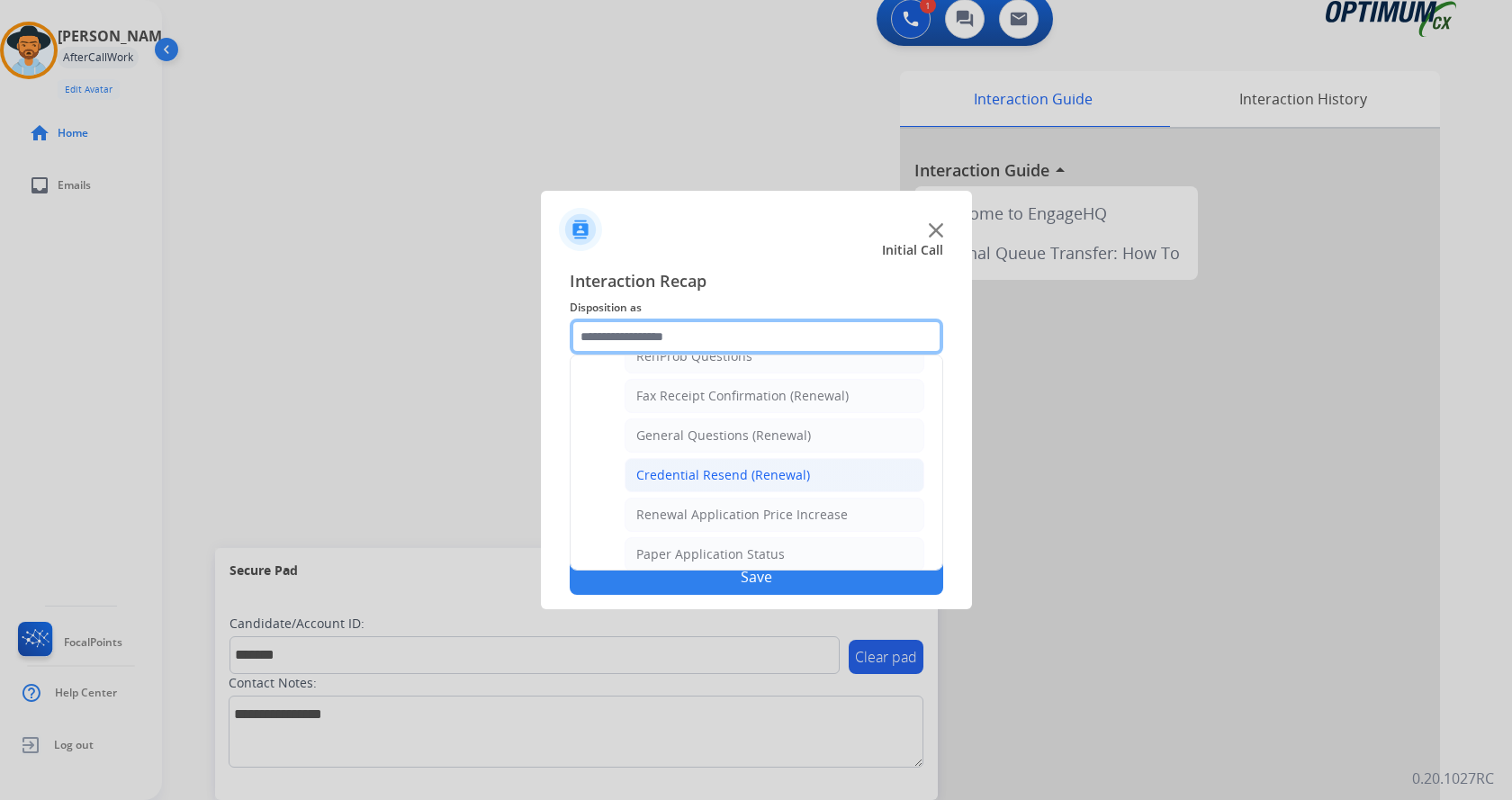
scroll to position [392, 0]
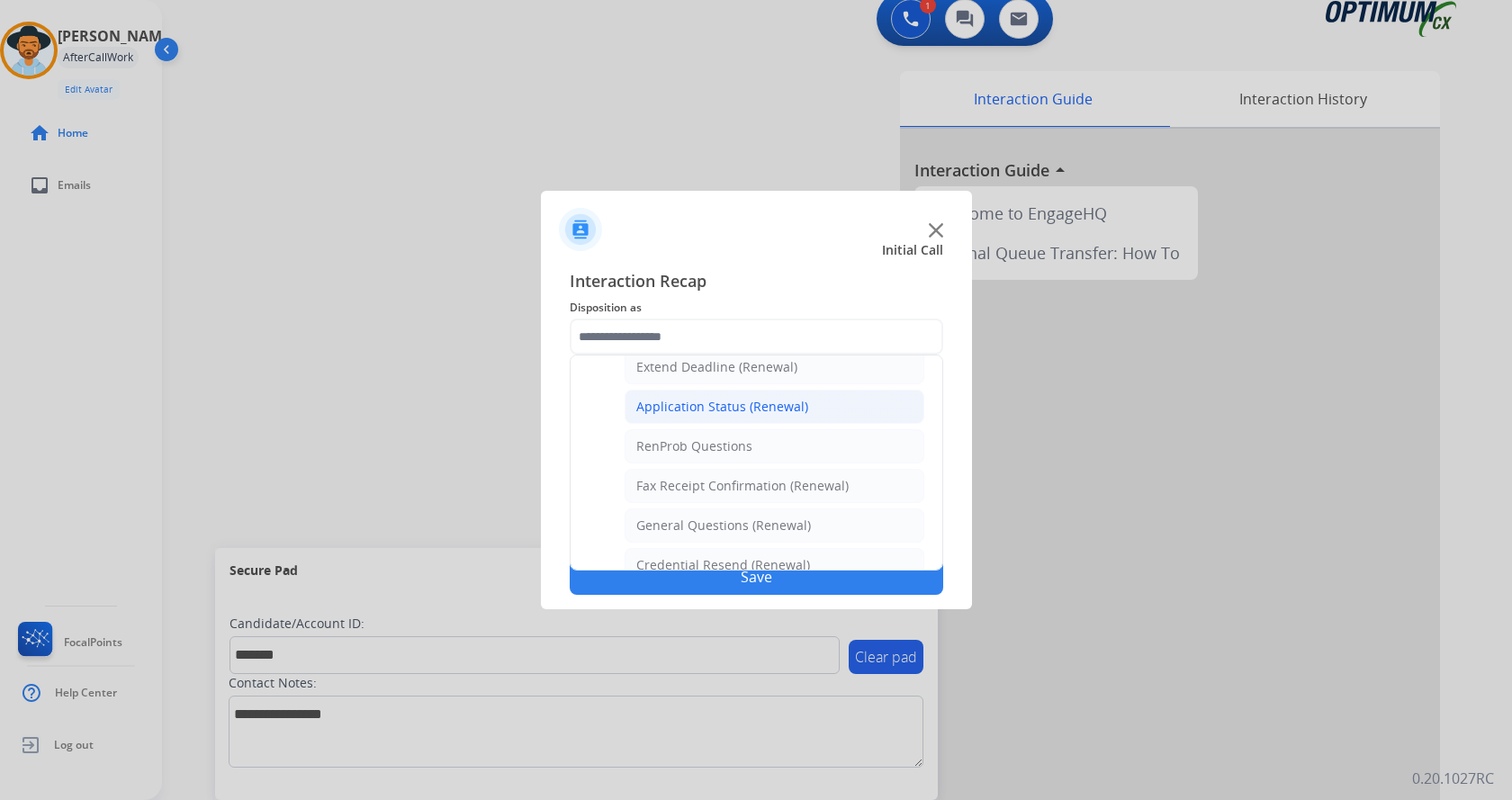
click at [807, 409] on li "Application Status (Renewal)" at bounding box center [774, 406] width 300 height 34
type input "**********"
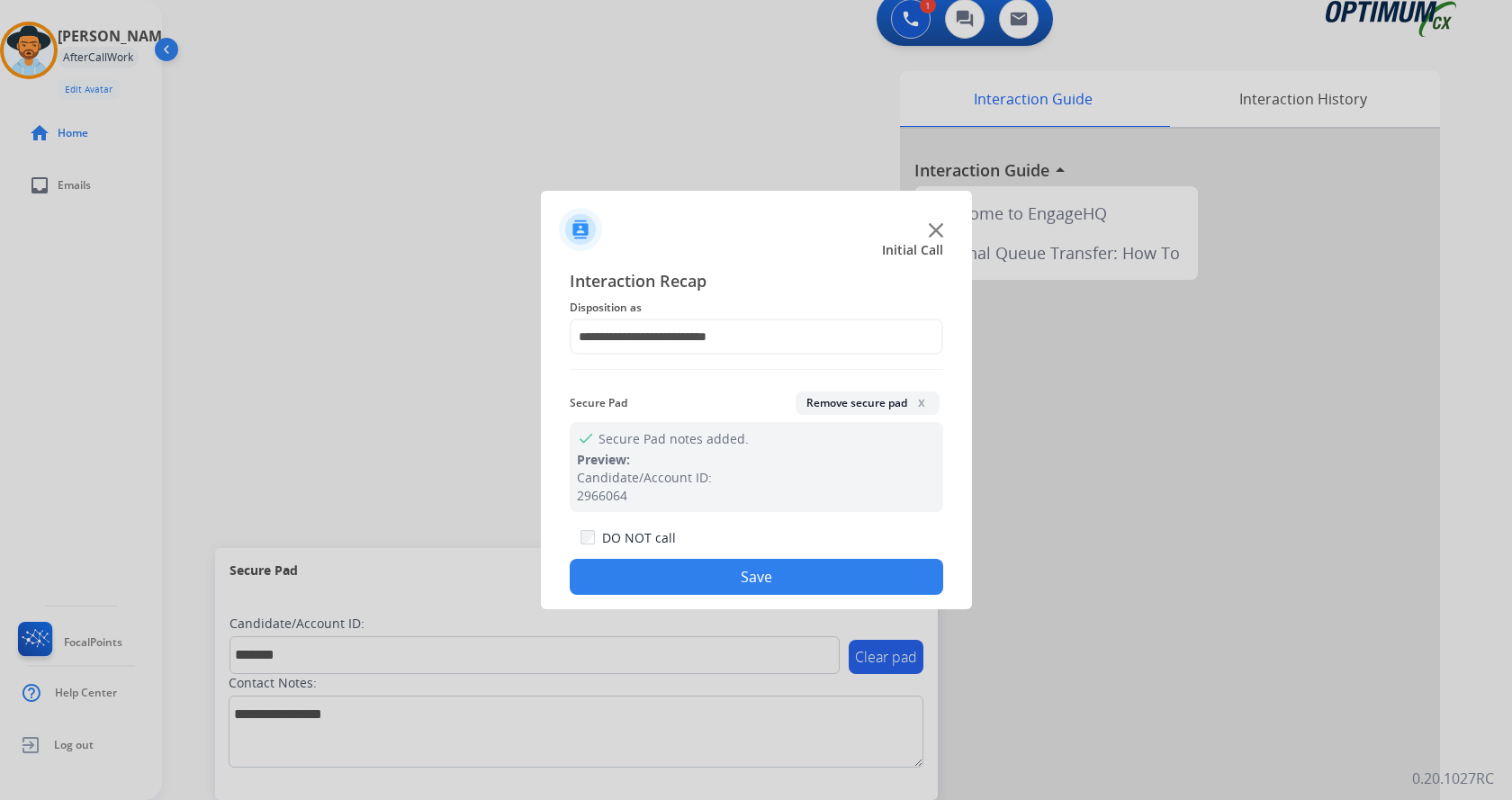
click at [784, 581] on button "Save" at bounding box center [757, 576] width 374 height 36
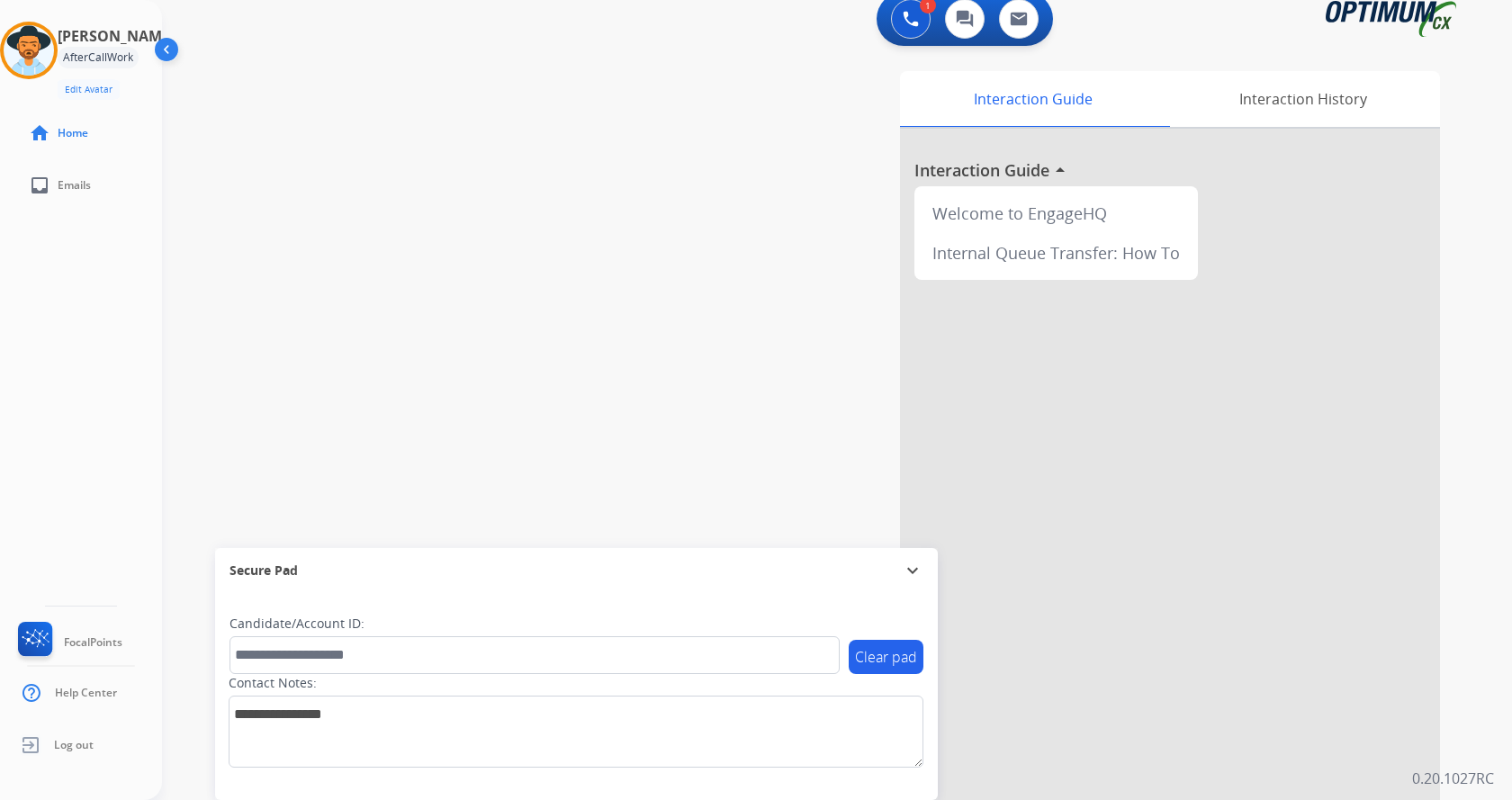
click at [449, 118] on div "swap_horiz Break voice bridge close_fullscreen Connect 3-Way Call merge_type Se…" at bounding box center [816, 424] width 1307 height 751
click at [35, 45] on img at bounding box center [28, 50] width 50 height 50
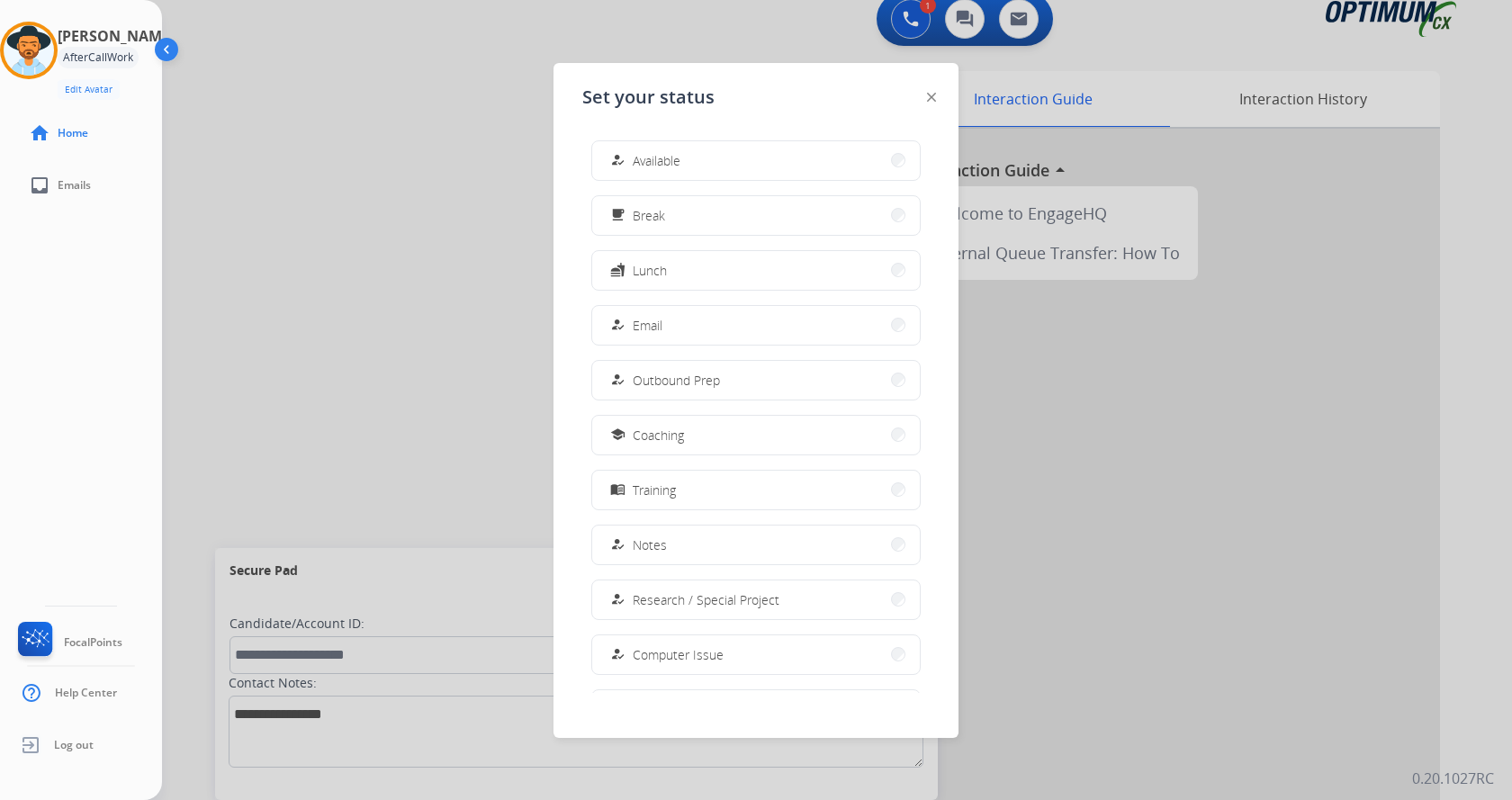
click at [63, 367] on div "[PERSON_NAME] AfterCallWork Edit Avatar Agent: [PERSON_NAME] Profile: Gen_Bilin…" at bounding box center [81, 400] width 162 height 800
click at [684, 325] on button "how_to_reg Email" at bounding box center [756, 325] width 328 height 38
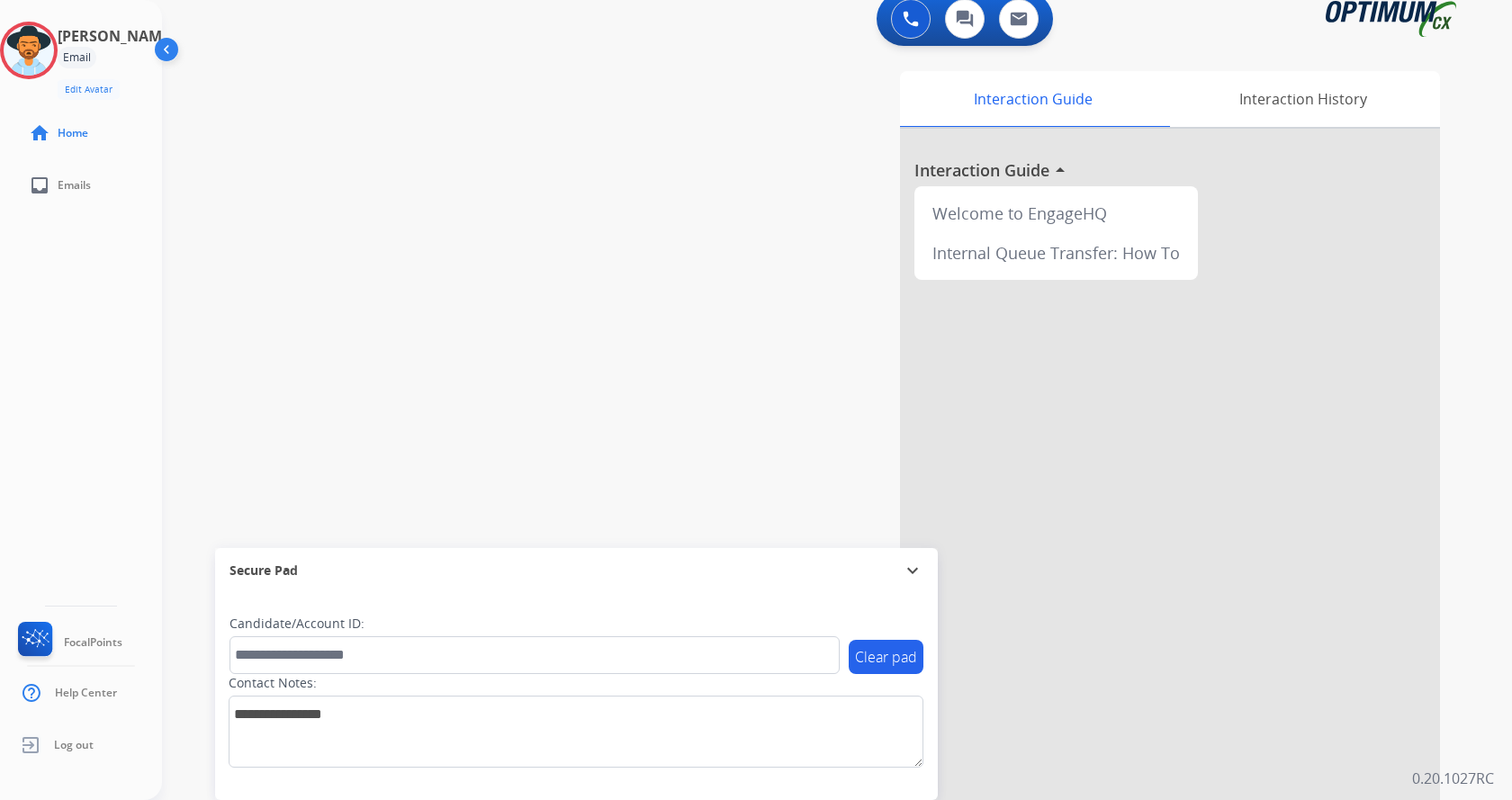
click at [432, 230] on div "swap_horiz Break voice bridge close_fullscreen Connect 3-Way Call merge_type Se…" at bounding box center [816, 424] width 1307 height 751
click at [42, 45] on img at bounding box center [28, 50] width 50 height 50
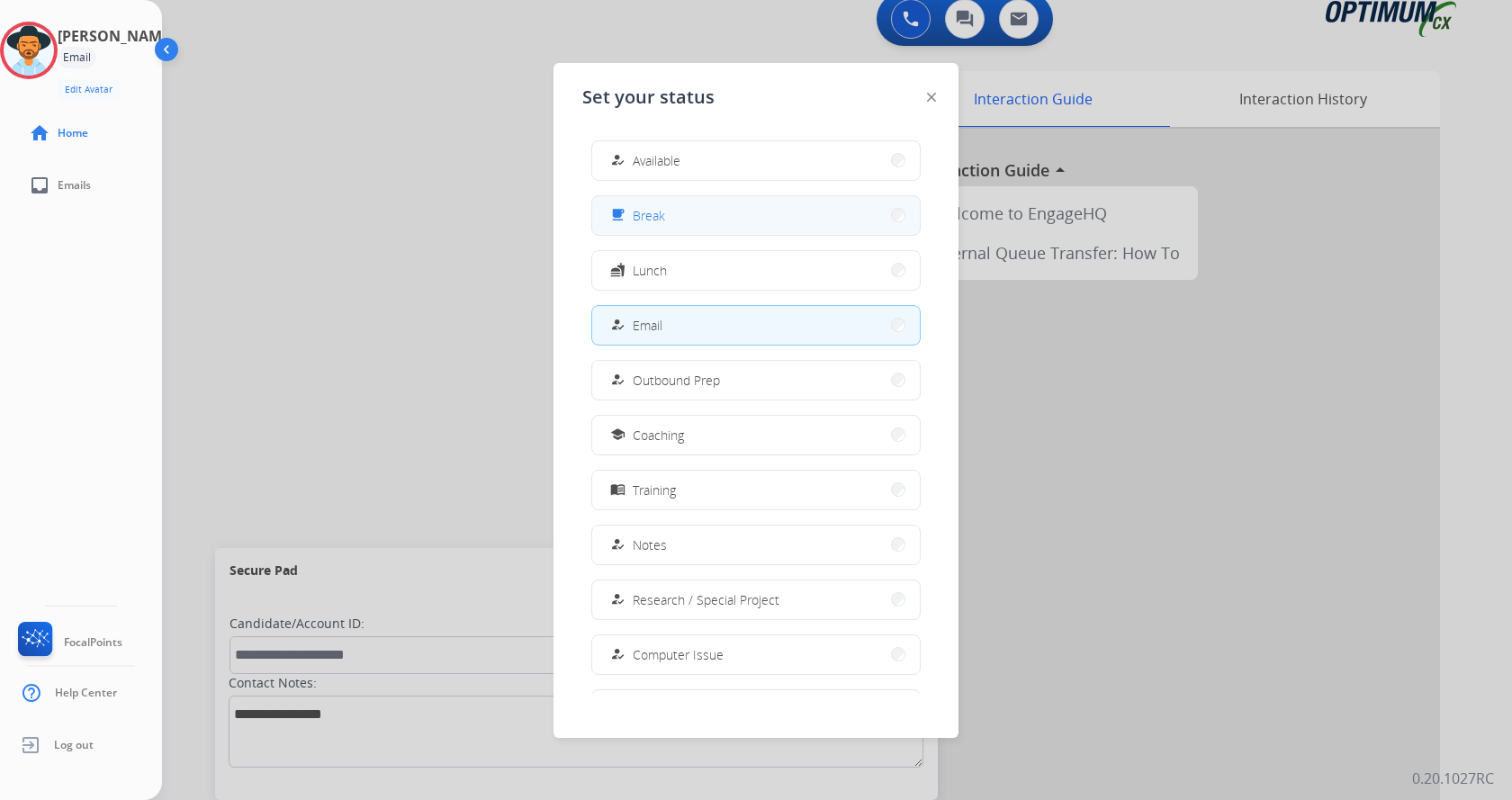
click at [657, 207] on span "Break" at bounding box center [648, 215] width 32 height 19
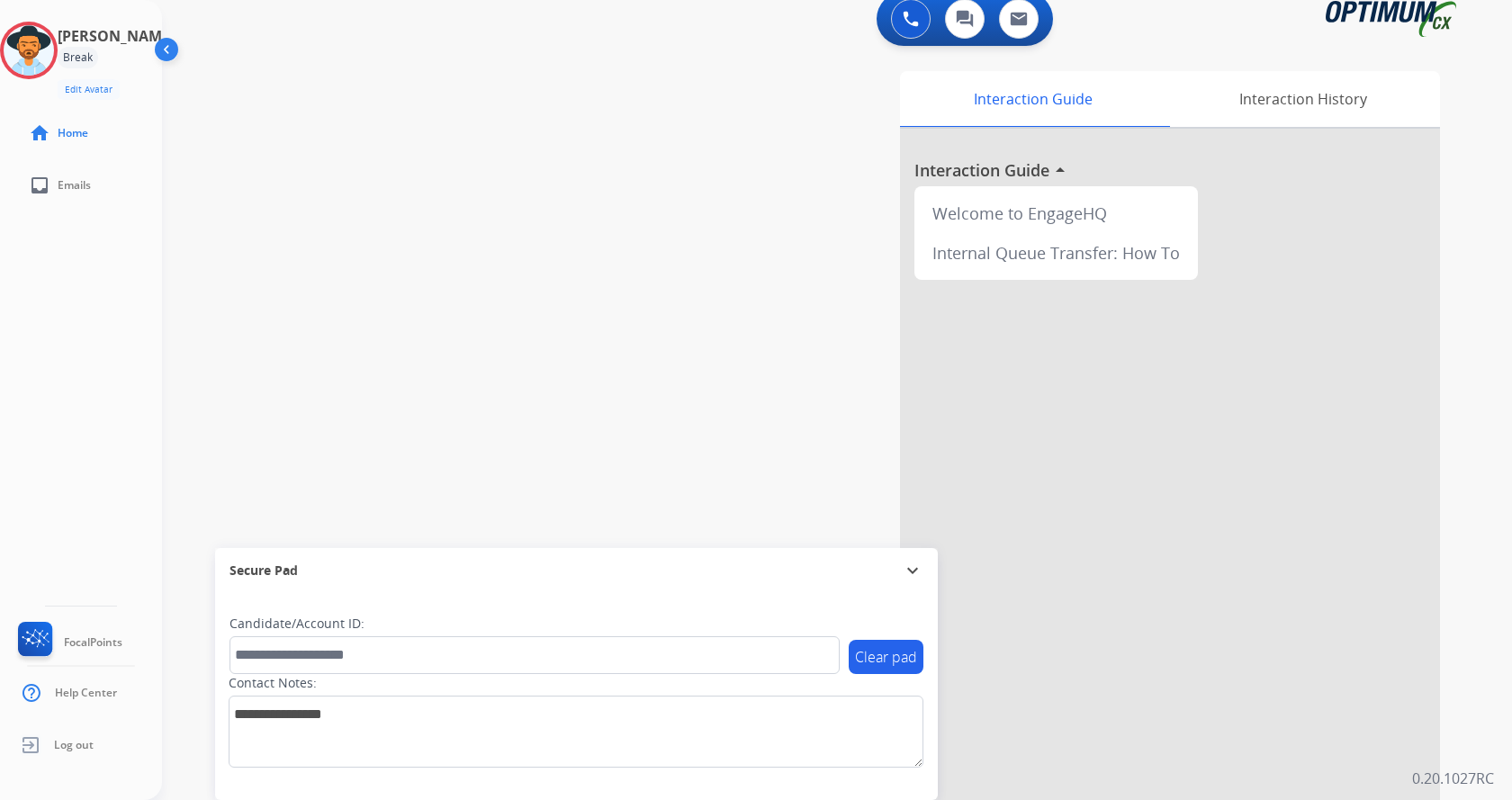
scroll to position [0, 0]
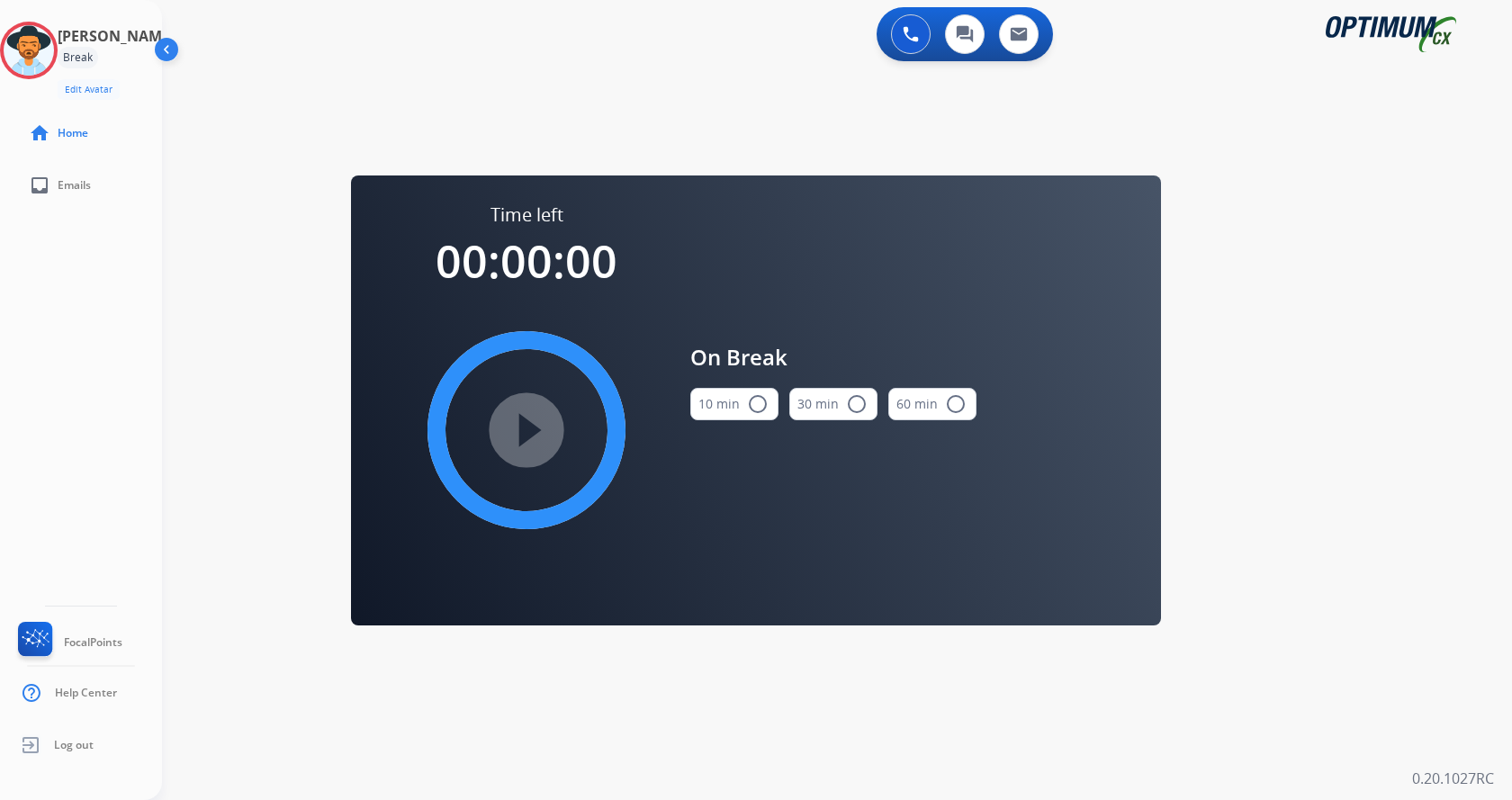
click at [766, 411] on button "10 min radio_button_unchecked" at bounding box center [734, 403] width 88 height 32
click at [516, 420] on mat-icon "play_circle_filled" at bounding box center [527, 431] width 22 height 22
click at [1406, 505] on div "0 Voice Interactions 0 Chat Interactions 0 Email Interactions swap_horiz Break …" at bounding box center [837, 400] width 1350 height 800
click at [301, 105] on div "swap_horiz Break voice bridge close_fullscreen Connect 3-Way Call merge_type Se…" at bounding box center [816, 108] width 1307 height 86
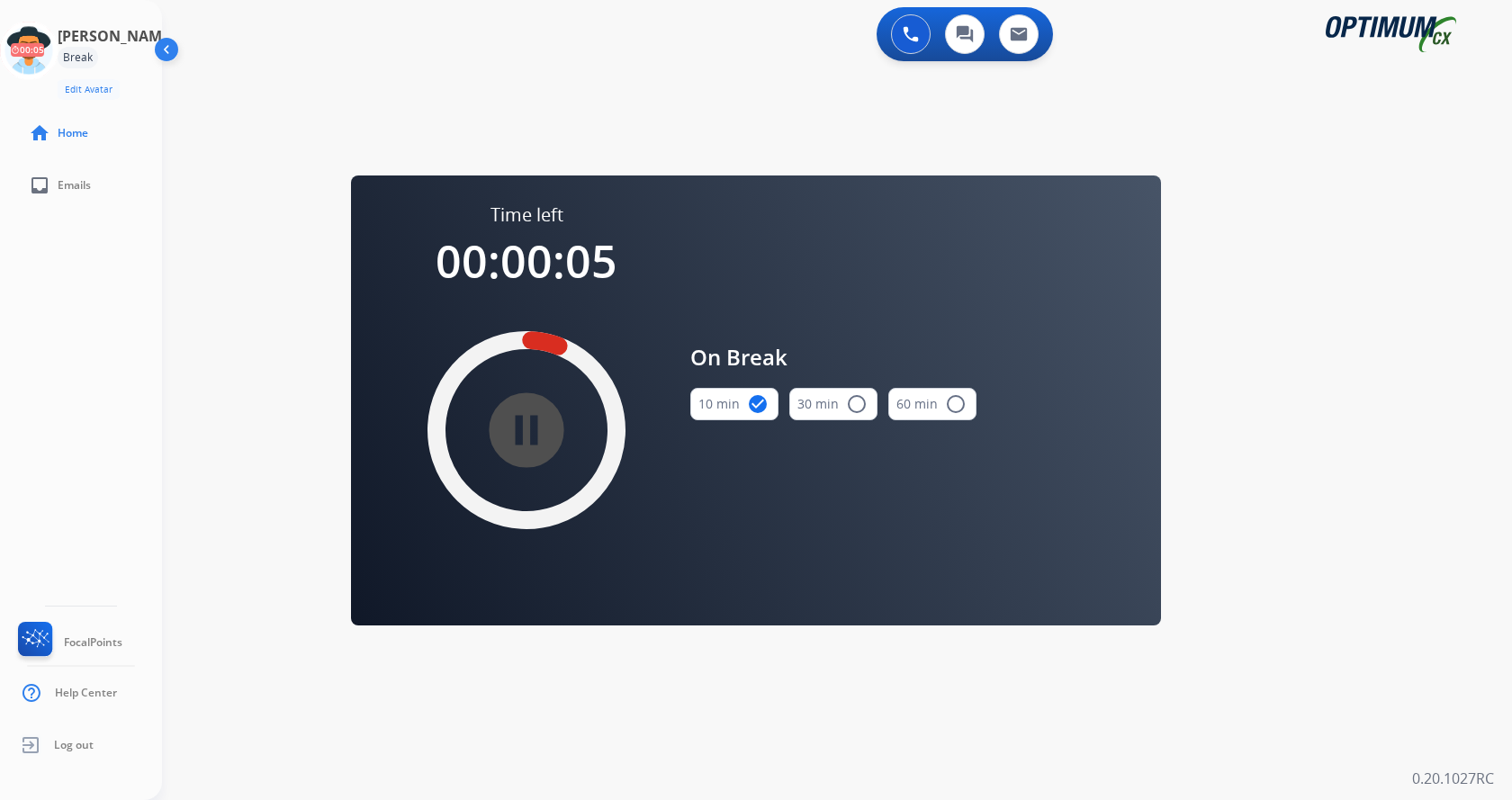
click at [121, 346] on div "[PERSON_NAME] Break Edit Avatar 00:05 Agent: [PERSON_NAME] Profile: Gen_Bilingu…" at bounding box center [81, 400] width 162 height 800
click at [59, 47] on icon at bounding box center [29, 51] width 59 height 59
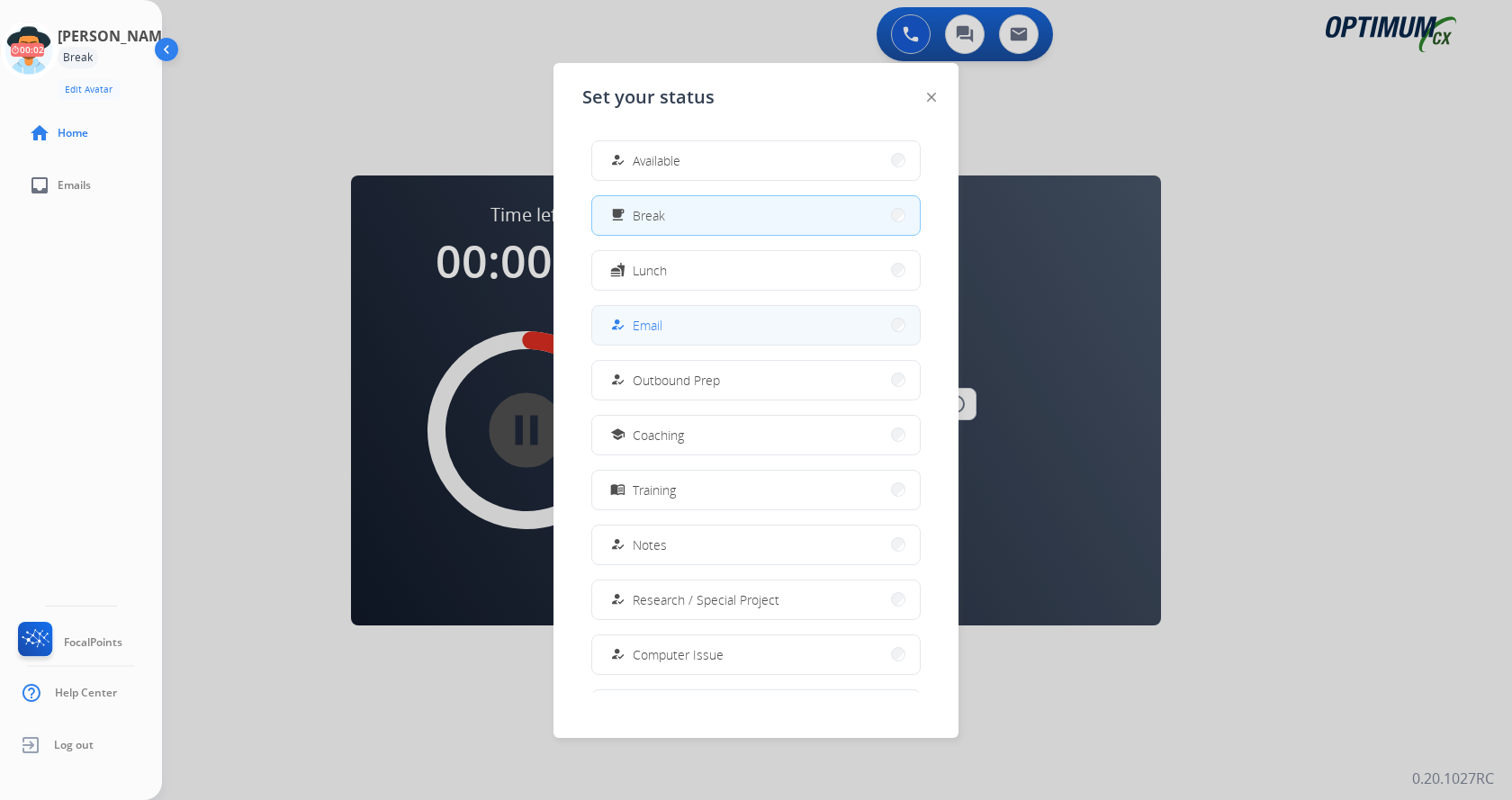
click at [705, 327] on button "how_to_reg Email" at bounding box center [756, 325] width 328 height 38
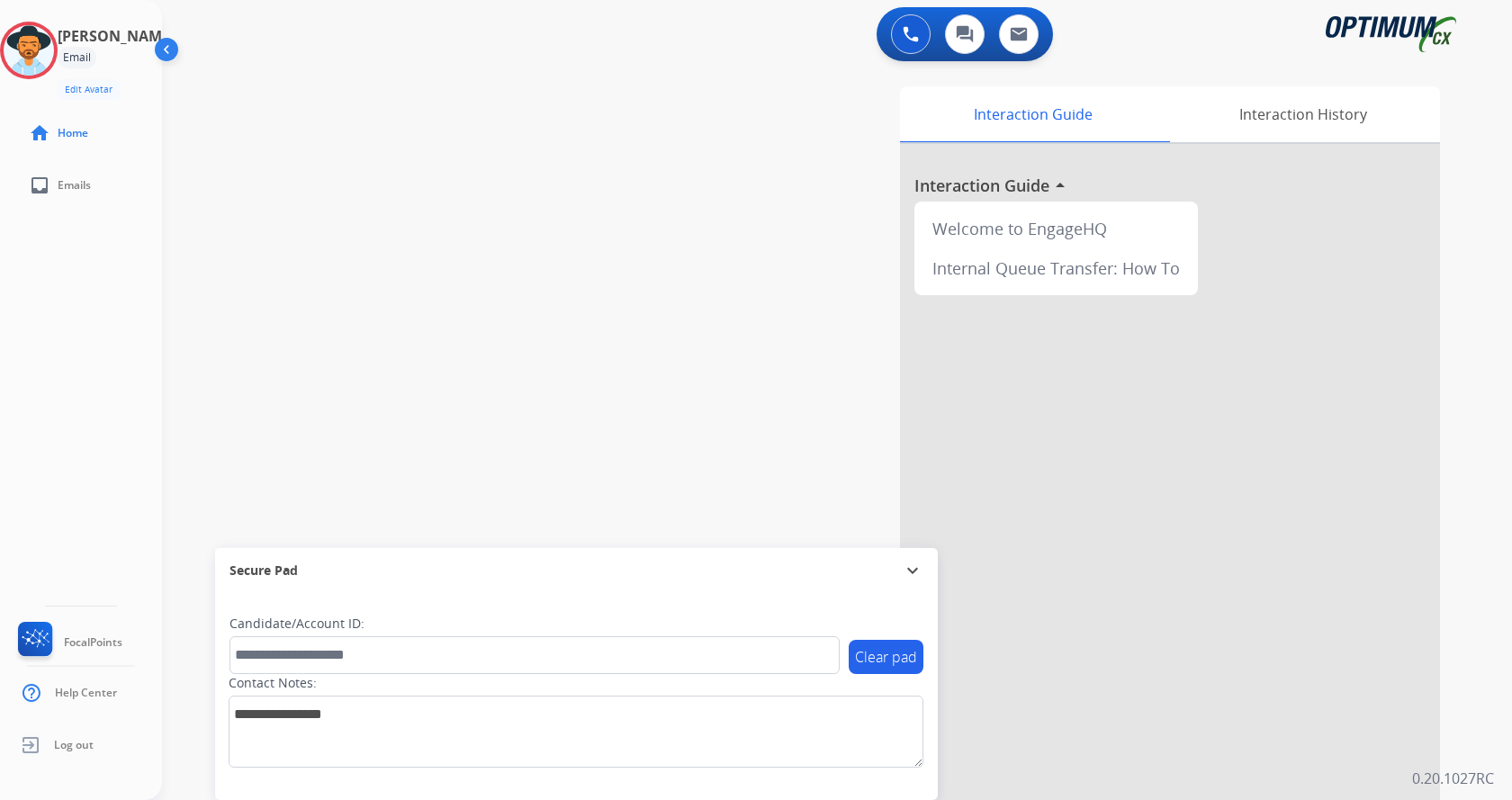
click at [271, 61] on div "0 Voice Interactions 0 Chat Interactions 0 Email Interactions" at bounding box center [826, 36] width 1286 height 58
